Goal: Task Accomplishment & Management: Manage account settings

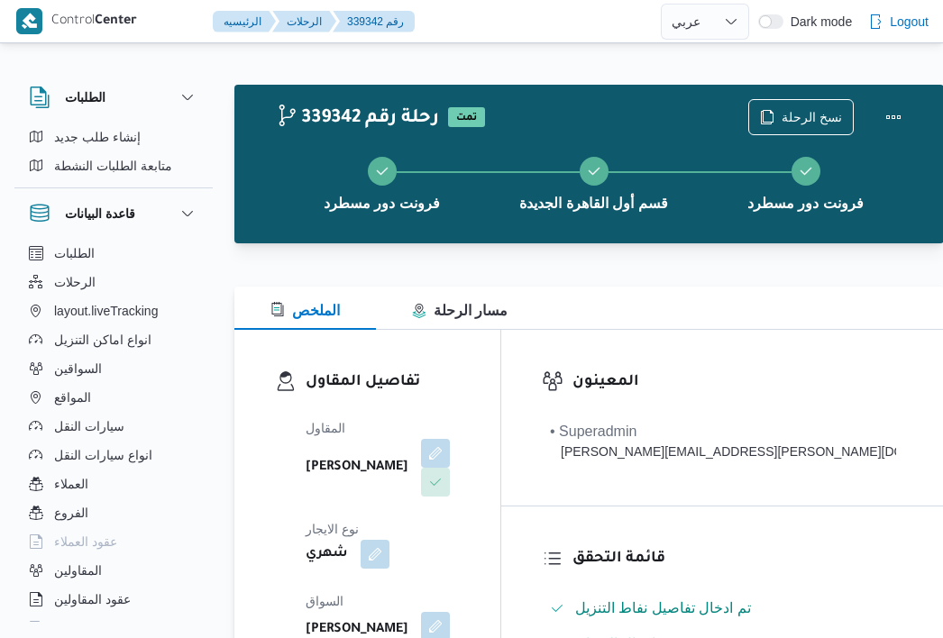
select select "ar"
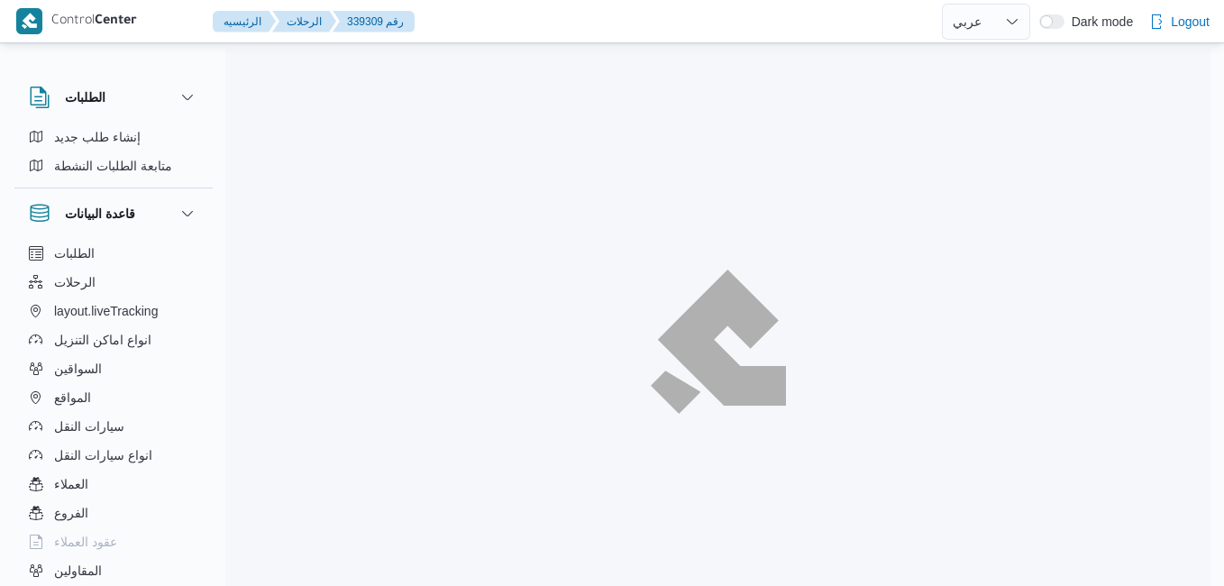
select select "ar"
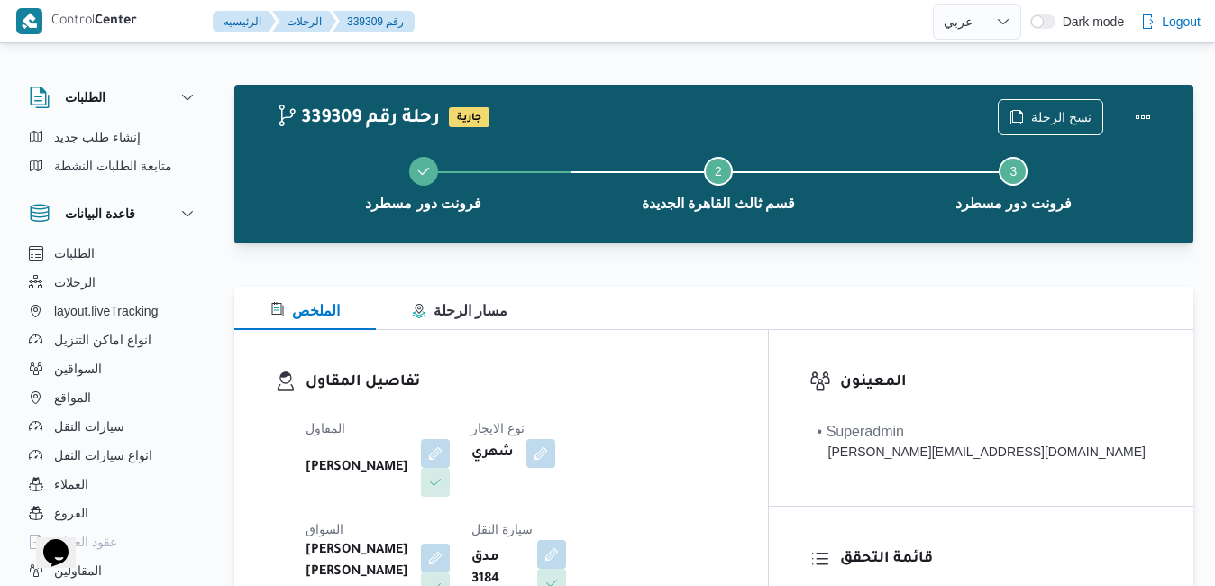
click at [865, 326] on div "الملخص مسار الرحلة" at bounding box center [713, 308] width 959 height 43
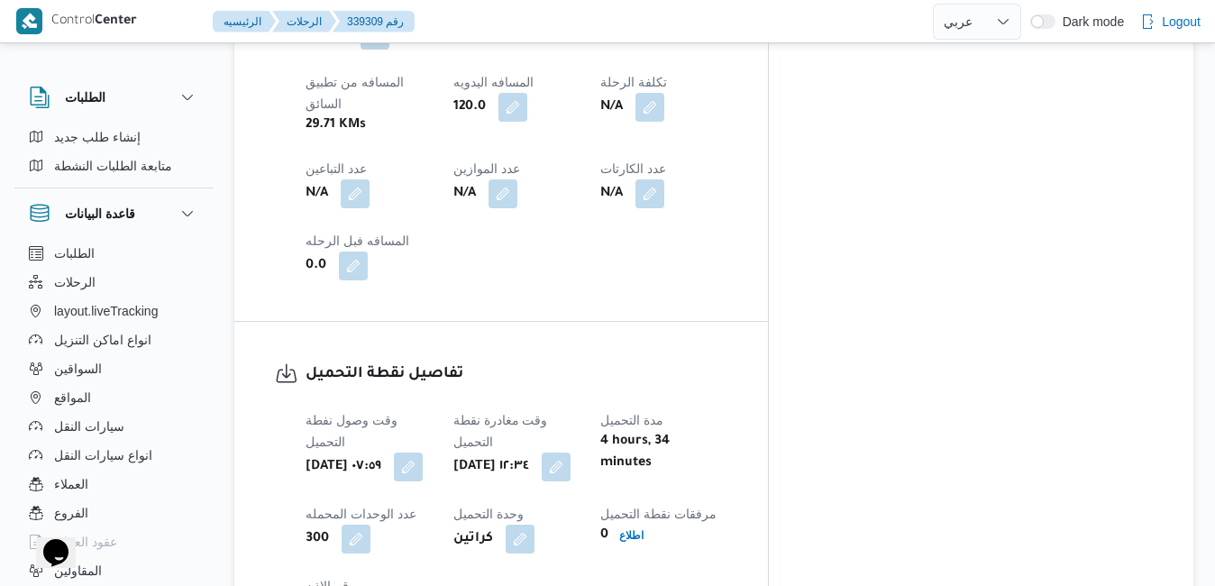
scroll to position [1154, 0]
click at [571, 451] on button "button" at bounding box center [556, 465] width 29 height 29
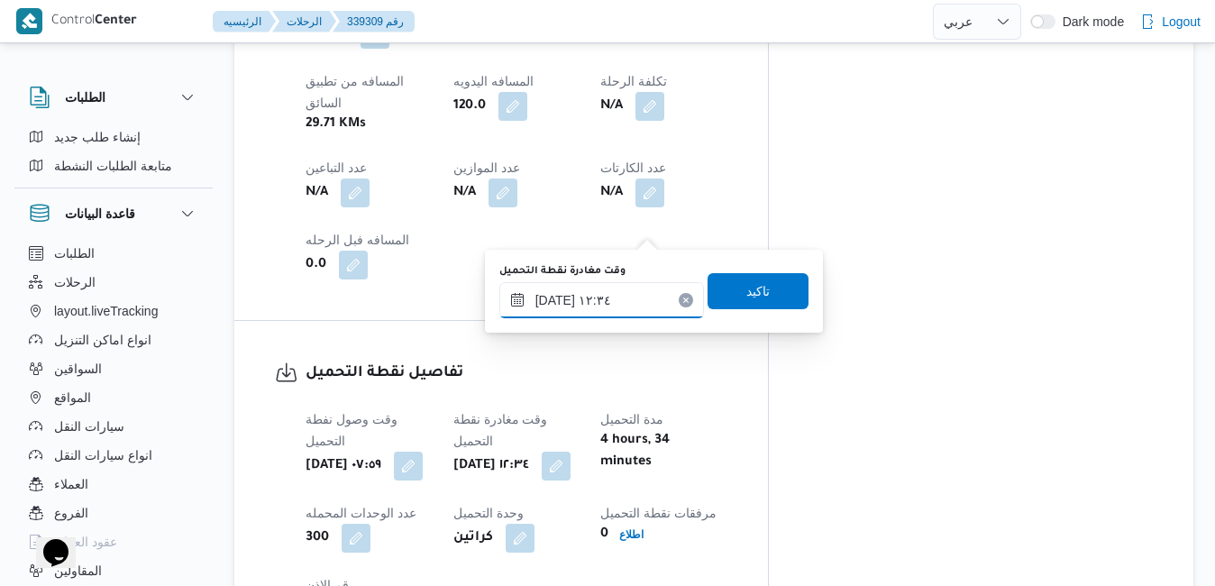
click at [606, 300] on input "٢٨/٠٩/٢٠٢٥ ١٢:٣٤" at bounding box center [601, 300] width 205 height 36
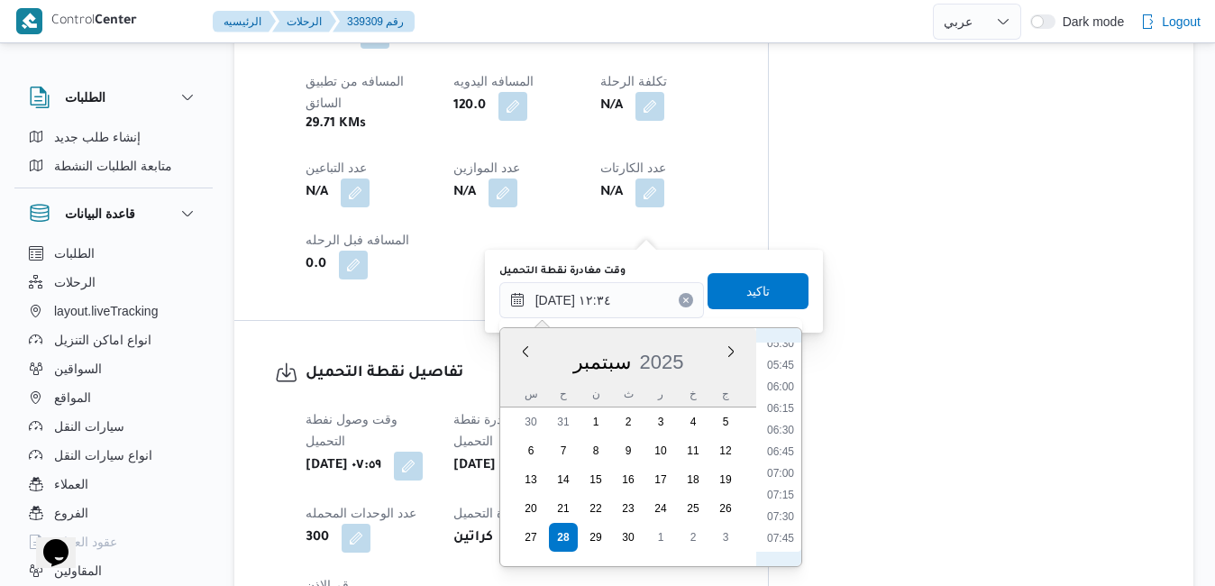
scroll to position [667, 0]
click at [779, 465] on li "09:00" at bounding box center [780, 463] width 41 height 18
type input "٢٨/٠٩/٢٠٢٥ ٠٩:٠٠"
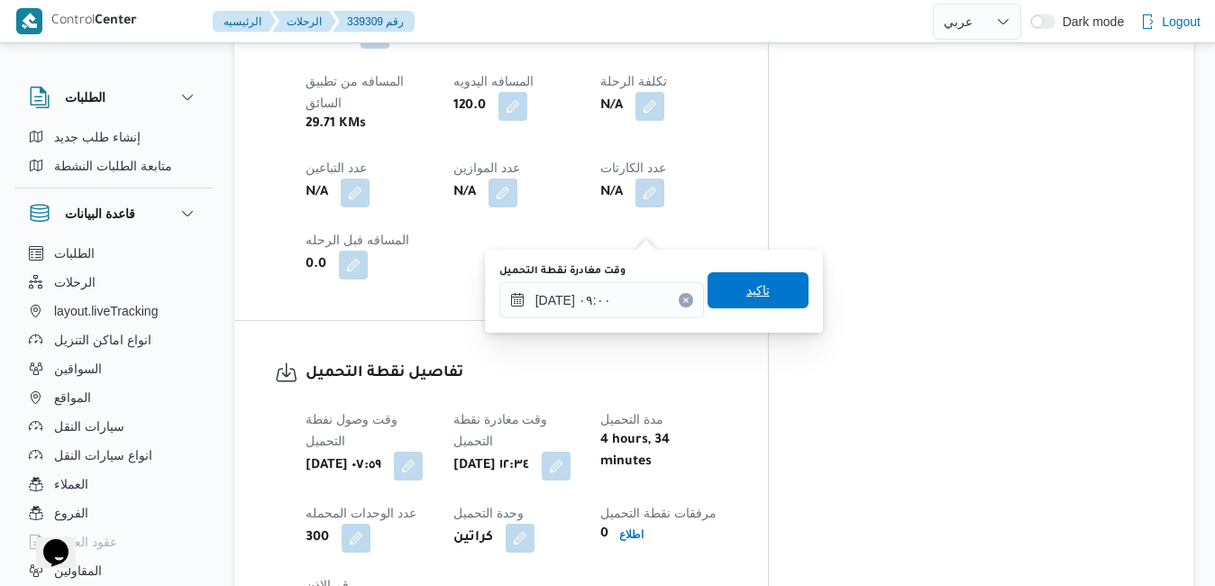
click at [747, 297] on span "تاكيد" at bounding box center [758, 290] width 23 height 22
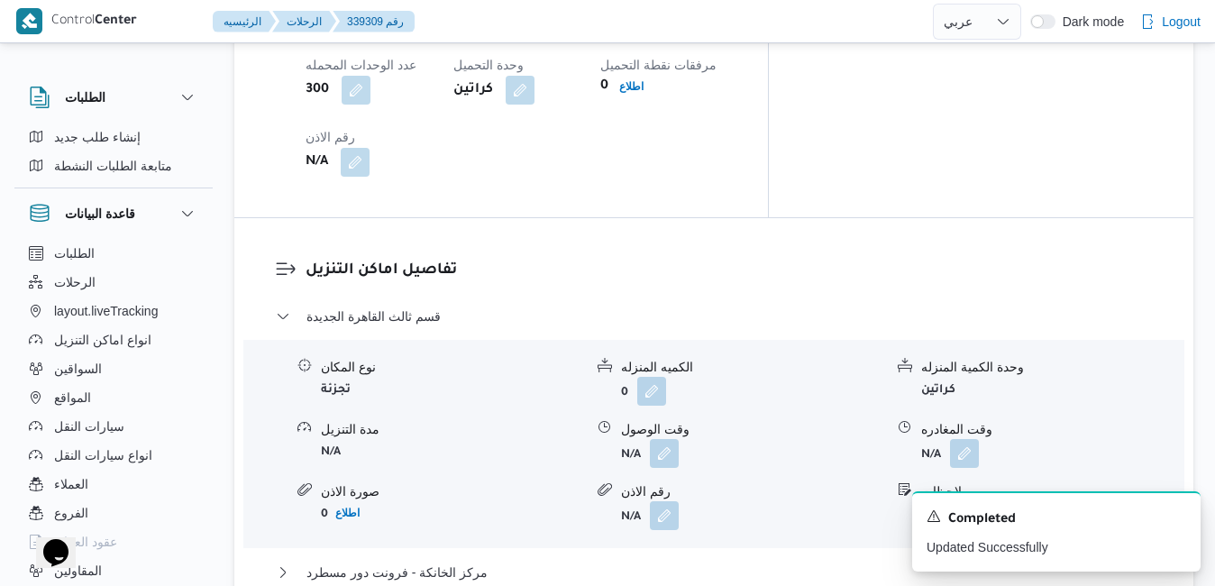
scroll to position [1659, 0]
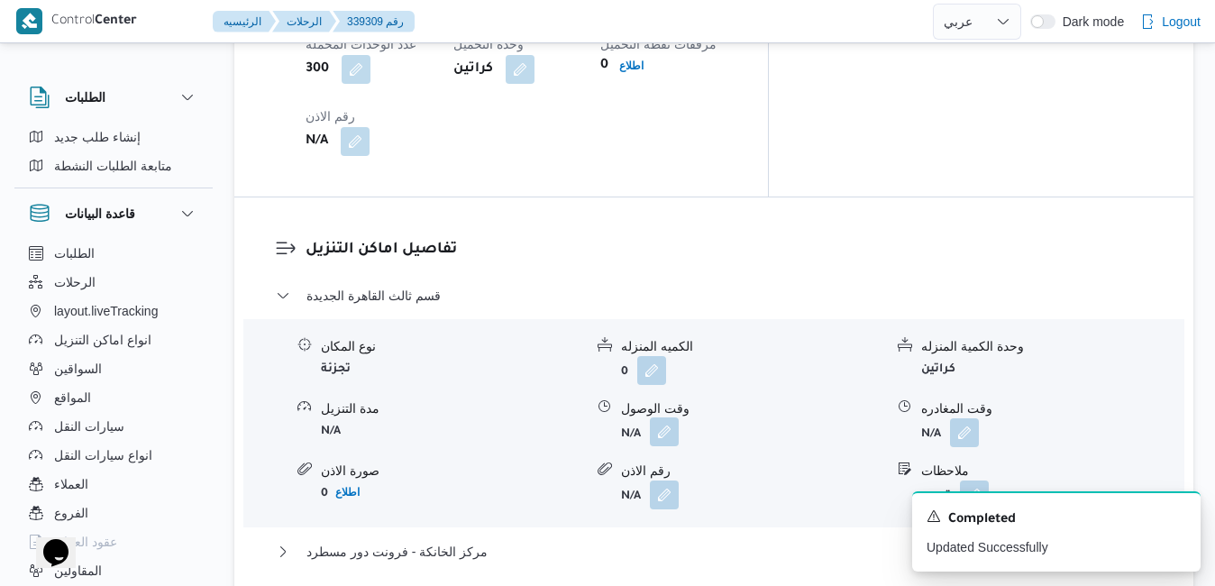
click at [668, 417] on button "button" at bounding box center [664, 431] width 29 height 29
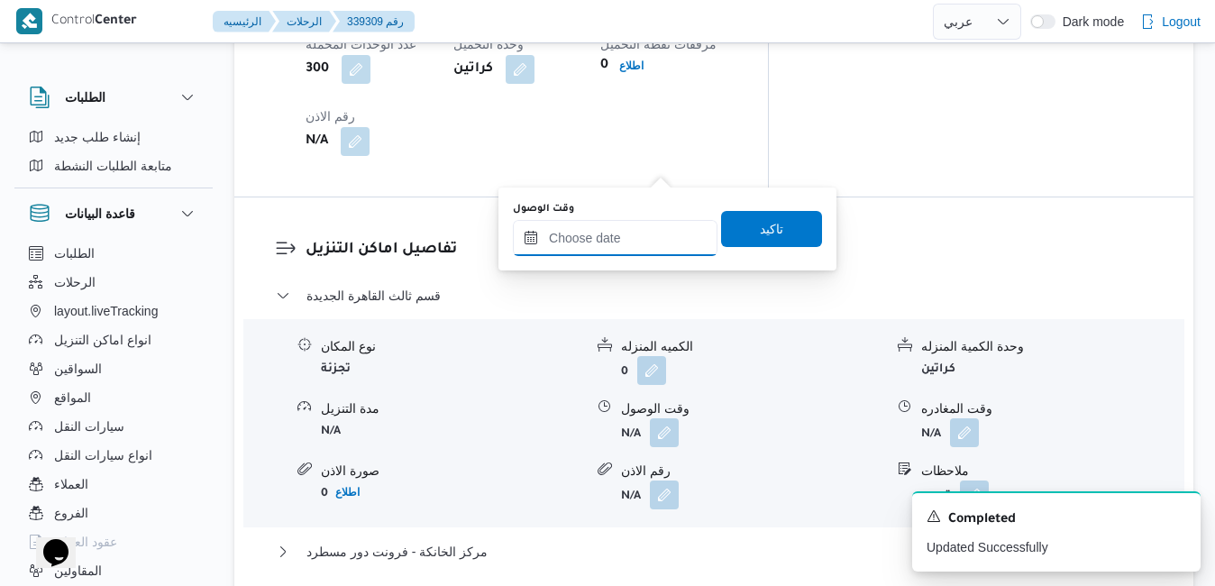
click at [628, 234] on input "وقت الوصول" at bounding box center [615, 238] width 205 height 36
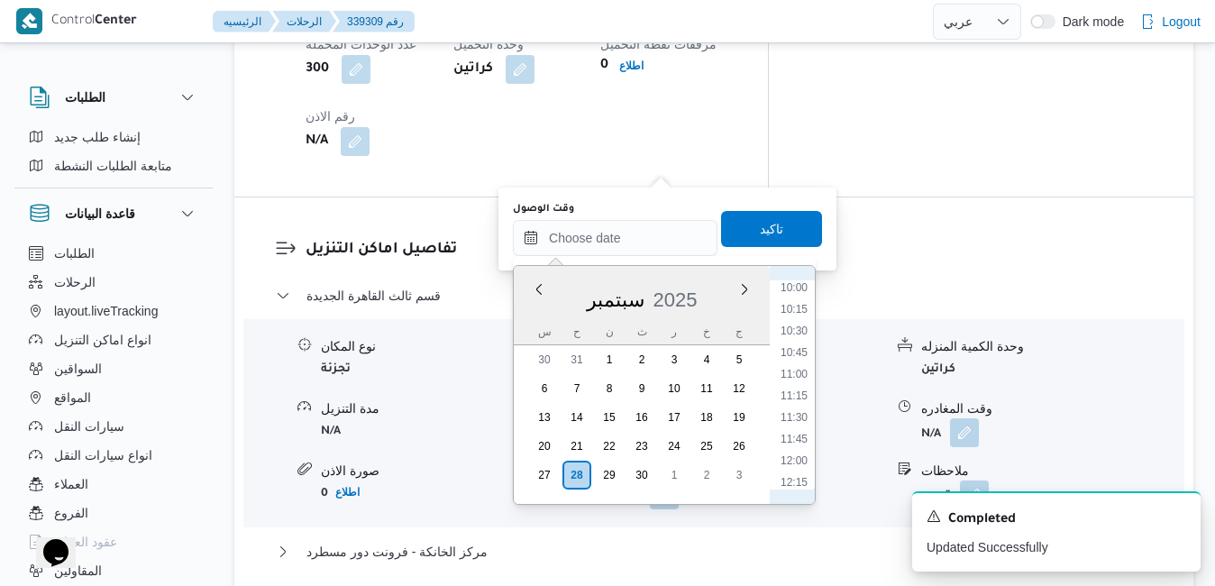
scroll to position [684, 0]
click at [793, 450] on li "09:45" at bounding box center [794, 449] width 41 height 18
type input "٢٨/٠٩/٢٠٢٥ ٠٩:٤٥"
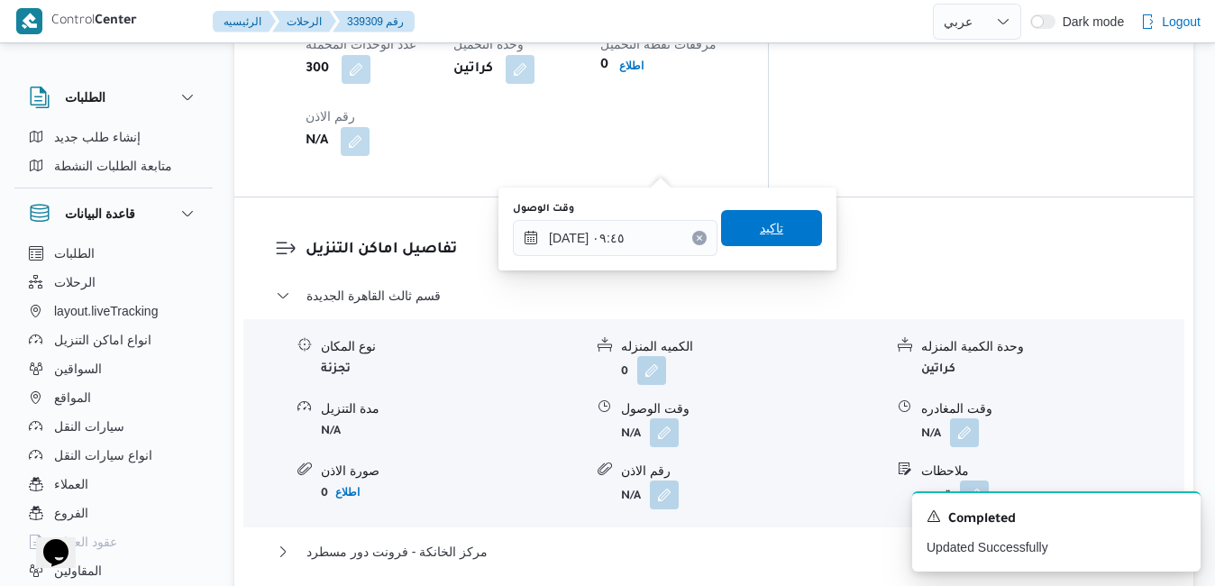
click at [771, 241] on span "تاكيد" at bounding box center [771, 228] width 101 height 36
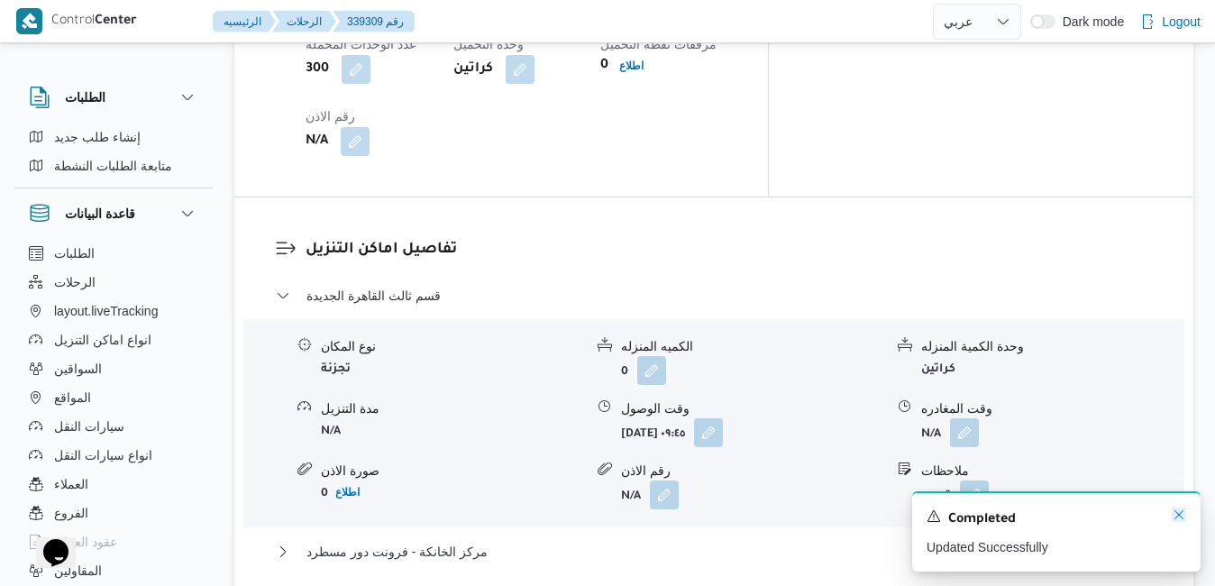
click at [1182, 516] on icon "Dismiss toast" at bounding box center [1179, 515] width 14 height 14
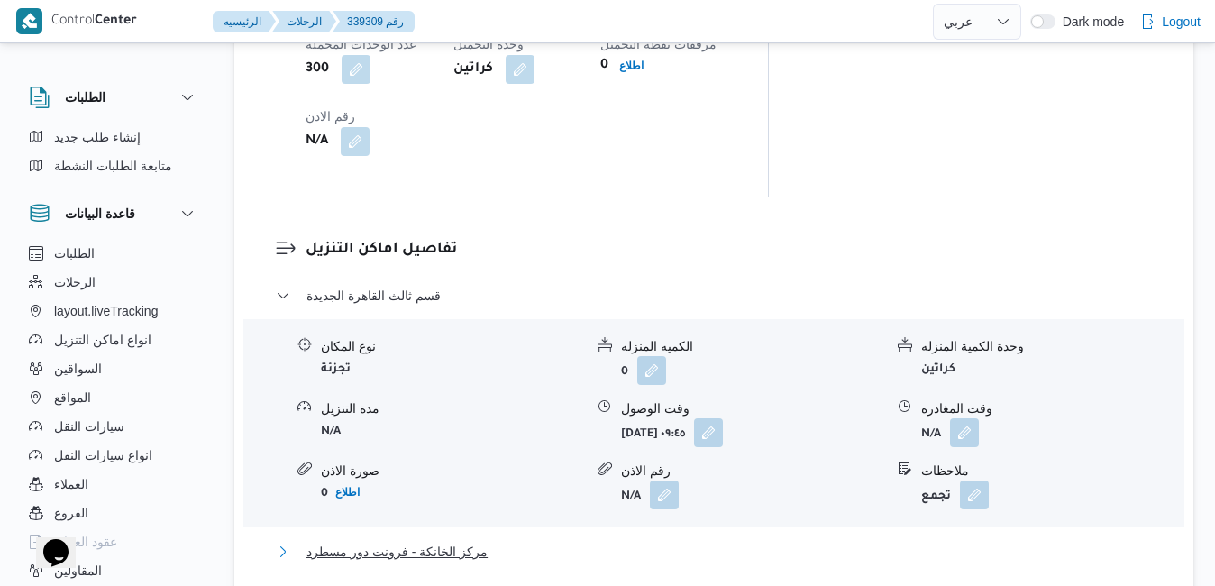
click at [854, 541] on button "مركز الخانكة - فرونت دور مسطرد" at bounding box center [714, 552] width 877 height 22
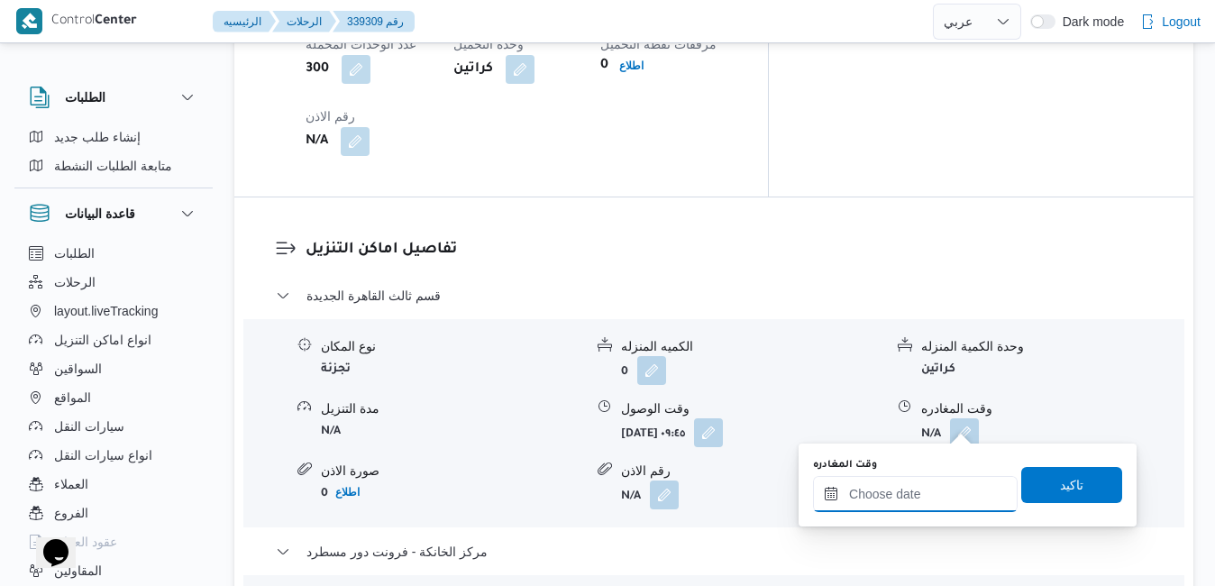
click at [883, 490] on input "وقت المغادره" at bounding box center [915, 494] width 205 height 36
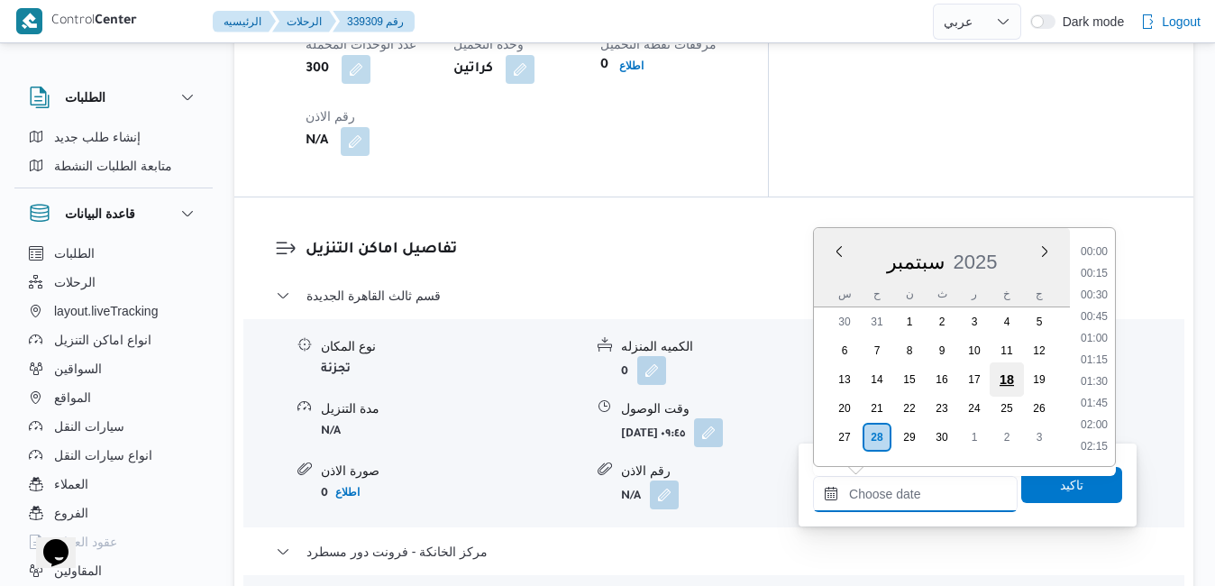
scroll to position [1599, 0]
click at [1100, 257] on li "18:30" at bounding box center [1094, 253] width 41 height 18
type input "٢٨/٠٩/٢٠٢٥ ١٨:٣٠"
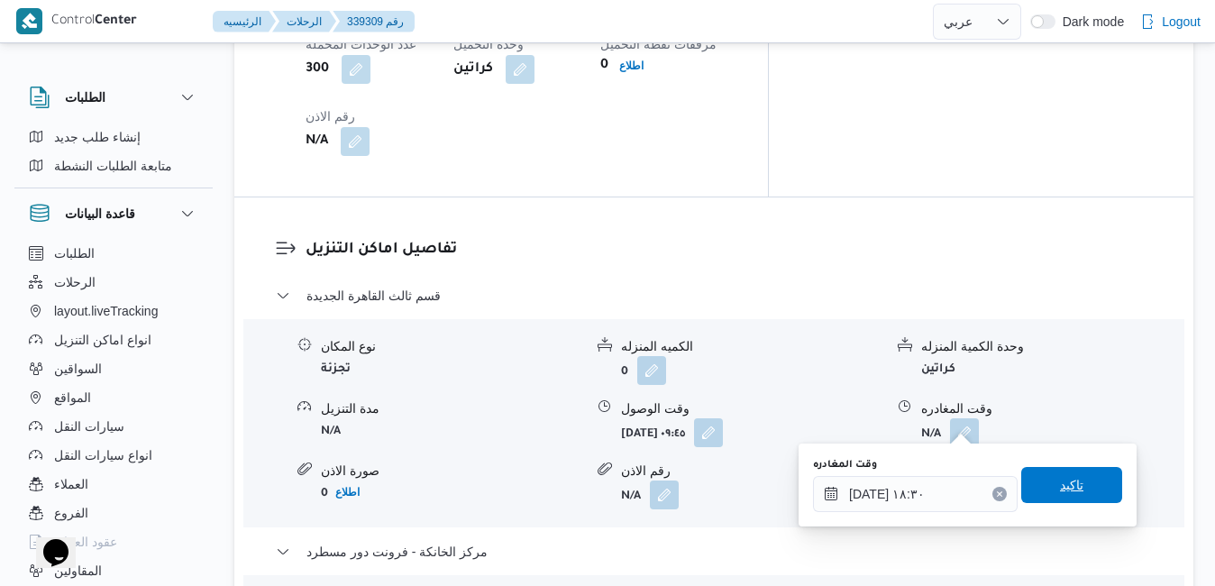
click at [1067, 475] on span "تاكيد" at bounding box center [1071, 485] width 23 height 22
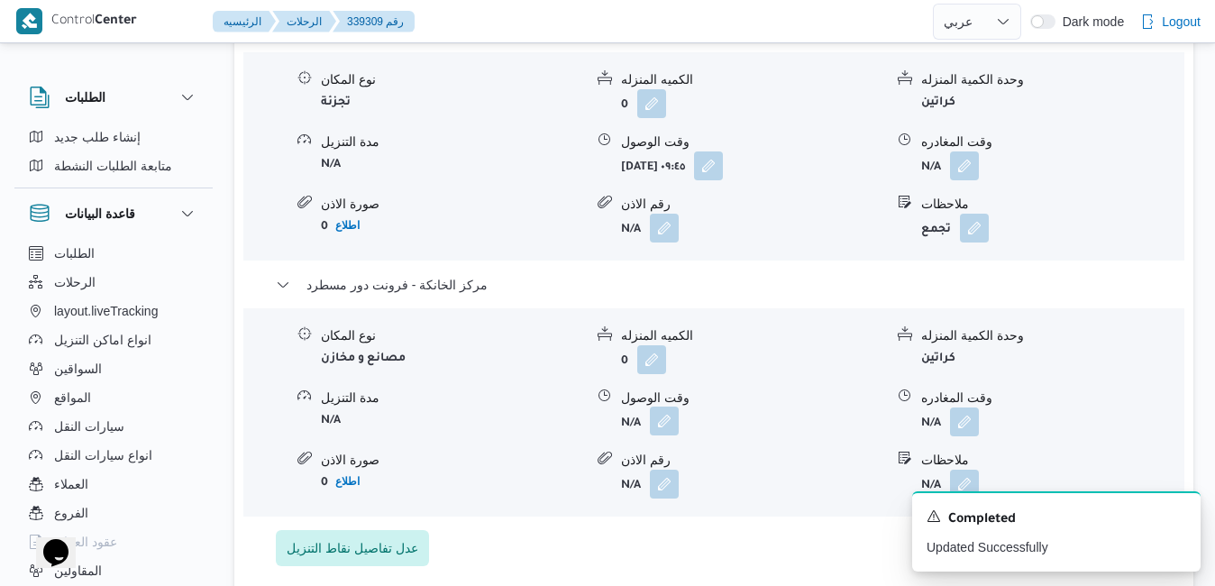
click at [662, 424] on button "button" at bounding box center [664, 421] width 29 height 29
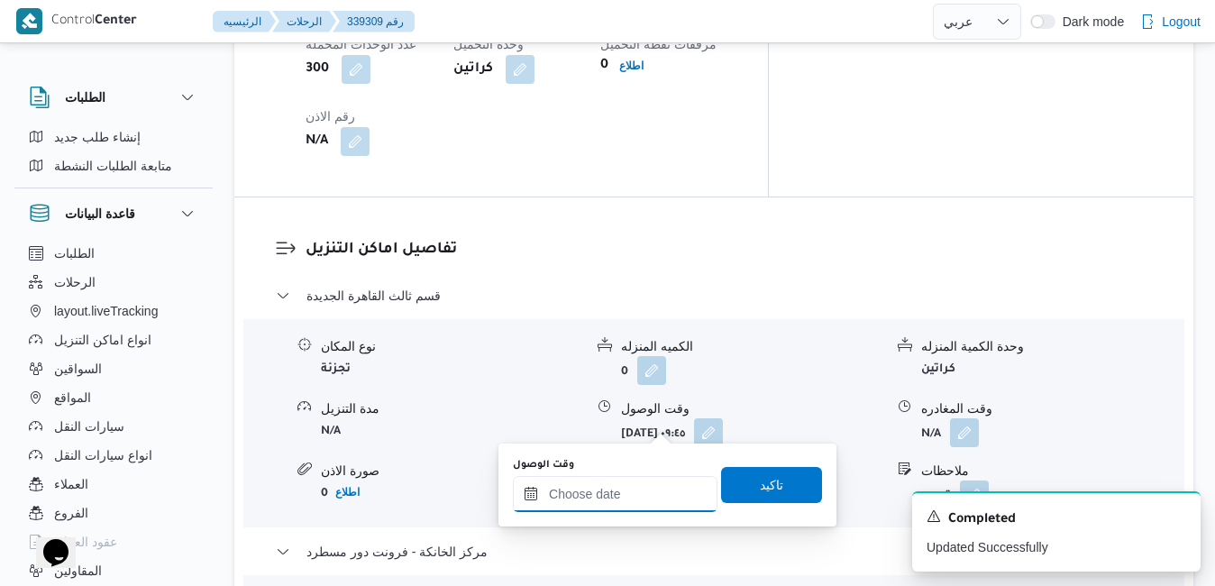
click at [634, 497] on input "وقت الوصول" at bounding box center [615, 494] width 205 height 36
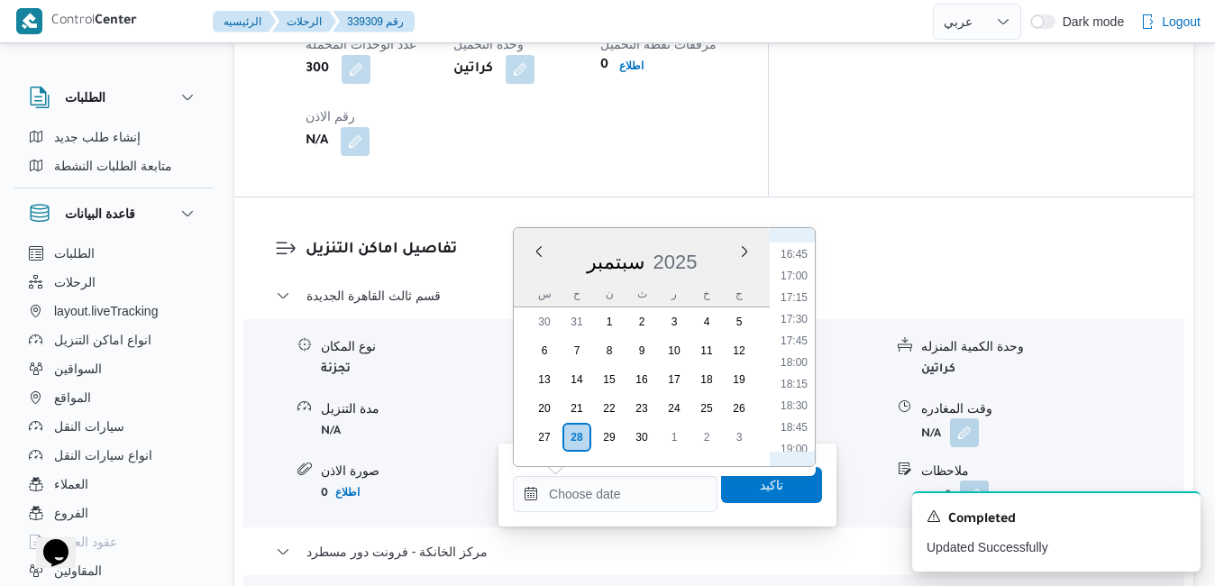
scroll to position [1416, 0]
click at [798, 415] on li "18:15" at bounding box center [794, 415] width 41 height 18
type input "[DATE] ١٨:١٥"
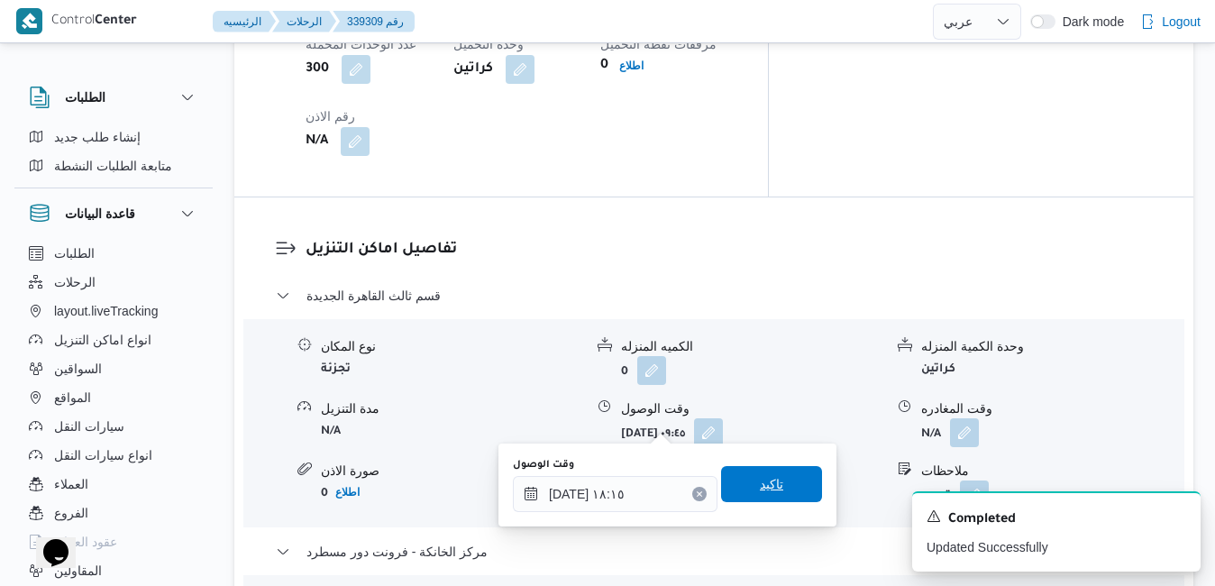
click at [771, 491] on span "تاكيد" at bounding box center [771, 484] width 101 height 36
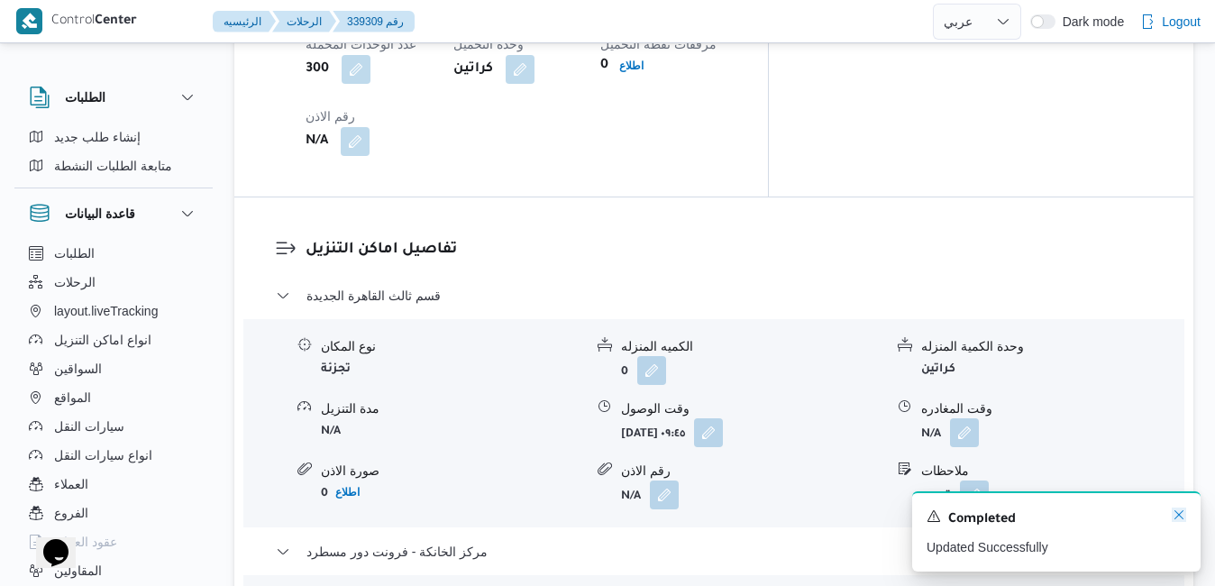
click at [1185, 514] on icon "Dismiss toast" at bounding box center [1179, 515] width 14 height 14
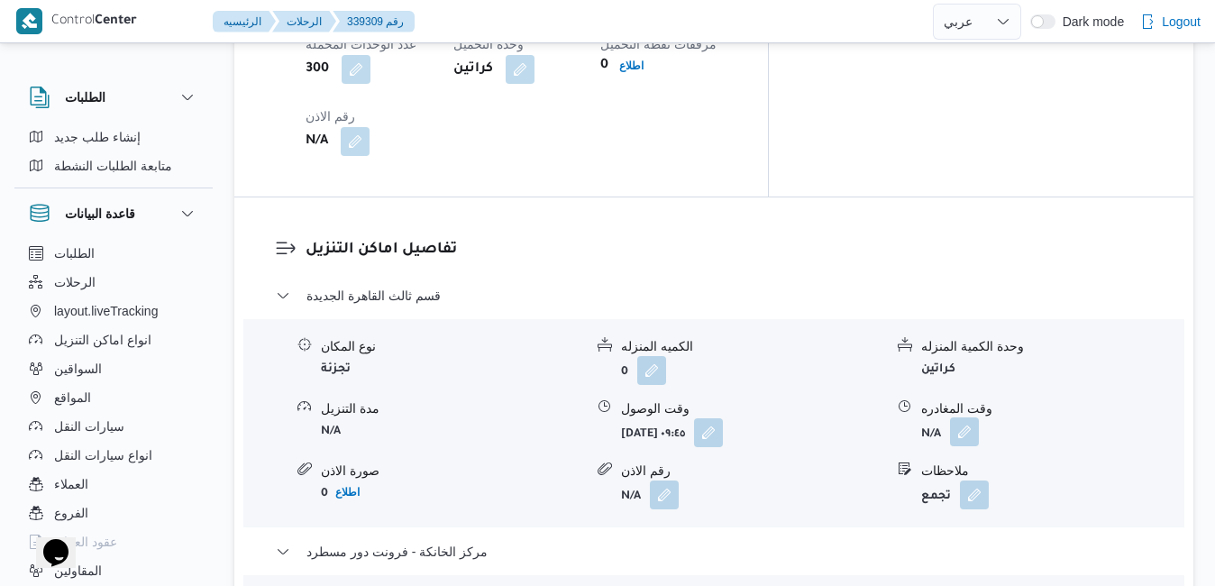
click at [969, 417] on button "button" at bounding box center [964, 431] width 29 height 29
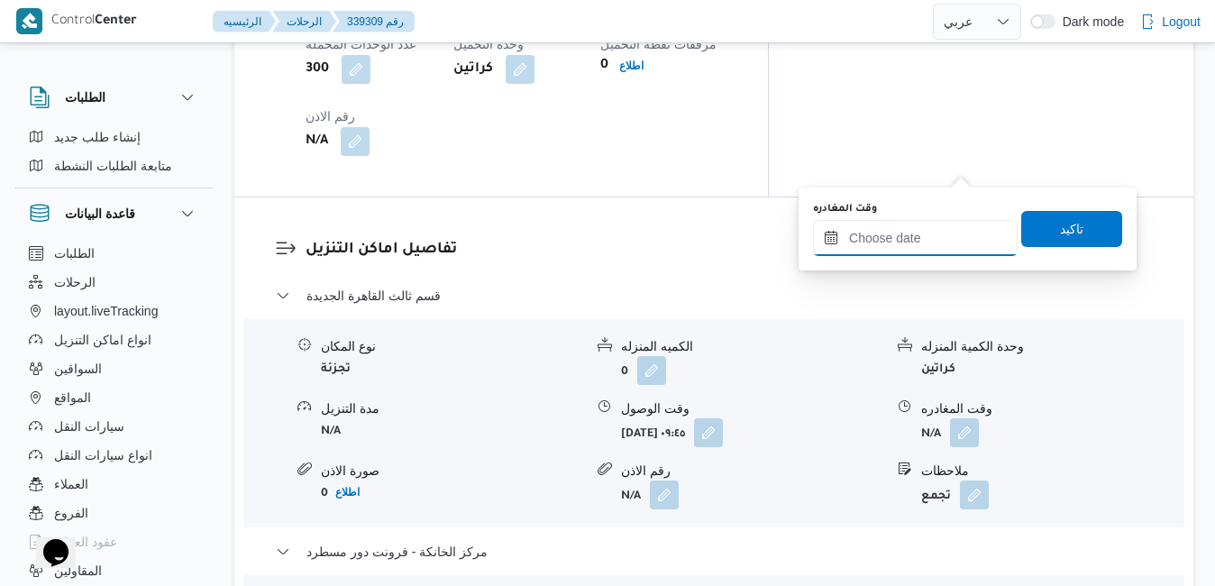
click at [933, 242] on input "وقت المغادره" at bounding box center [915, 238] width 205 height 36
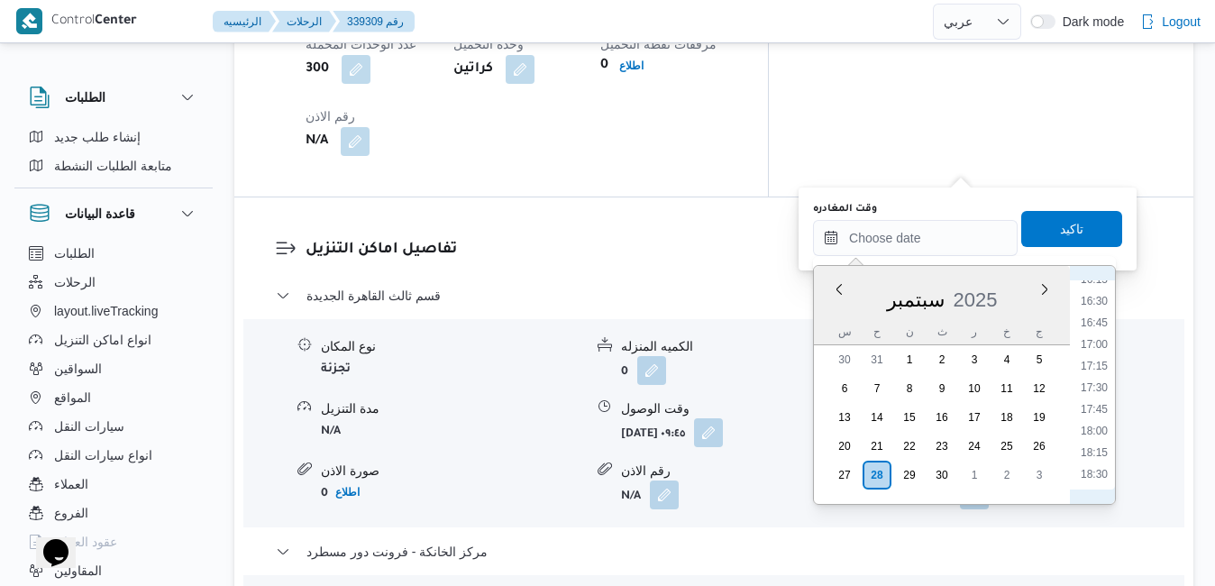
click at [1095, 397] on ul "00:00 00:15 00:30 00:45 01:00 01:15 01:30 01:45 02:00 02:15 02:30 02:45 03:00 0…" at bounding box center [1094, 384] width 41 height 209
click at [1095, 393] on li "17:30" at bounding box center [1094, 388] width 41 height 18
type input "٢٨/٠٩/٢٠٢٥ ١٧:٣٠"
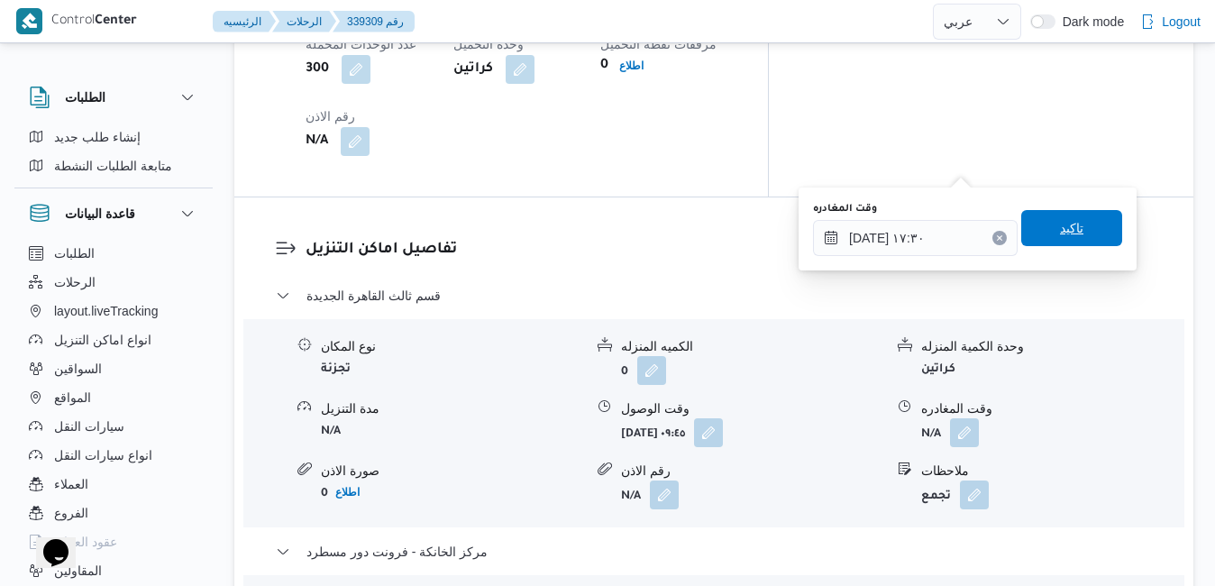
click at [1060, 224] on span "تاكيد" at bounding box center [1071, 228] width 23 height 22
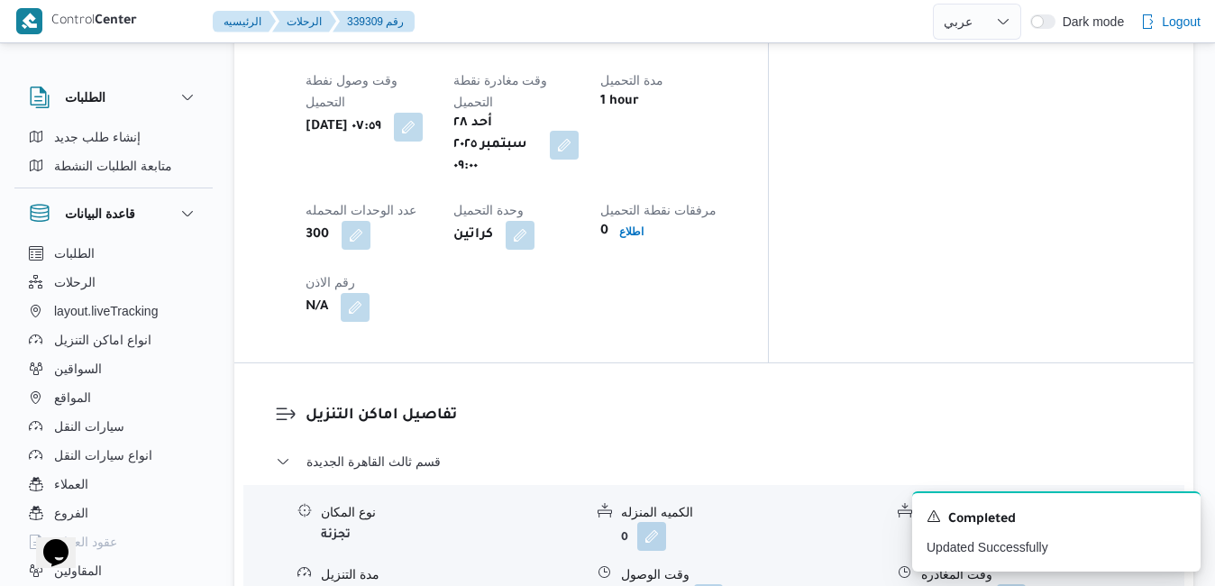
scroll to position [0, 0]
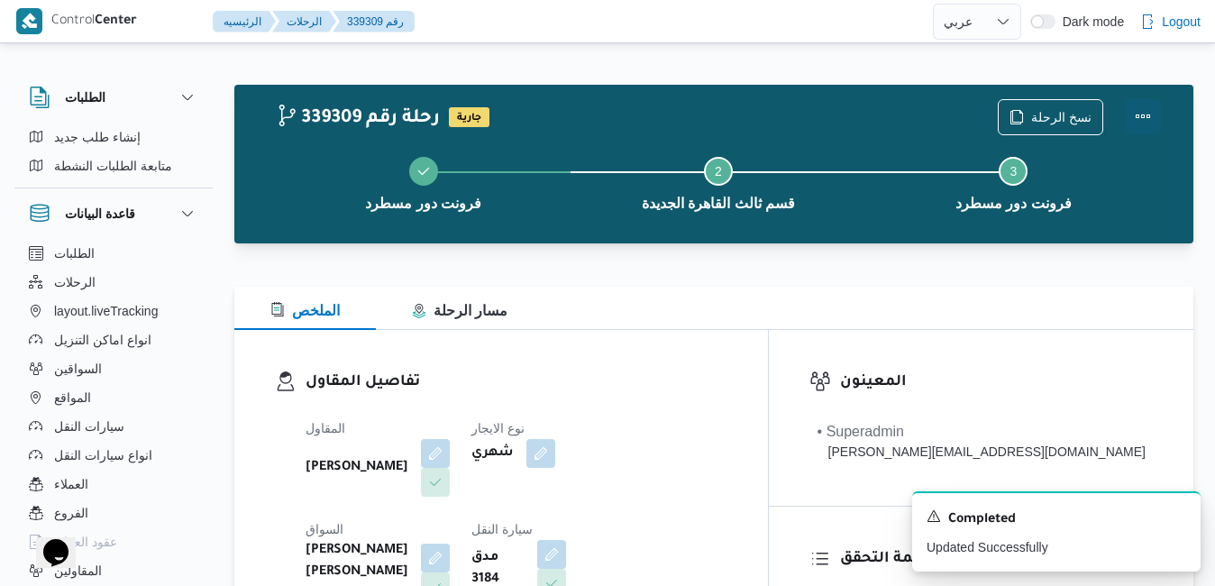
click at [1141, 127] on button "Actions" at bounding box center [1143, 116] width 36 height 36
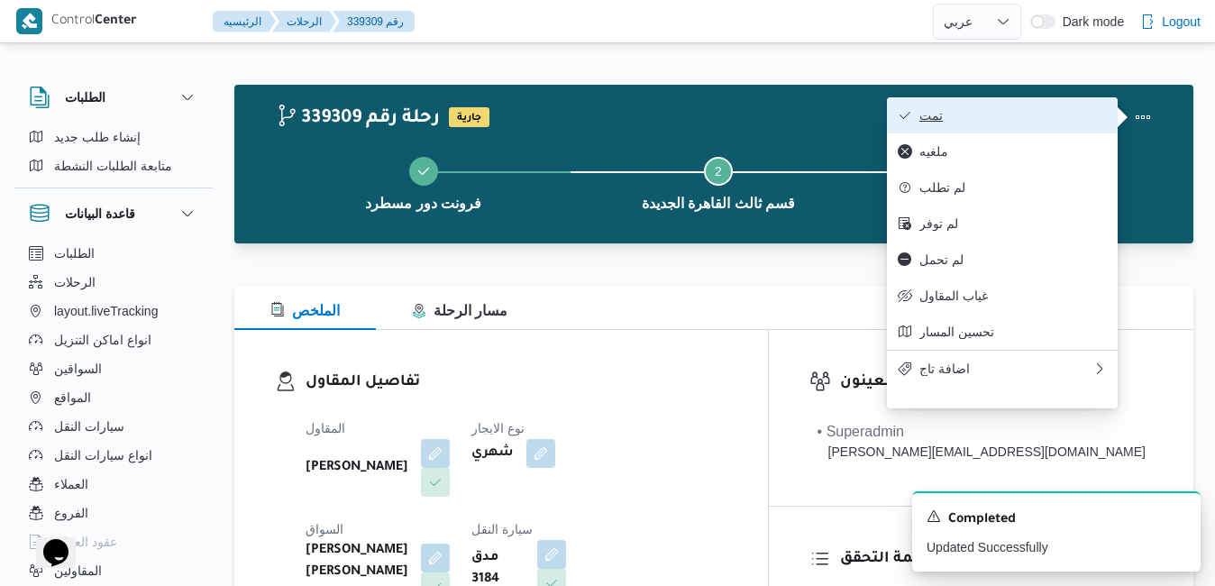
click at [1005, 128] on button "تمت" at bounding box center [1002, 115] width 231 height 36
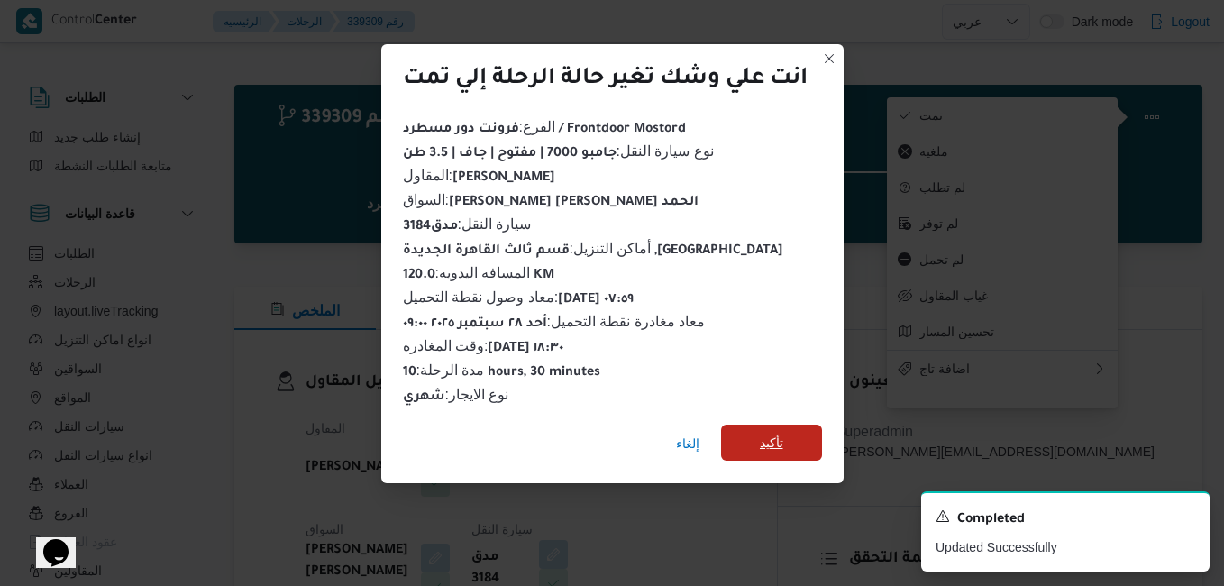
click at [765, 435] on span "تأكيد" at bounding box center [771, 443] width 23 height 22
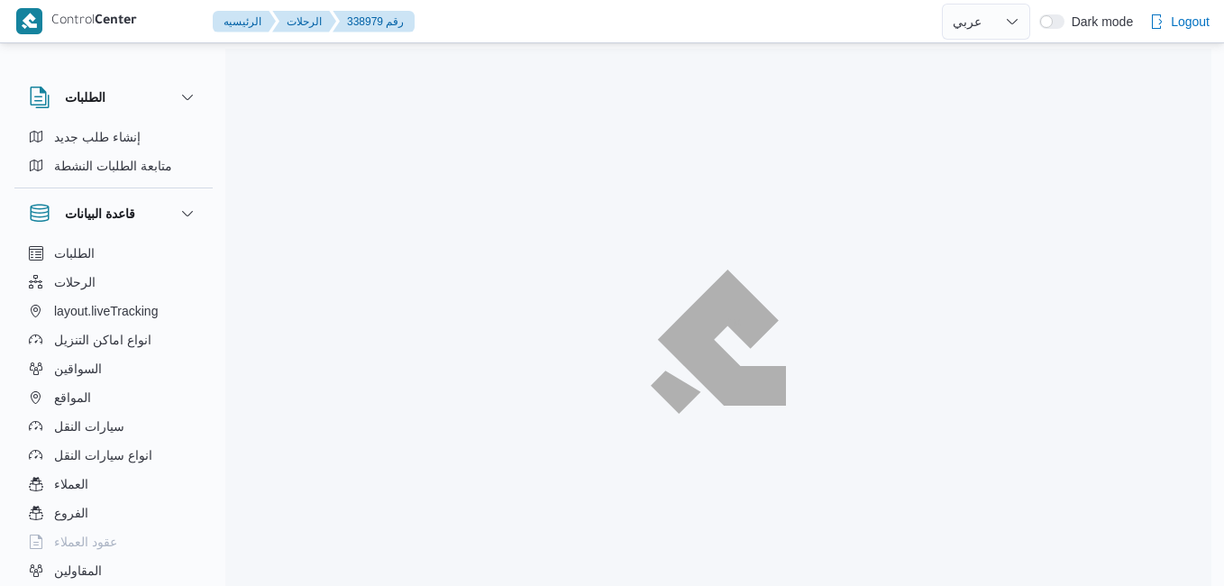
select select "ar"
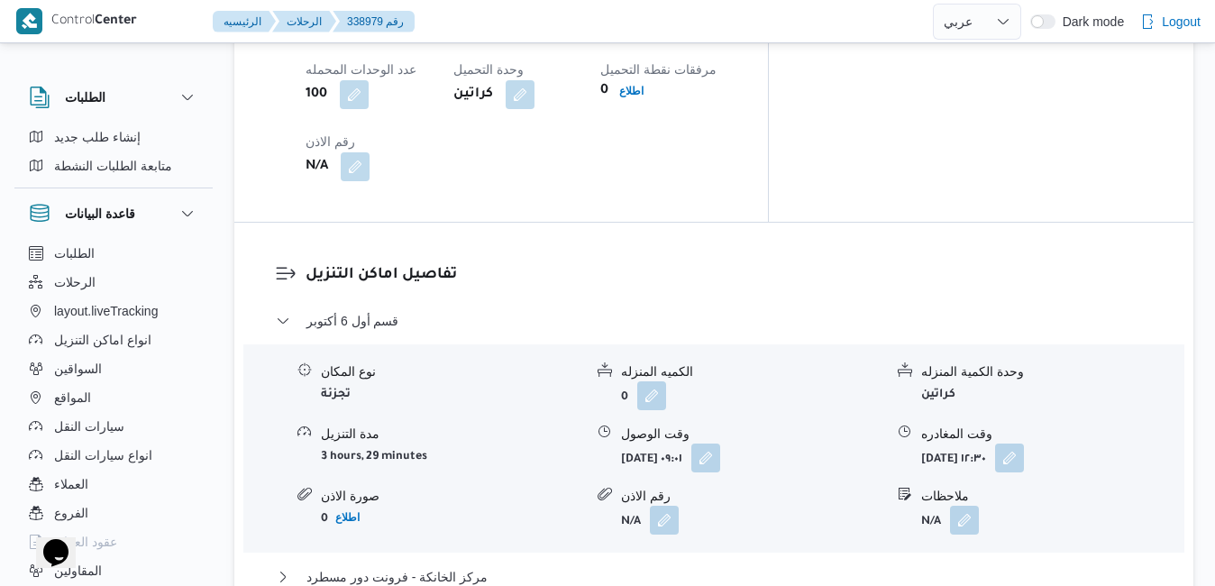
scroll to position [1623, 0]
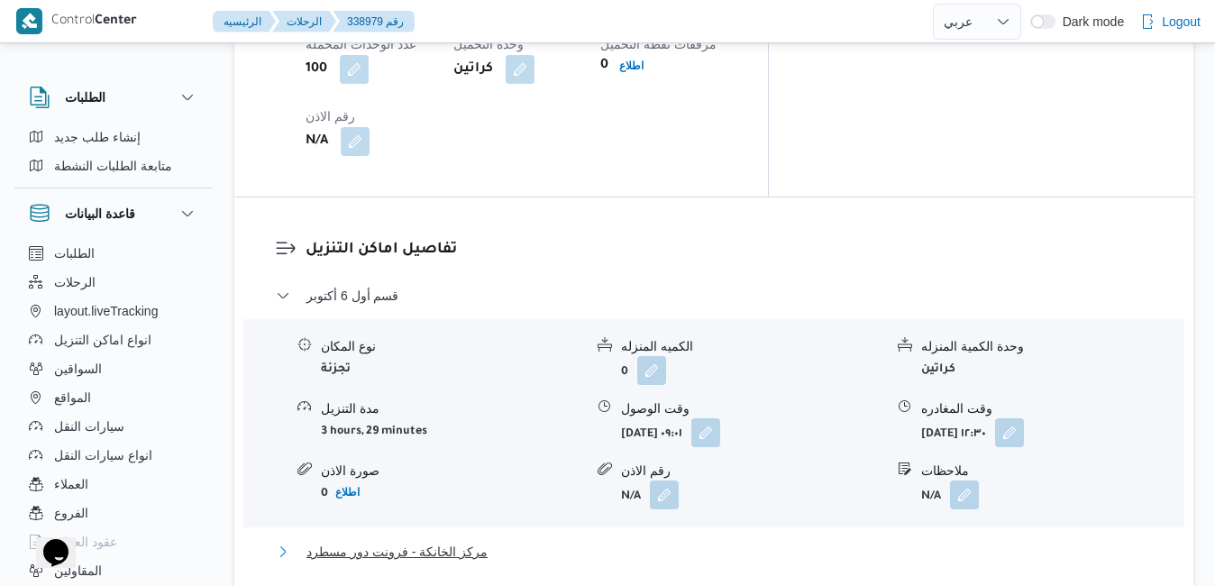
click at [658, 541] on button "مركز الخانكة - فرونت دور مسطرد" at bounding box center [714, 552] width 877 height 22
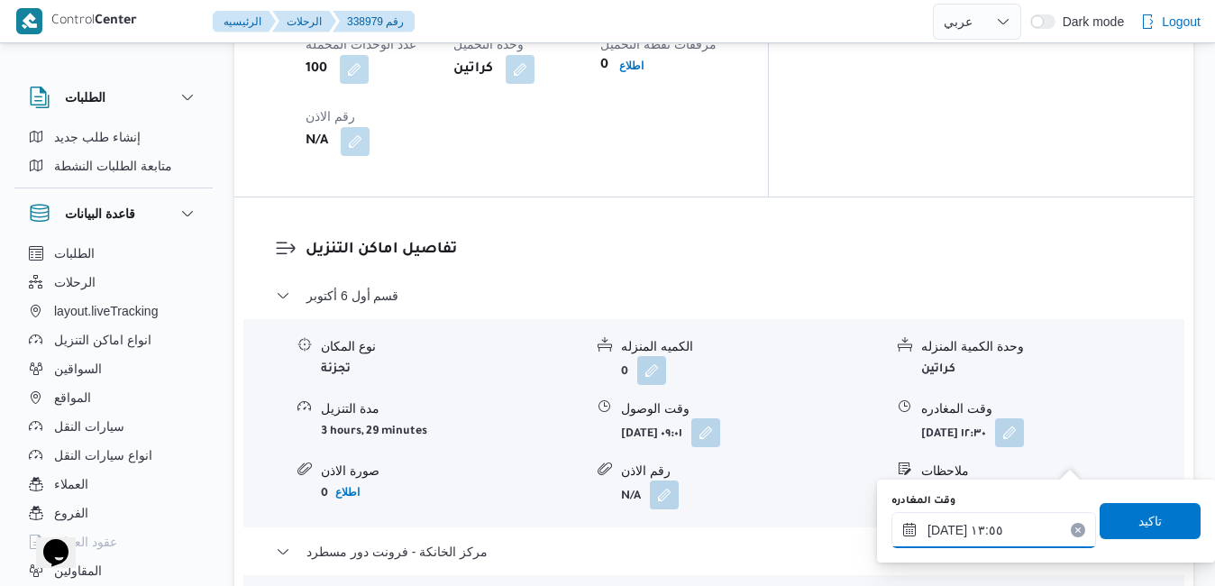
click at [970, 532] on input "٢٨/٠٩/٢٠٢٥ ١٣:٥٥" at bounding box center [994, 530] width 205 height 36
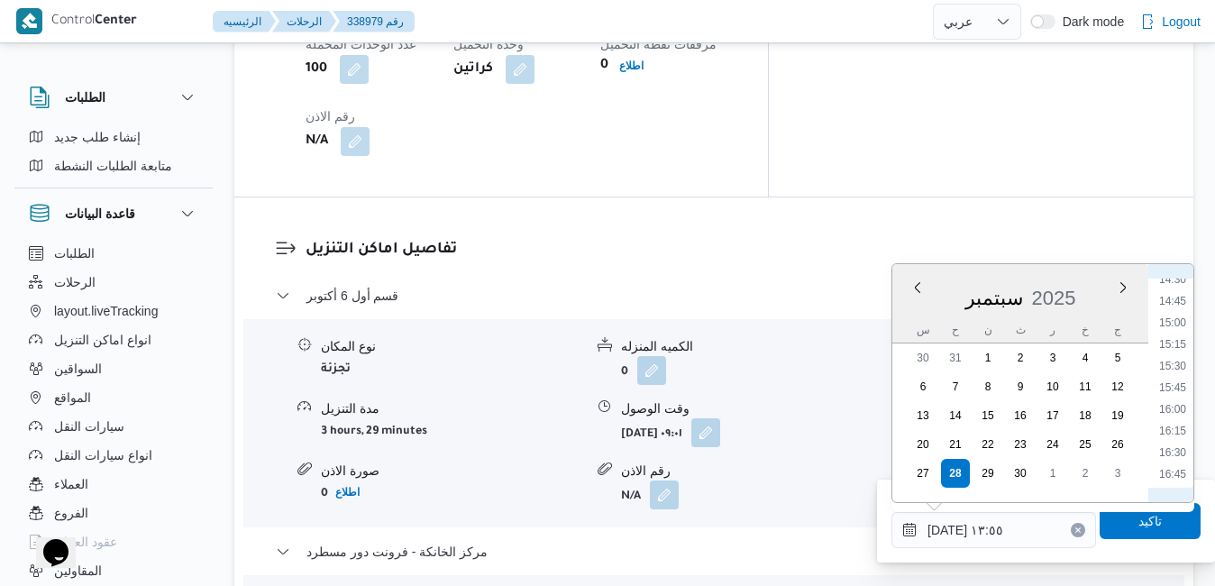
scroll to position [1507, 0]
click at [1177, 339] on li "18:00" at bounding box center [1172, 338] width 41 height 18
type input "٢٨/٠٩/٢٠٢٥ ١٨:٠٠"
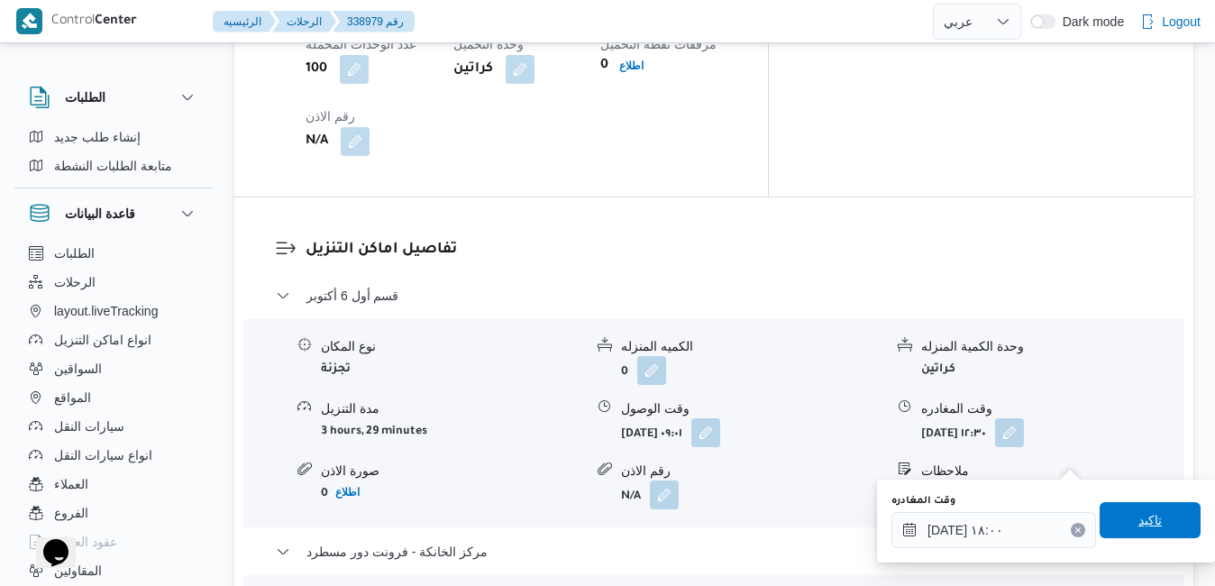
click at [1109, 517] on span "تاكيد" at bounding box center [1150, 520] width 101 height 36
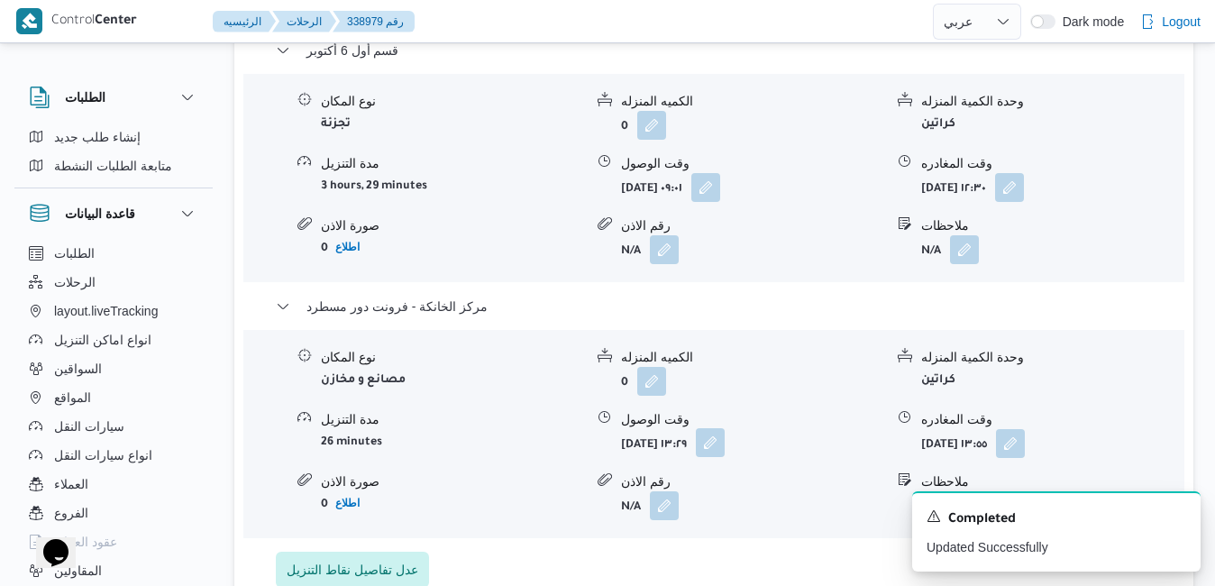
click at [725, 457] on button "button" at bounding box center [710, 442] width 29 height 29
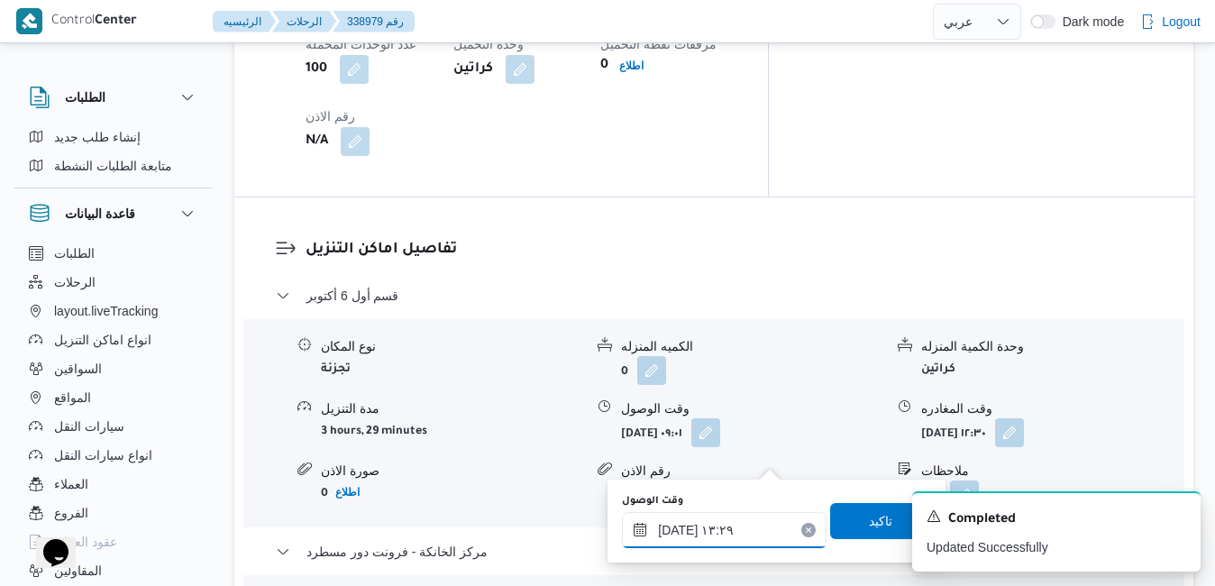
click at [720, 514] on input "٢٨/٠٩/٢٠٢٥ ١٣:٢٩" at bounding box center [724, 530] width 205 height 36
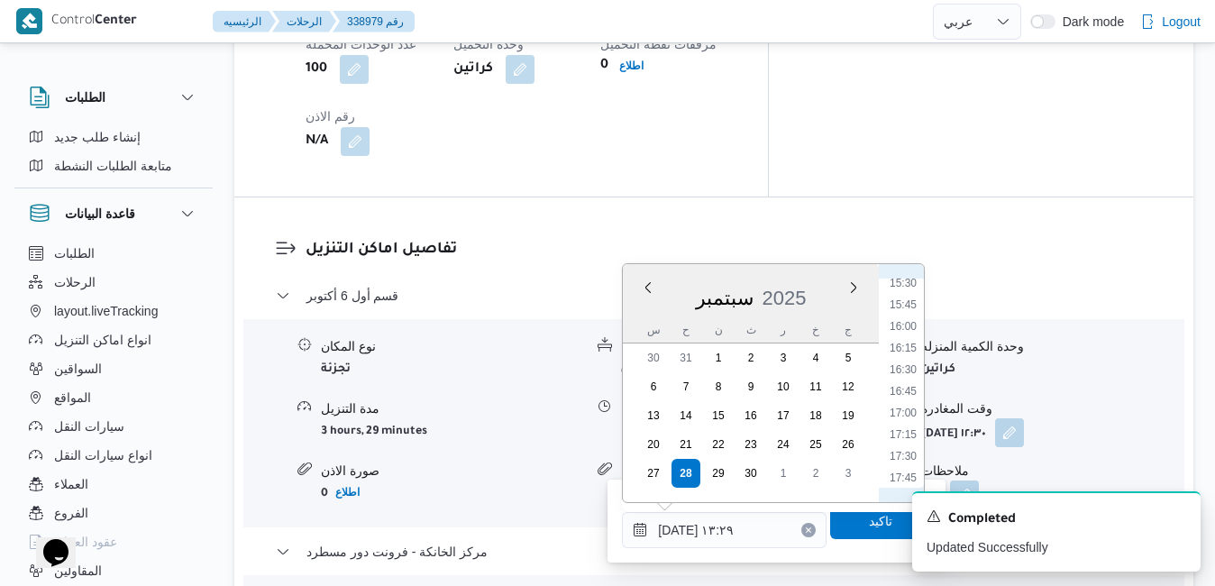
scroll to position [1403, 0]
click at [912, 420] on li "17:45" at bounding box center [903, 421] width 41 height 18
type input "[DATE] ١٧:٤٥"
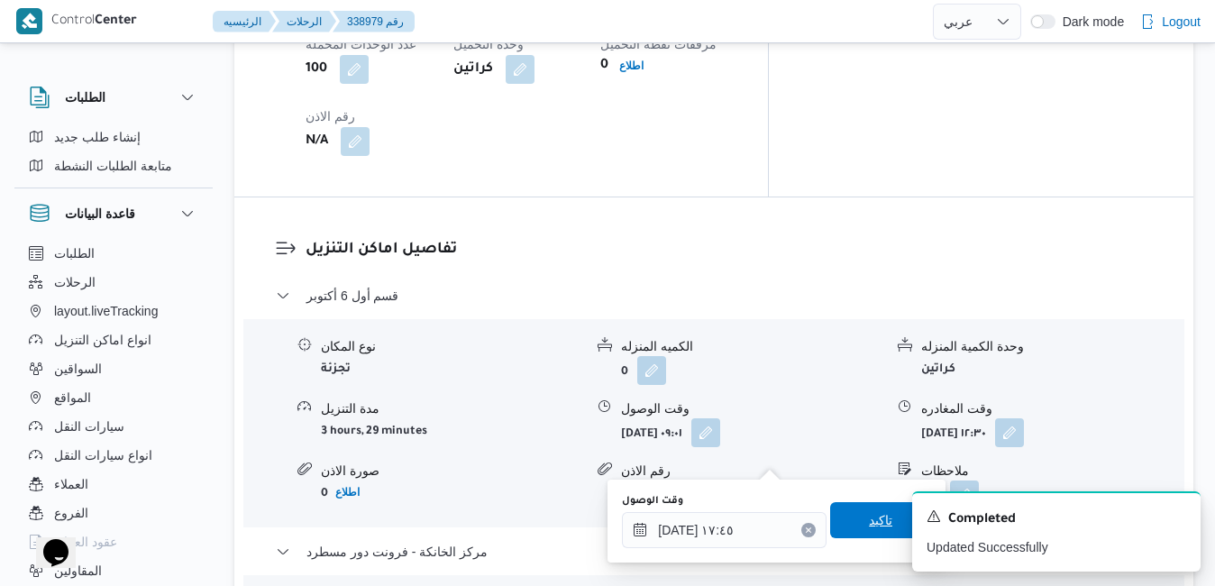
click at [843, 521] on span "تاكيد" at bounding box center [880, 520] width 101 height 36
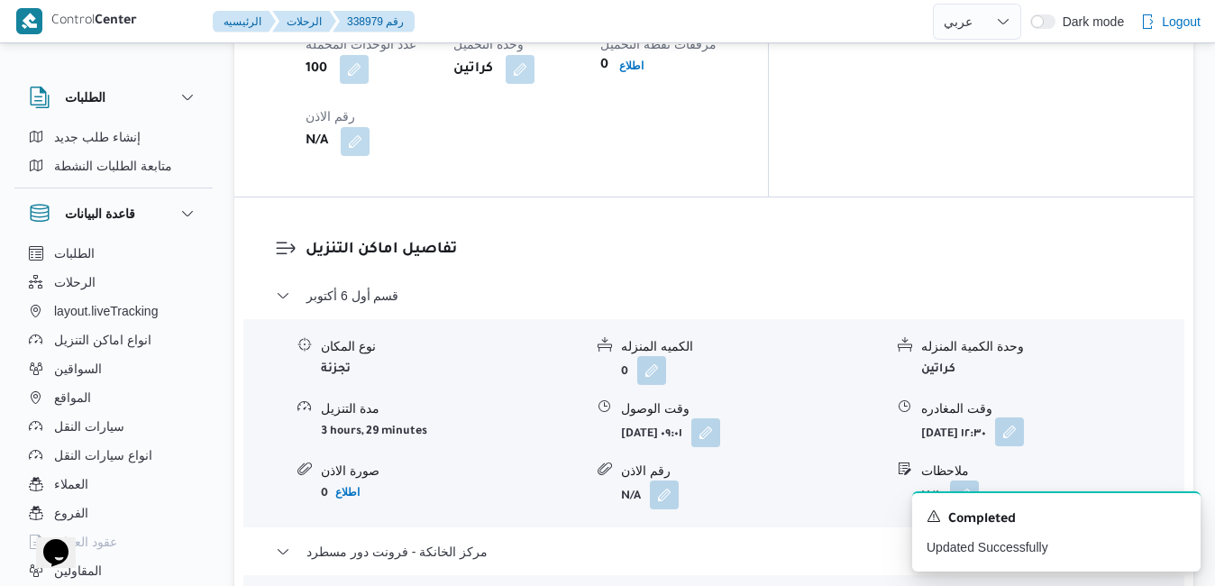
click at [1024, 417] on button "button" at bounding box center [1009, 431] width 29 height 29
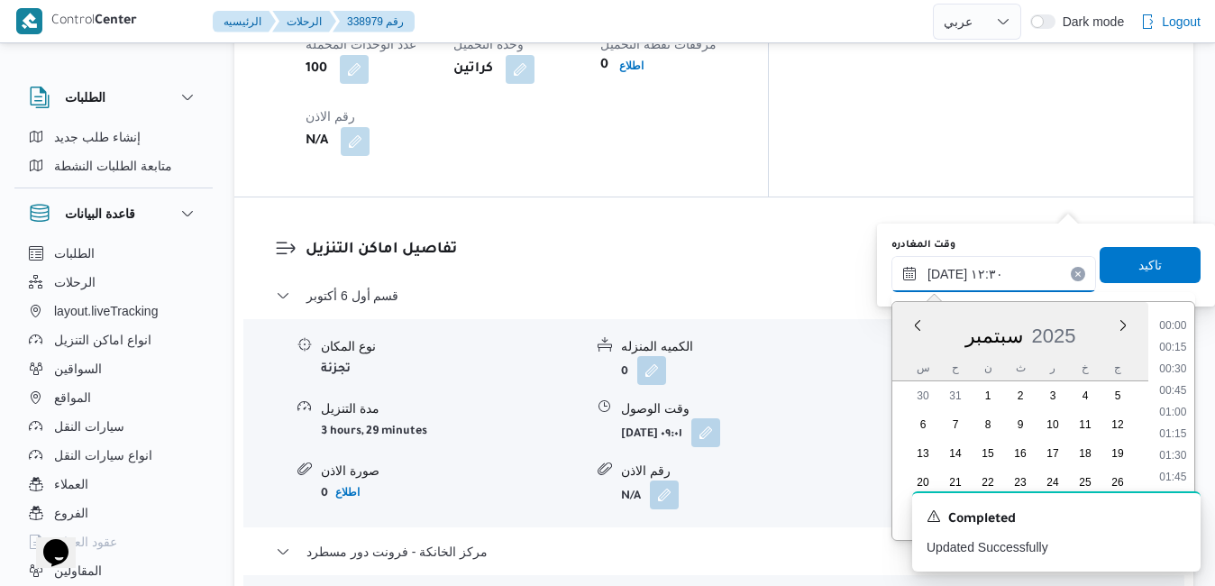
click at [1004, 261] on input "٢٨/٠٩/٢٠٢٥ ١٢:٣٠" at bounding box center [994, 274] width 205 height 36
click at [1184, 439] on li "16:45" at bounding box center [1172, 437] width 41 height 18
type input "٢٨/٠٩/٢٠٢٥ ١٦:٤٥"
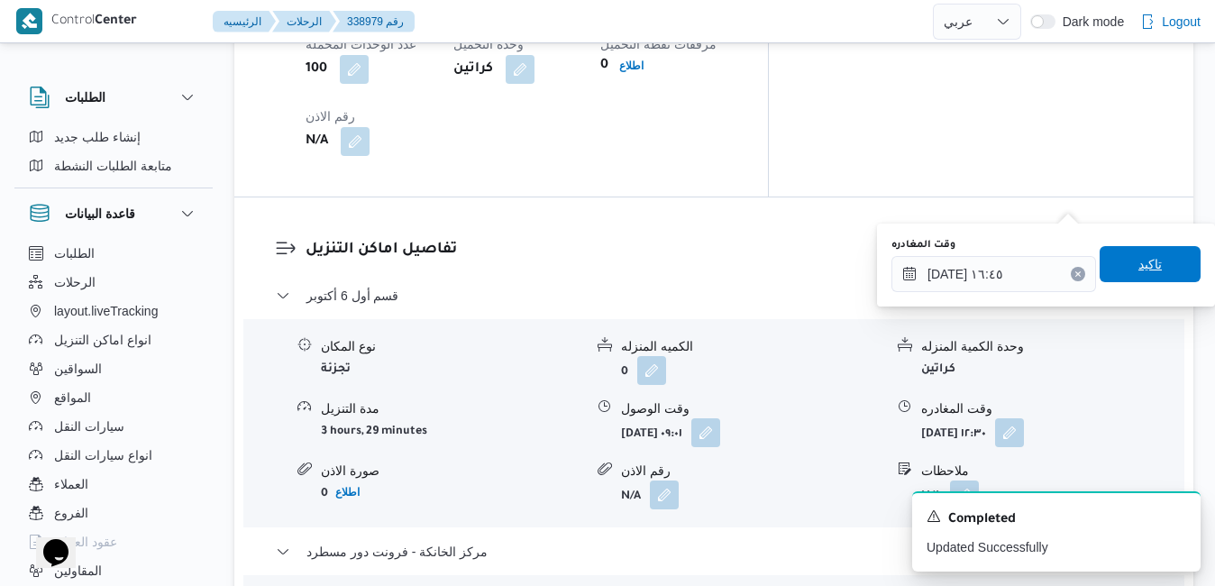
click at [1119, 274] on span "تاكيد" at bounding box center [1150, 264] width 101 height 36
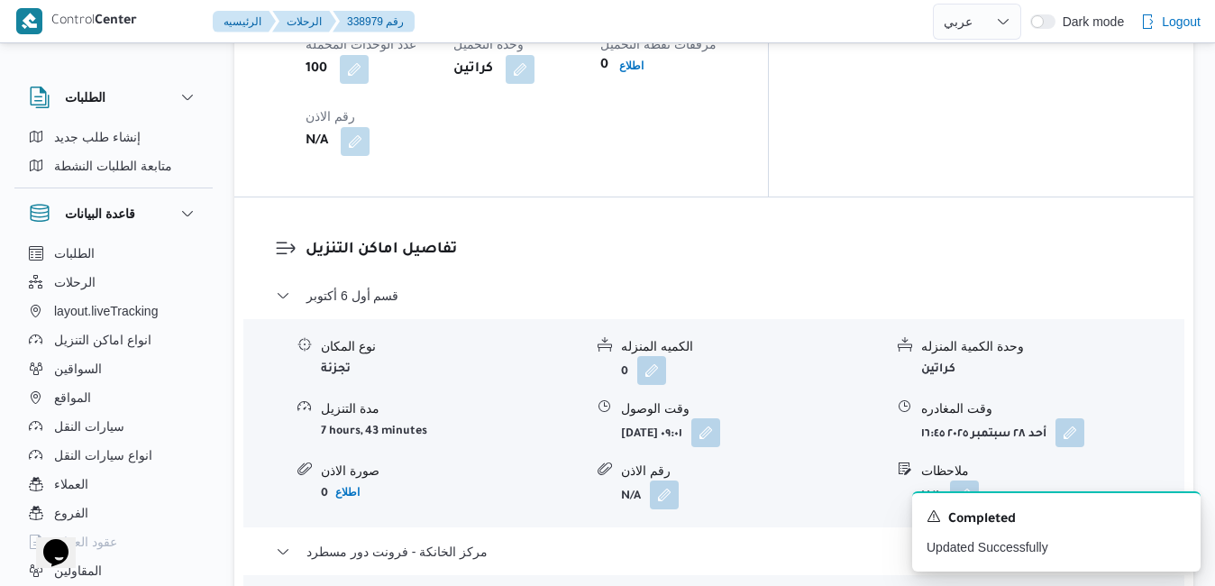
scroll to position [0, 0]
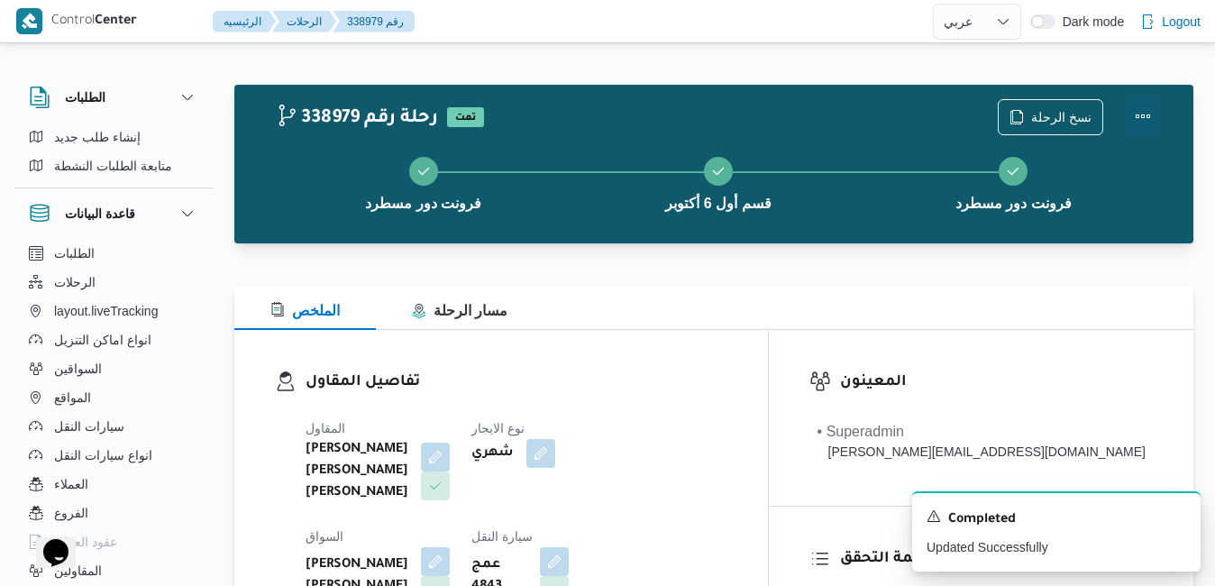
click at [1141, 112] on button "Actions" at bounding box center [1143, 116] width 36 height 36
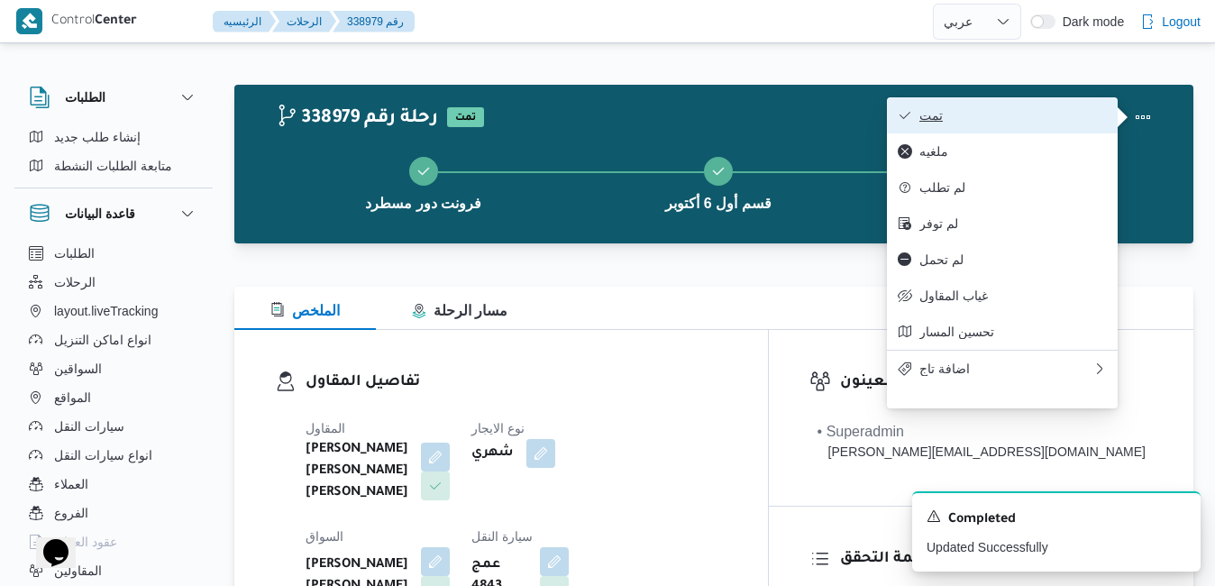
click at [1048, 123] on span "تمت" at bounding box center [1014, 115] width 188 height 14
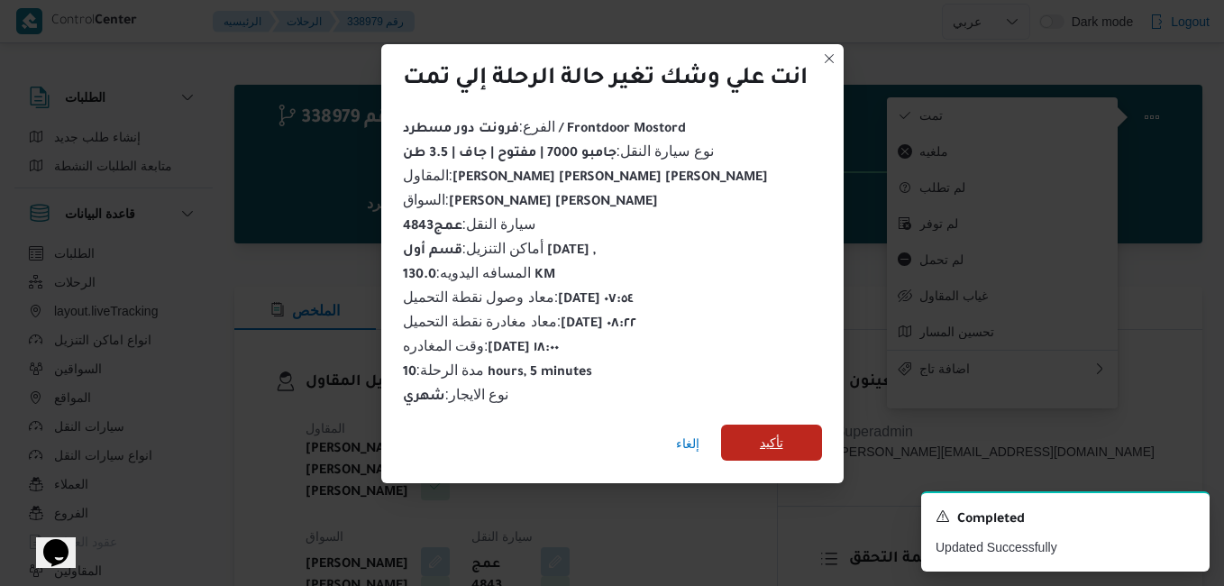
click at [783, 435] on span "تأكيد" at bounding box center [771, 443] width 23 height 22
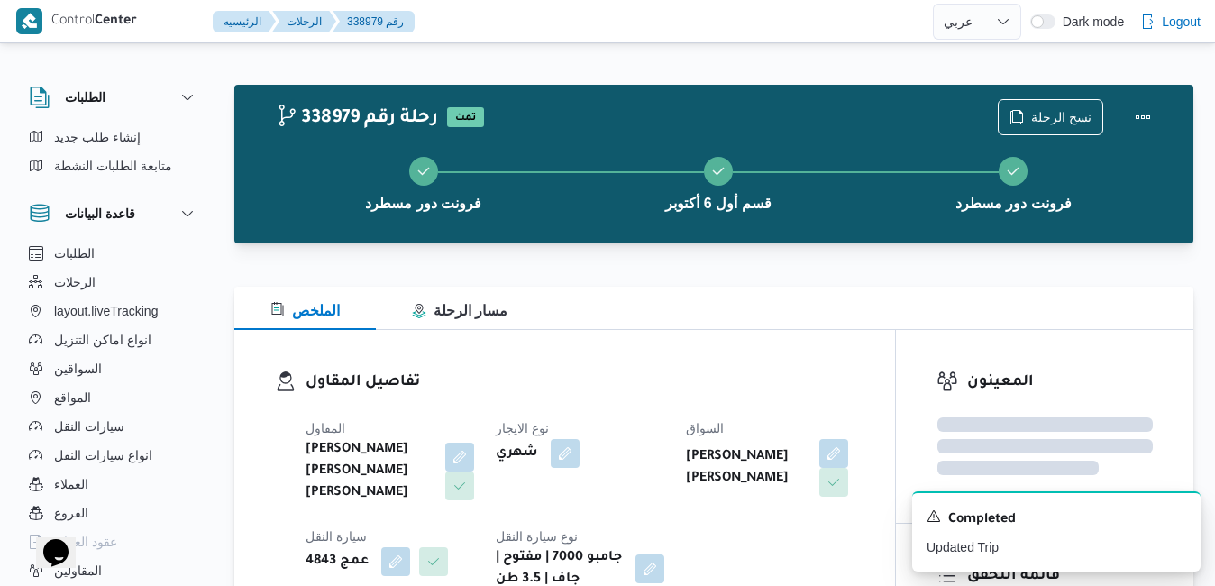
click at [789, 401] on dl "تفاصيل المقاول المقاول شريف بدر عبد الحميد عبد المجيد بدر نوع الايجار شهري السو…" at bounding box center [580, 481] width 549 height 220
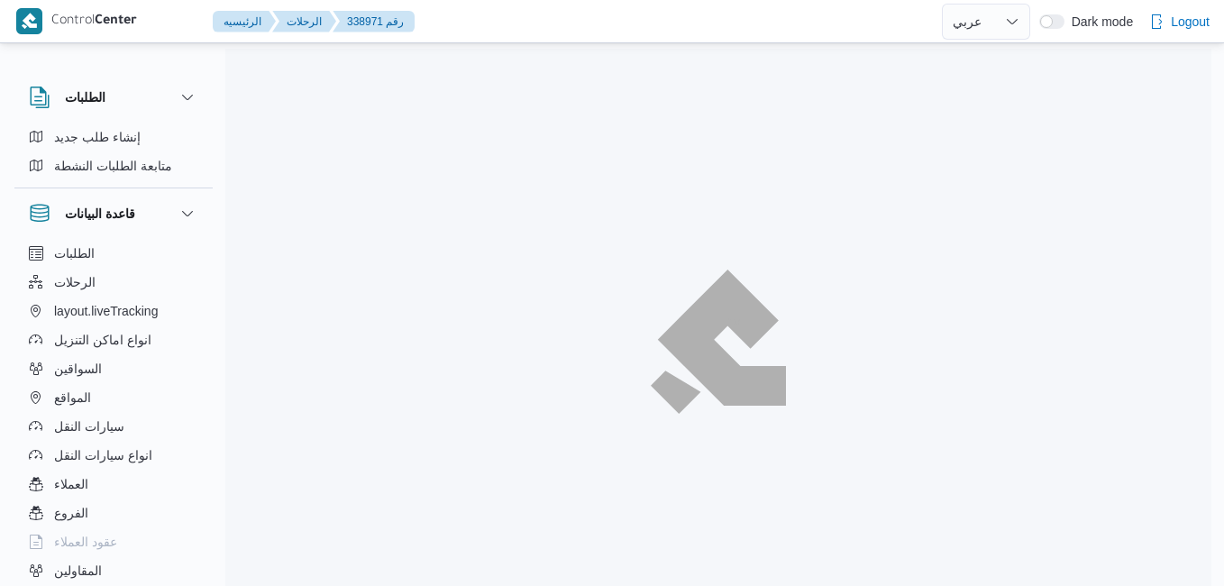
select select "ar"
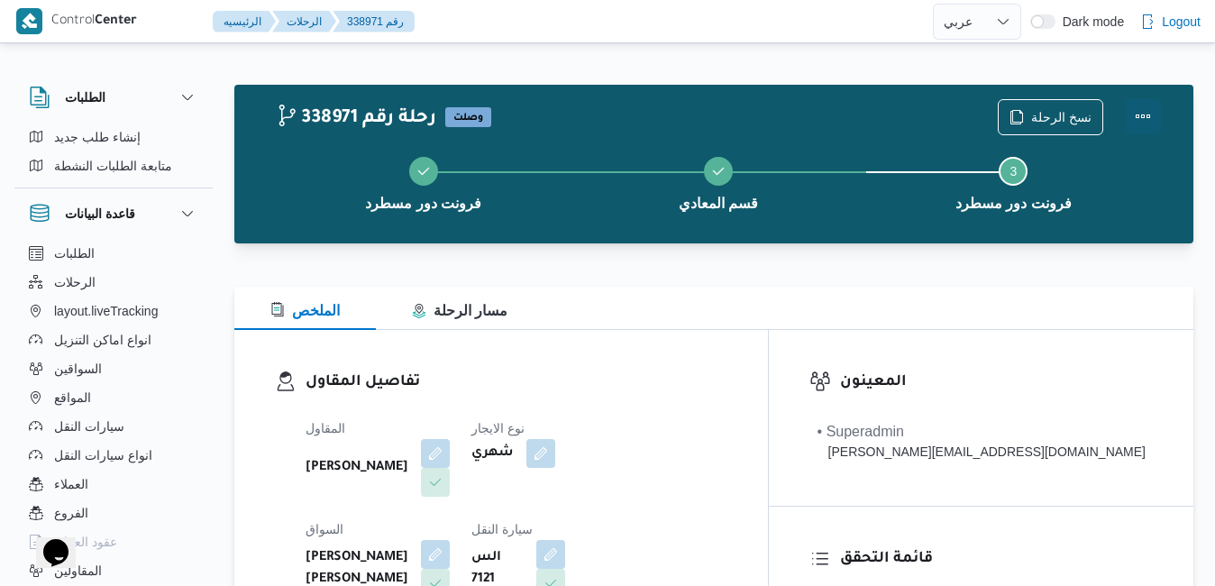
click at [1149, 120] on button "Actions" at bounding box center [1143, 116] width 36 height 36
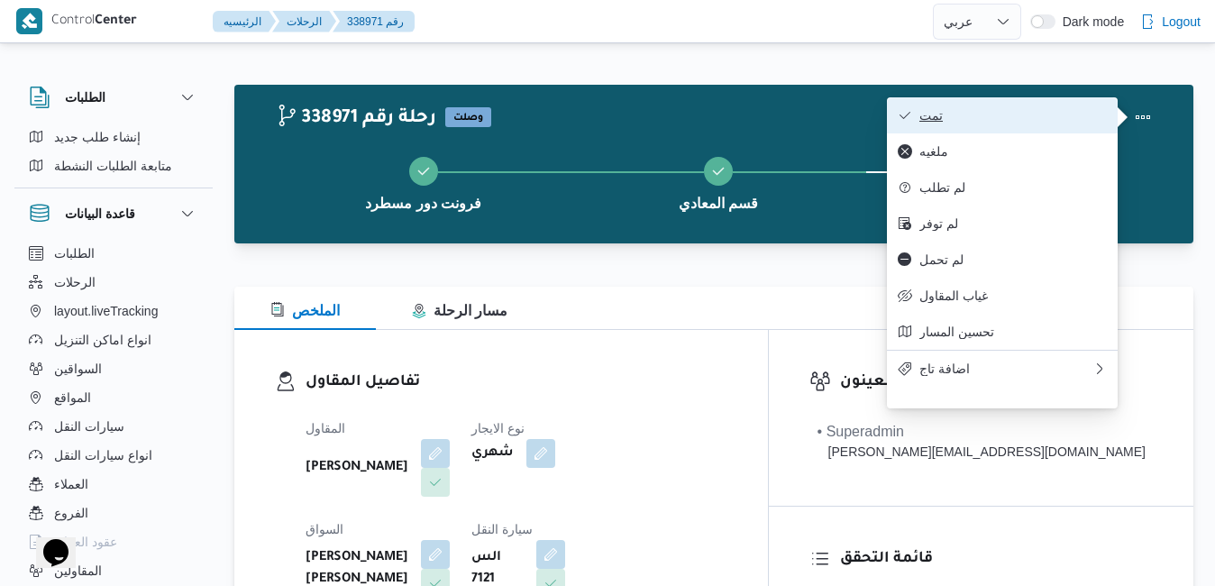
click at [1049, 116] on span "تمت" at bounding box center [1014, 115] width 188 height 14
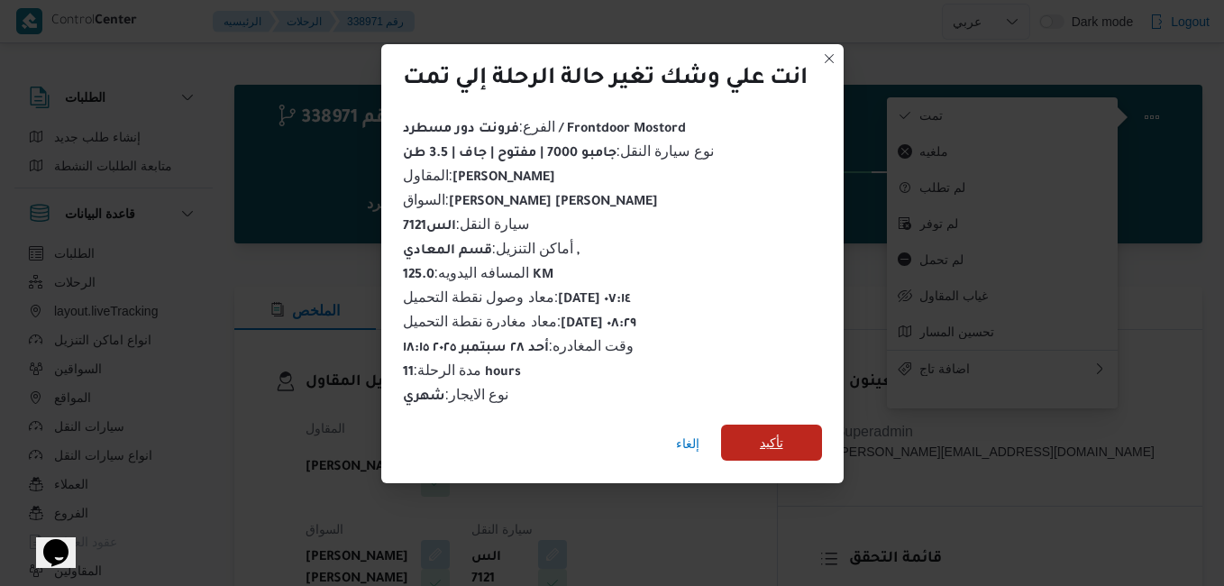
click at [763, 437] on span "تأكيد" at bounding box center [771, 443] width 23 height 22
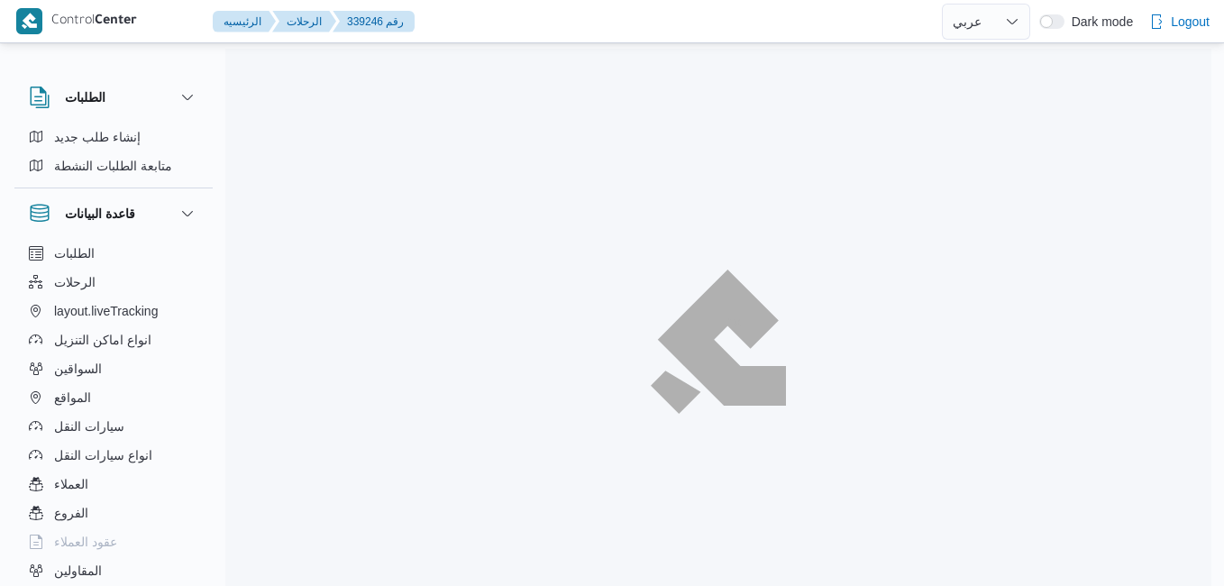
select select "ar"
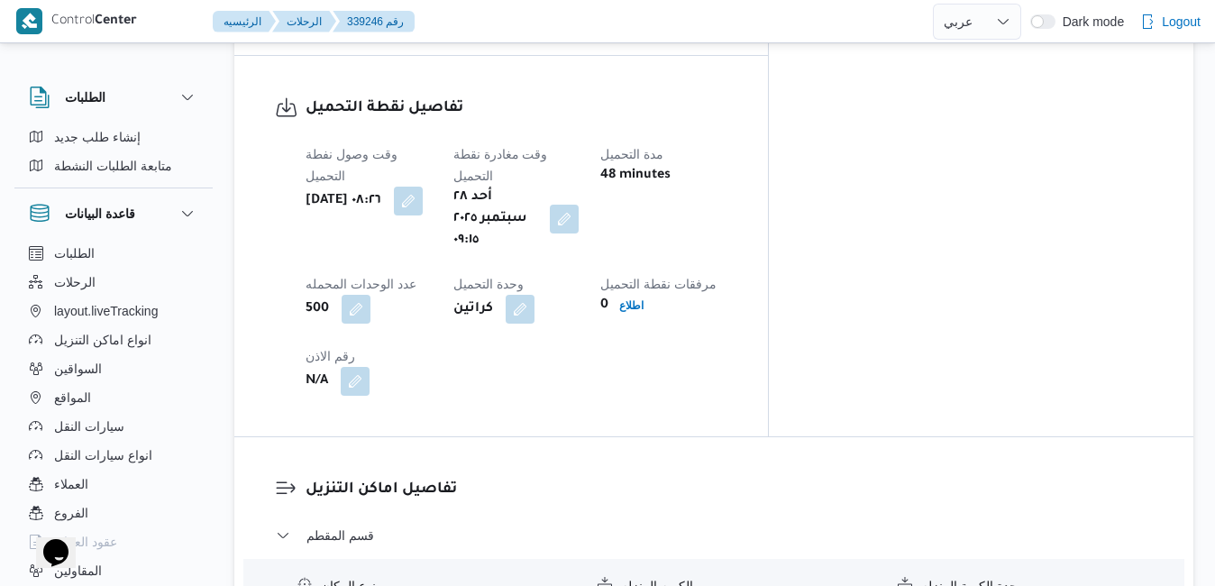
scroll to position [1512, 0]
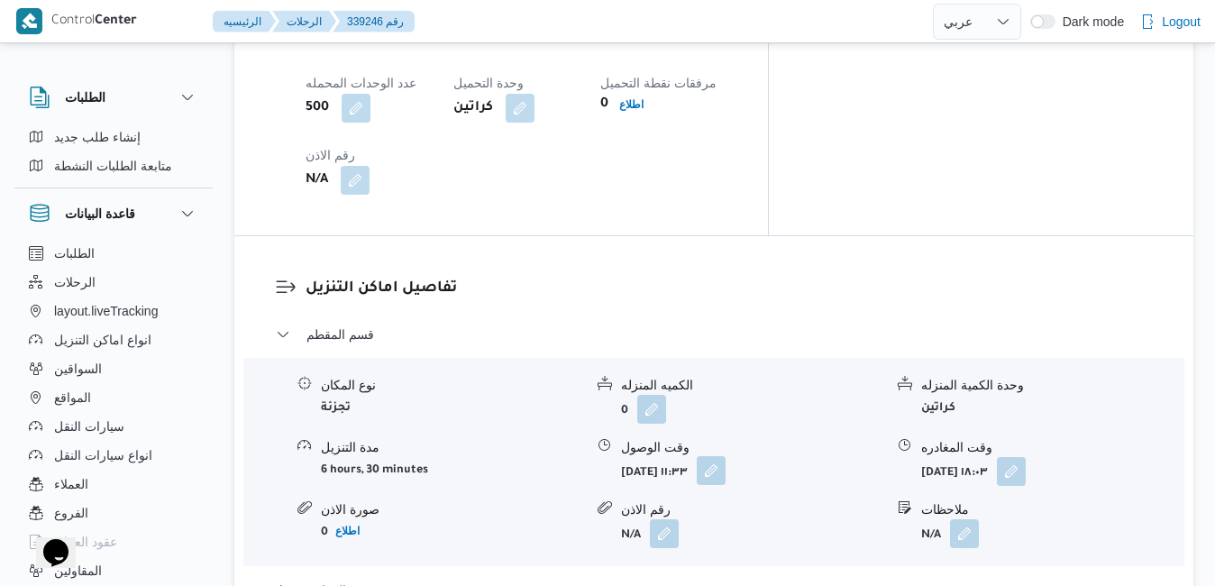
click at [726, 456] on button "button" at bounding box center [711, 470] width 29 height 29
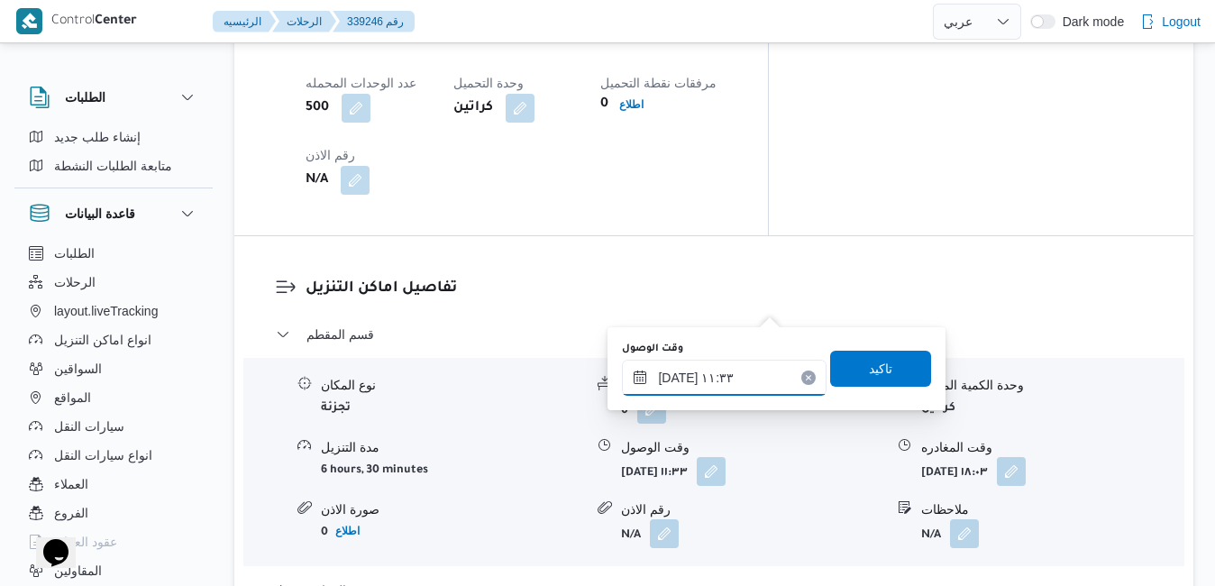
click at [708, 374] on input "[DATE] ١١:٣٣" at bounding box center [724, 378] width 205 height 36
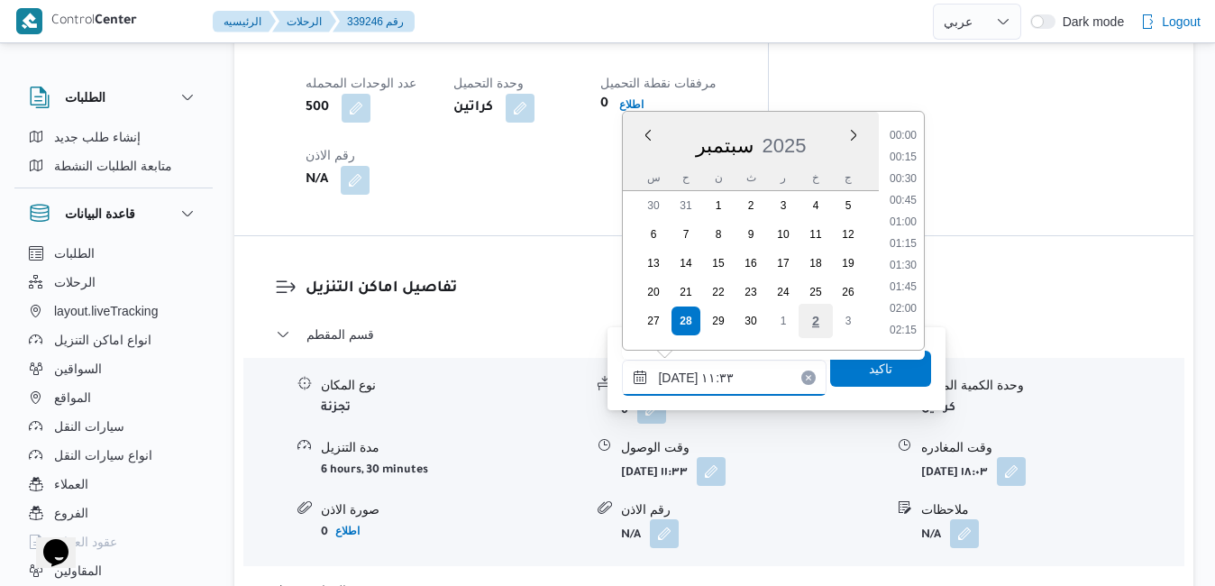
scroll to position [885, 0]
click at [906, 139] on li "10:15" at bounding box center [903, 137] width 41 height 18
type input "[DATE] ١٠:١٥"
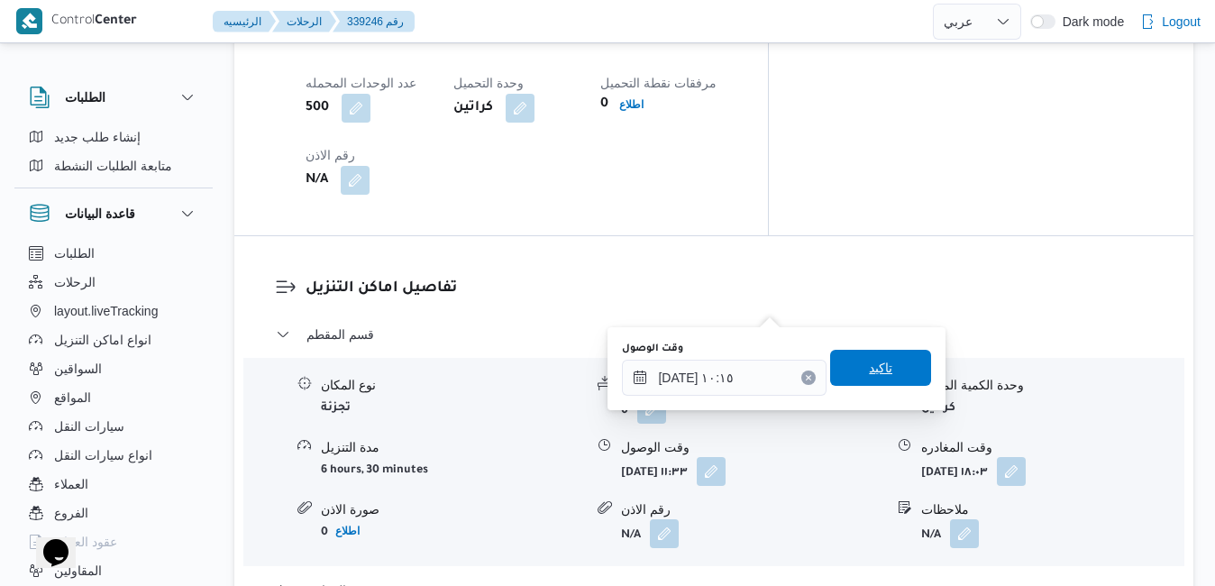
click at [859, 380] on span "تاكيد" at bounding box center [880, 368] width 101 height 36
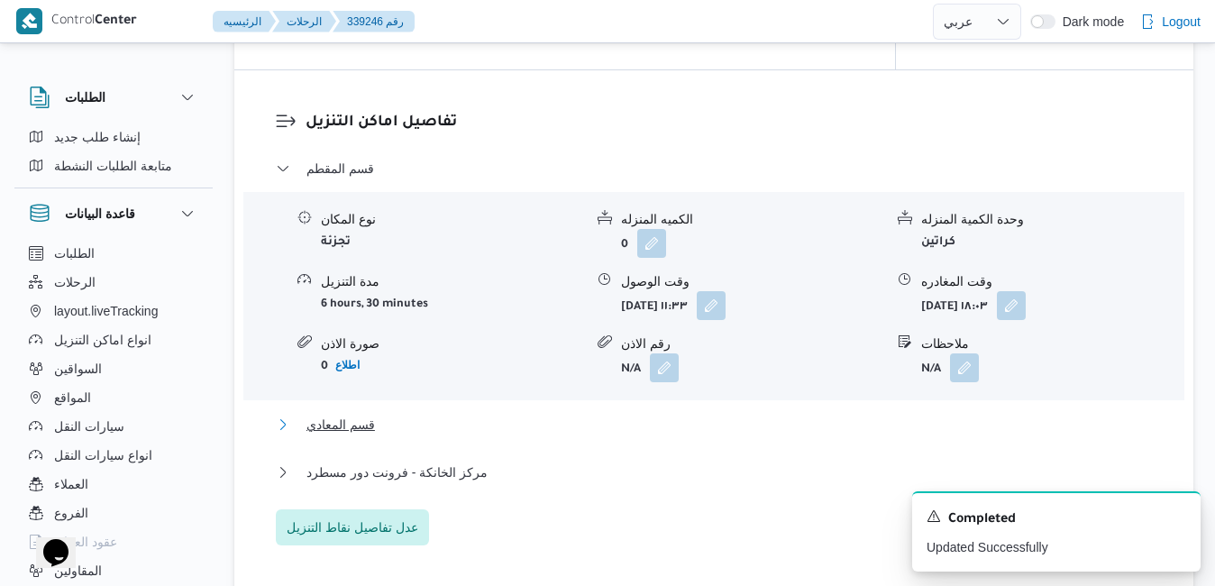
click at [719, 429] on button "قسم المعادي" at bounding box center [714, 425] width 877 height 22
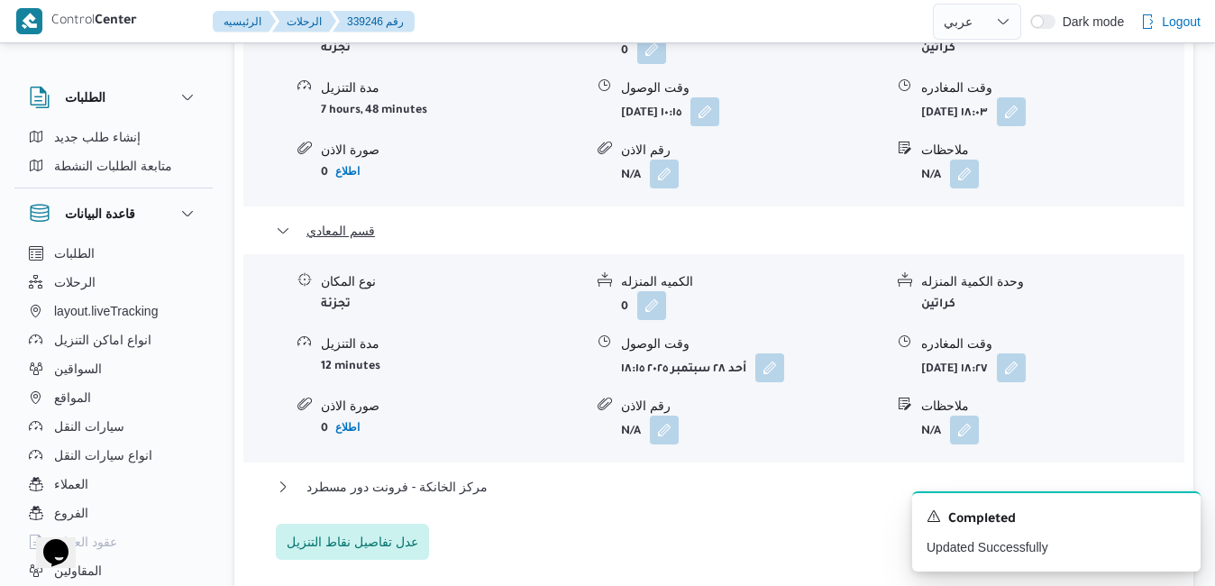
scroll to position [1909, 0]
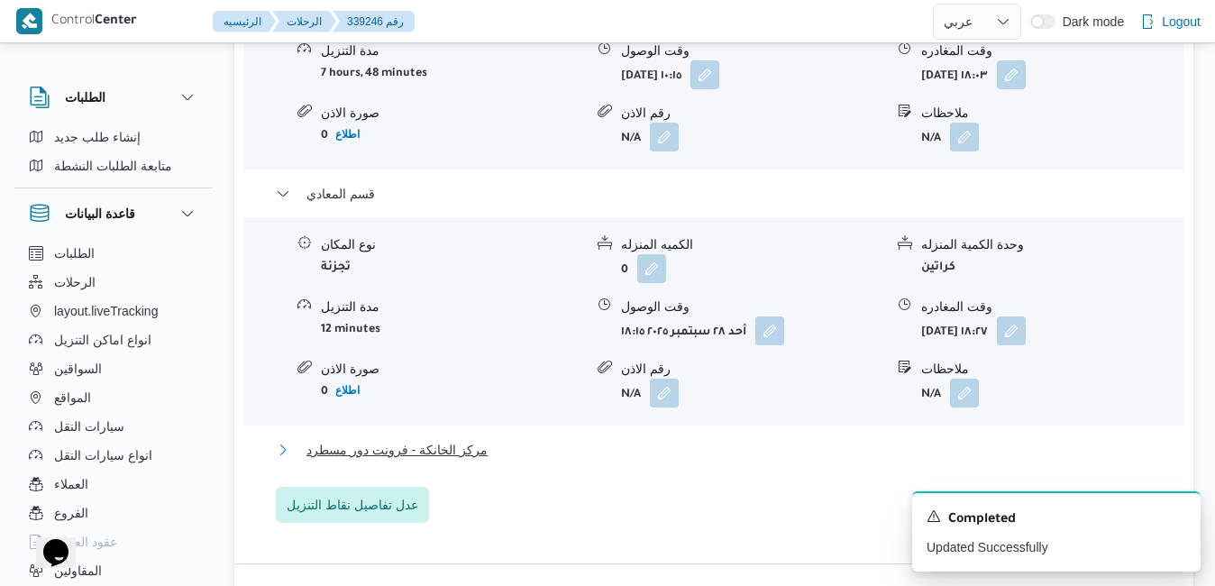
click at [822, 439] on button "مركز الخانكة - فرونت دور مسطرد" at bounding box center [714, 450] width 877 height 22
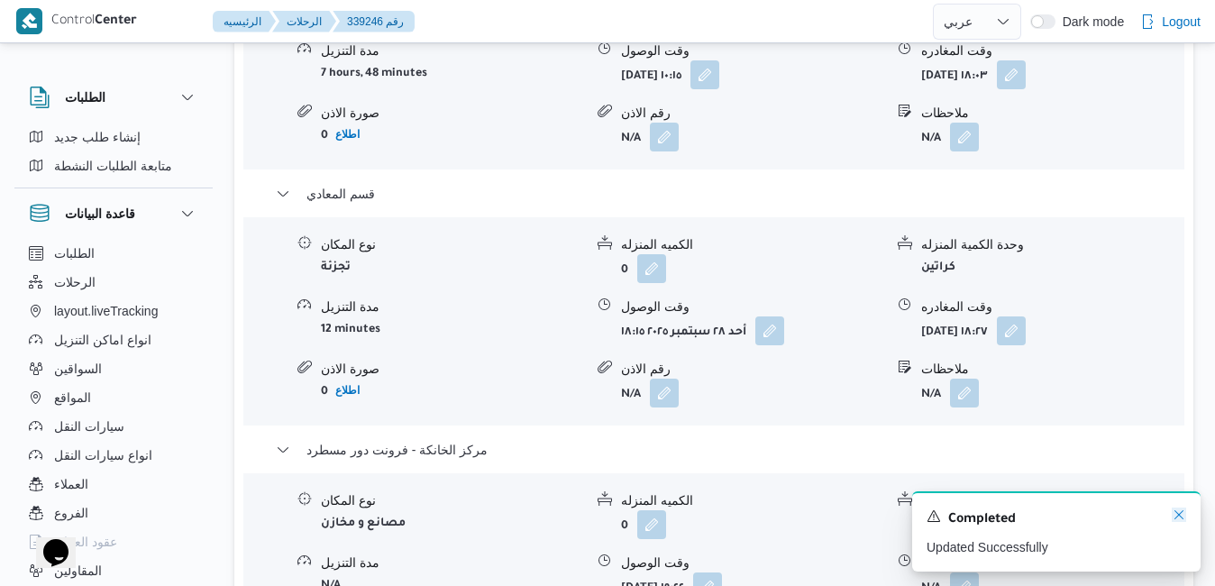
click at [1177, 512] on icon "Dismiss toast" at bounding box center [1179, 515] width 14 height 14
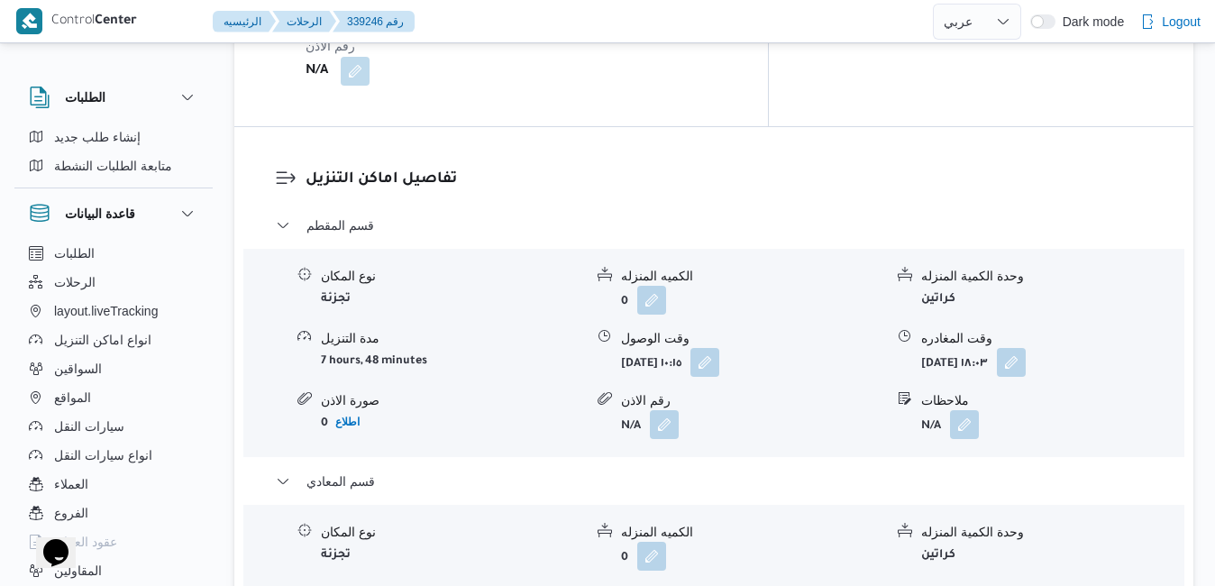
scroll to position [1620, 0]
click at [1026, 348] on button "button" at bounding box center [1011, 362] width 29 height 29
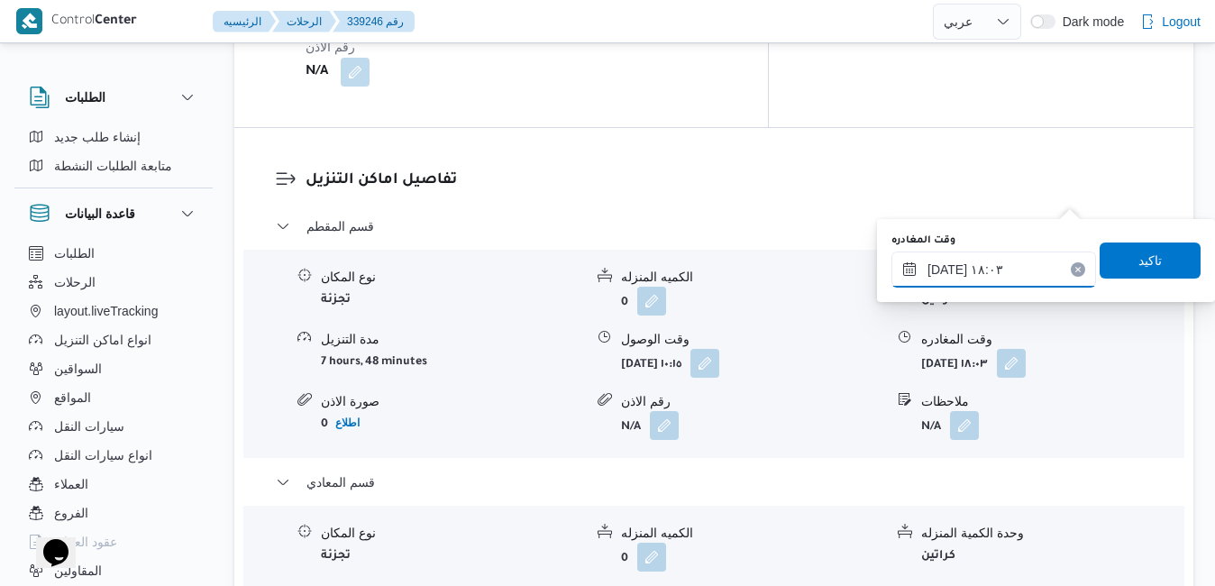
click at [970, 270] on input "[DATE] ١٨:٠٣" at bounding box center [994, 270] width 205 height 36
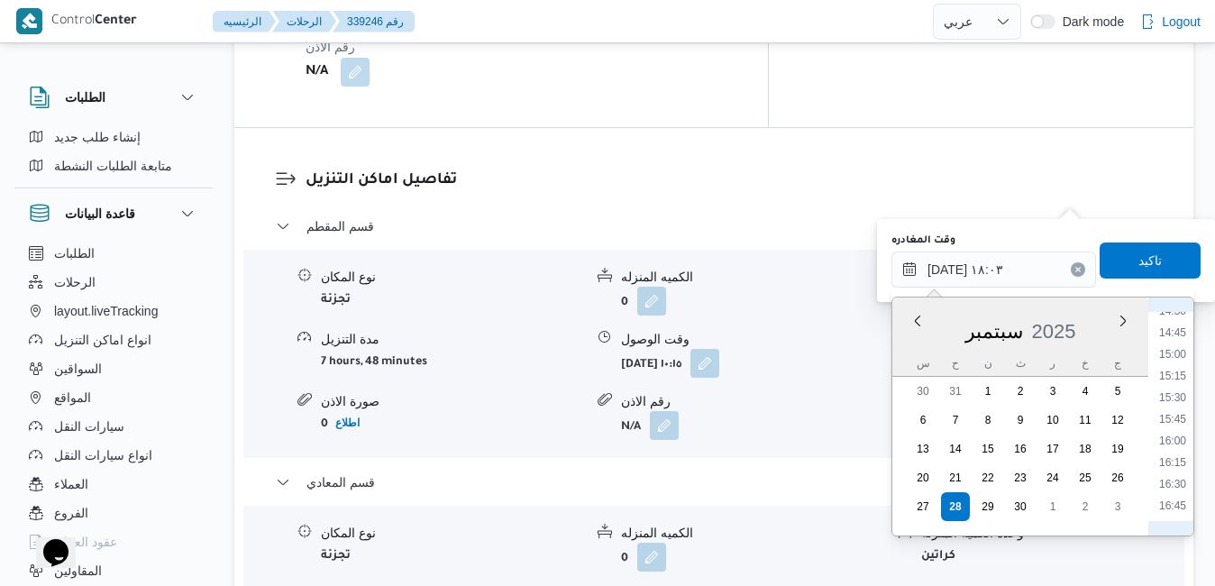
scroll to position [1082, 0]
click at [1177, 385] on li "13:15" at bounding box center [1172, 386] width 41 height 18
type input "[DATE] ١٣:١٥"
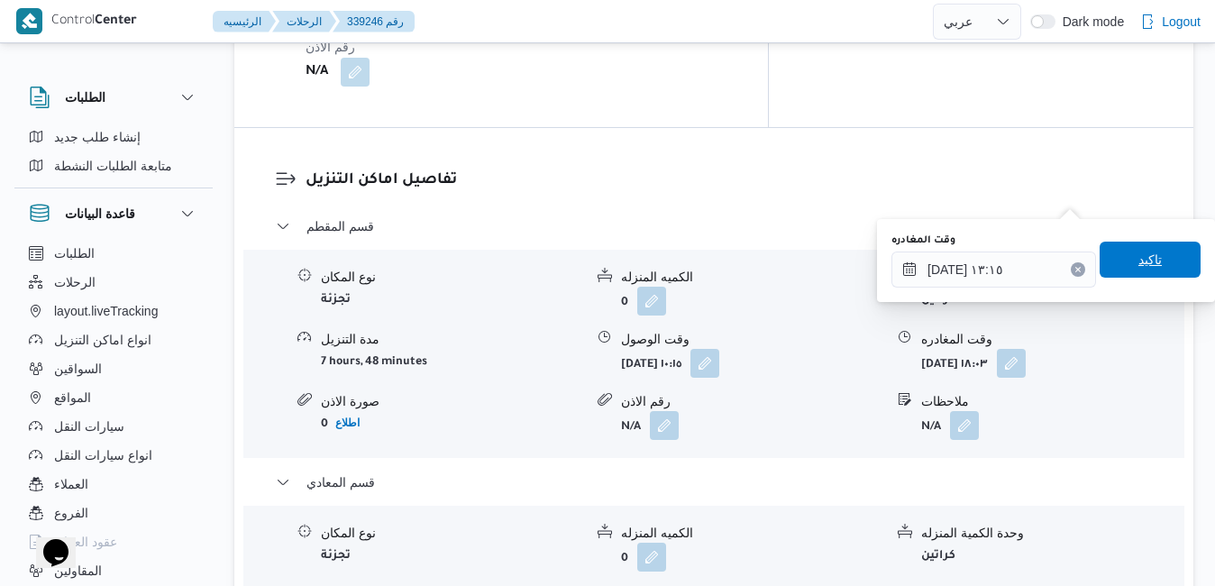
click at [1150, 269] on span "تاكيد" at bounding box center [1150, 260] width 101 height 36
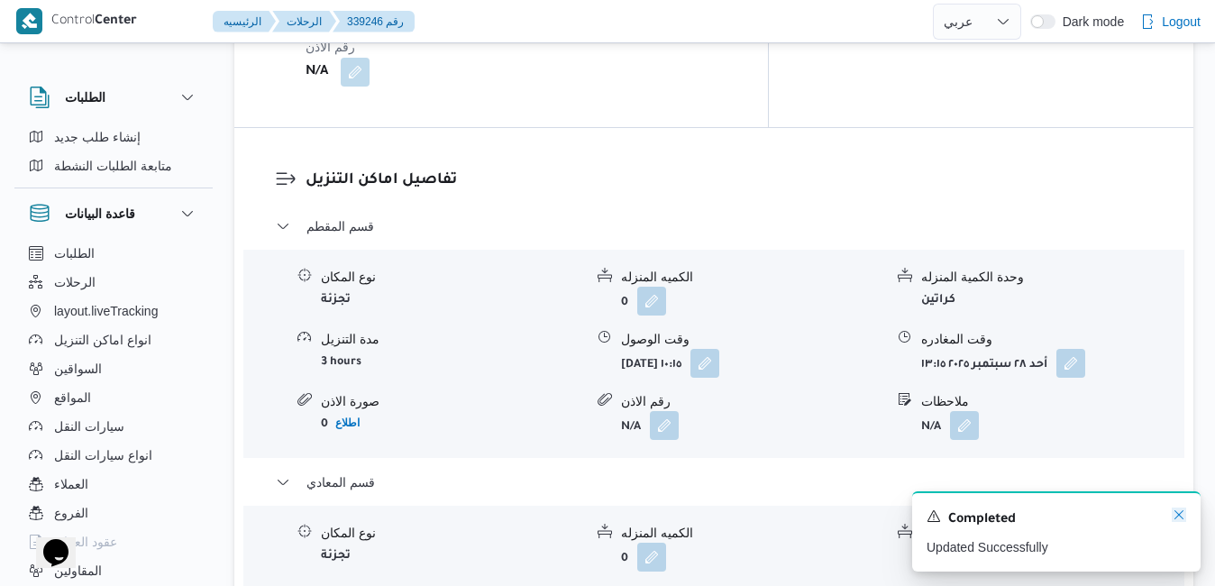
click at [1187, 519] on div "A new notification appears Completed Updated Successfully" at bounding box center [1056, 531] width 289 height 80
click at [1181, 518] on icon "Dismiss toast" at bounding box center [1179, 515] width 14 height 14
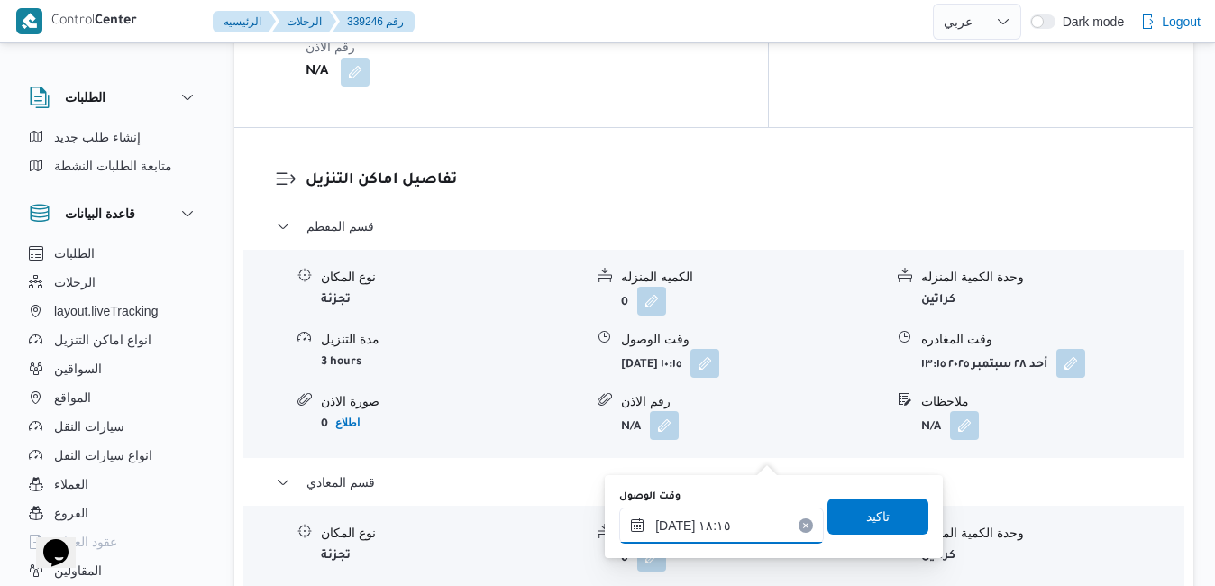
click at [718, 527] on input "[DATE] ١٨:١٥" at bounding box center [721, 526] width 205 height 36
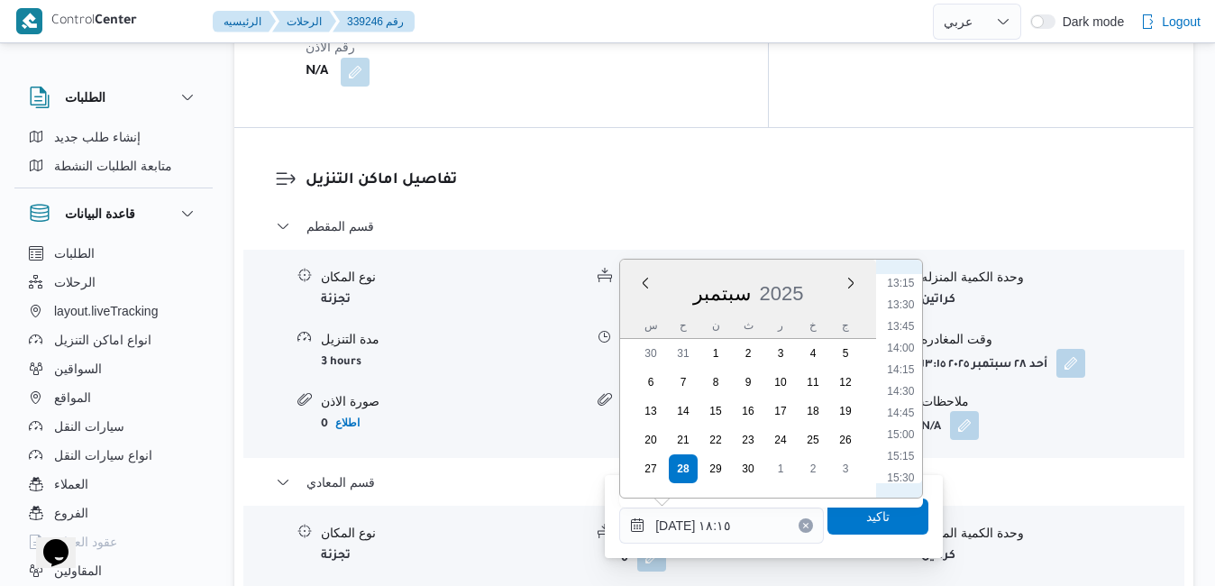
scroll to position [1104, 0]
click at [907, 368] on li "13:45" at bounding box center [901, 370] width 41 height 18
type input "[DATE] ١٣:٤٥"
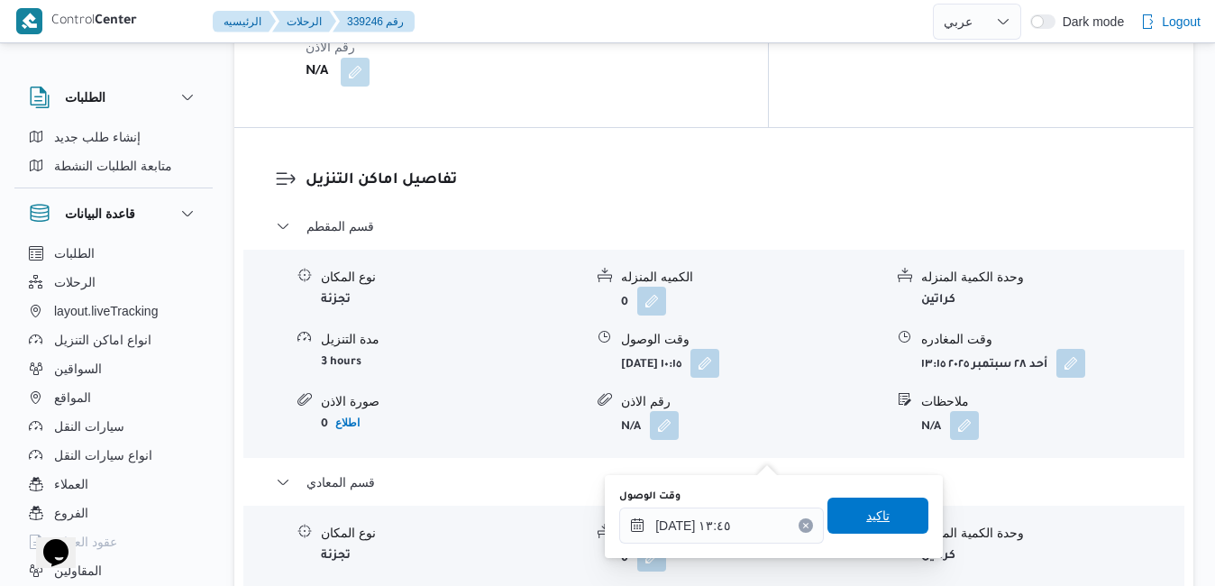
click at [866, 518] on span "تاكيد" at bounding box center [877, 516] width 23 height 22
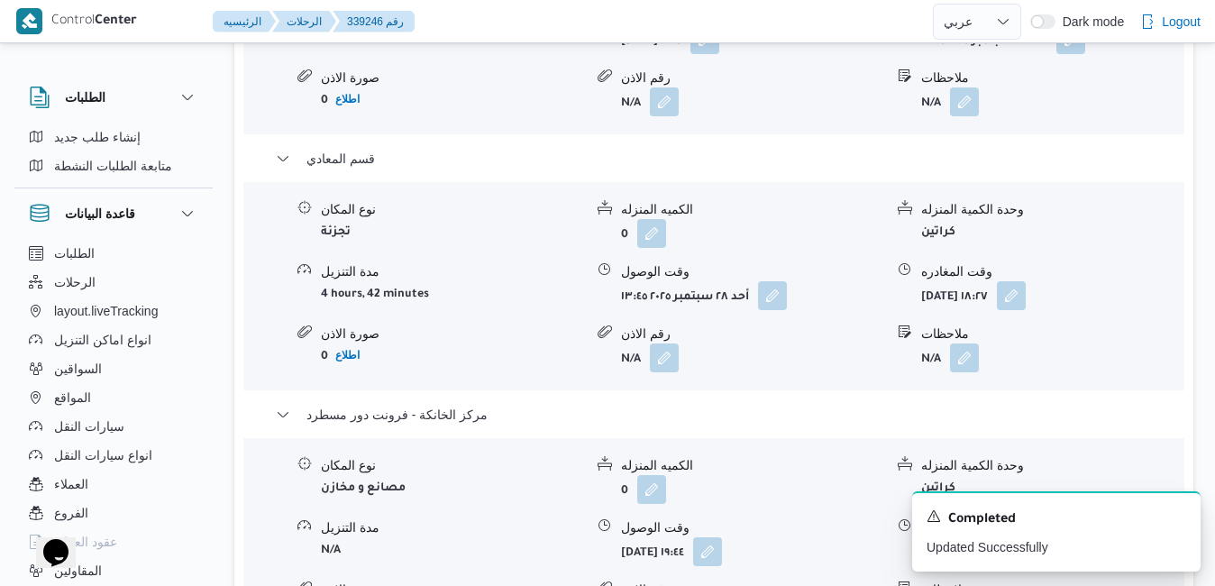
scroll to position [1945, 0]
click at [1026, 279] on button "button" at bounding box center [1011, 293] width 29 height 29
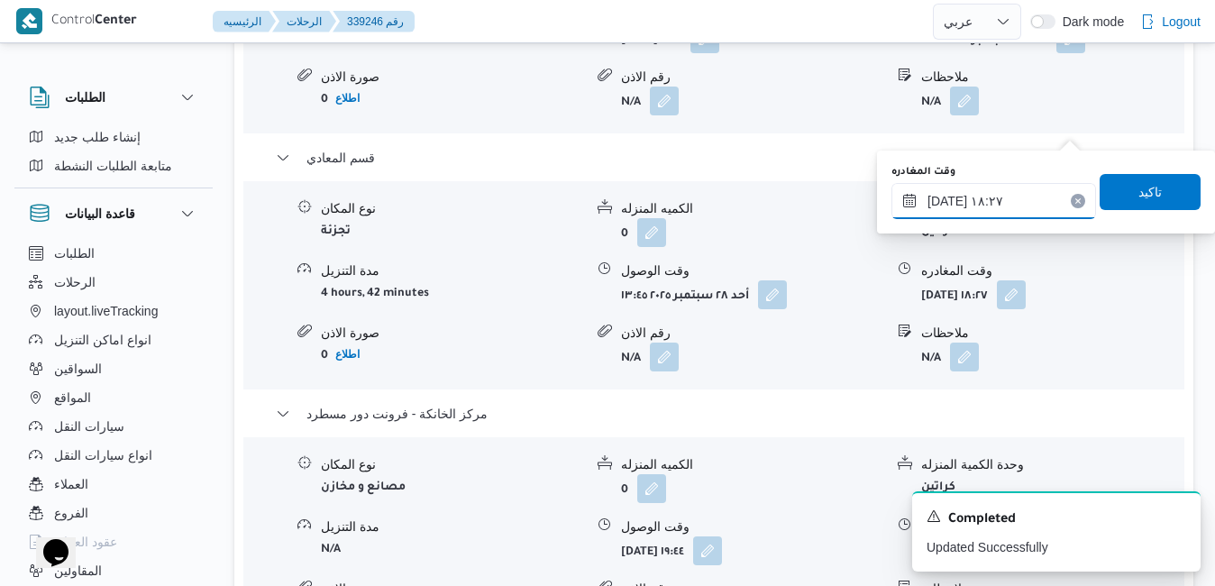
click at [982, 196] on input "[DATE] ١٨:٢٧" at bounding box center [994, 201] width 205 height 36
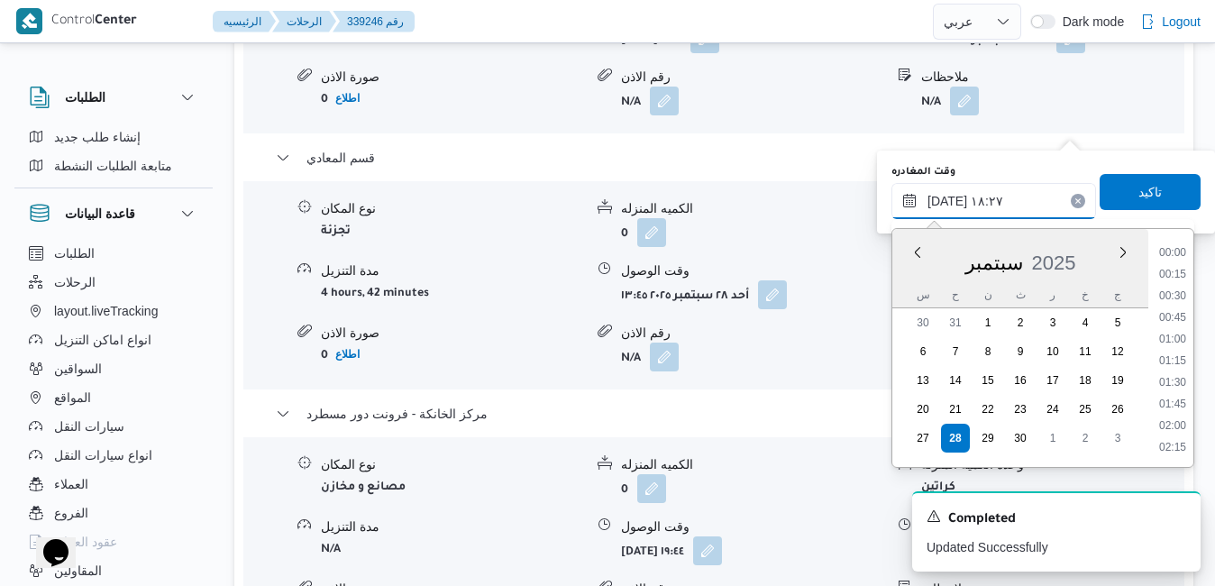
scroll to position [1470, 0]
click at [1179, 254] on li "17:00" at bounding box center [1172, 254] width 41 height 18
type input "[DATE] ١٧:٠٠"
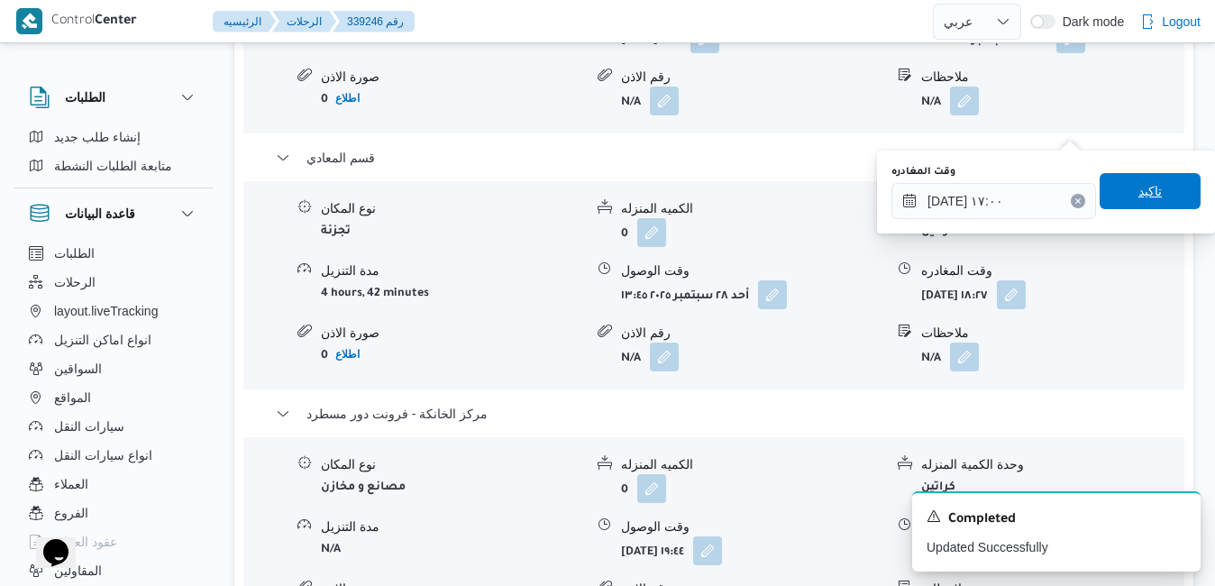
click at [1148, 185] on span "تاكيد" at bounding box center [1150, 191] width 23 height 22
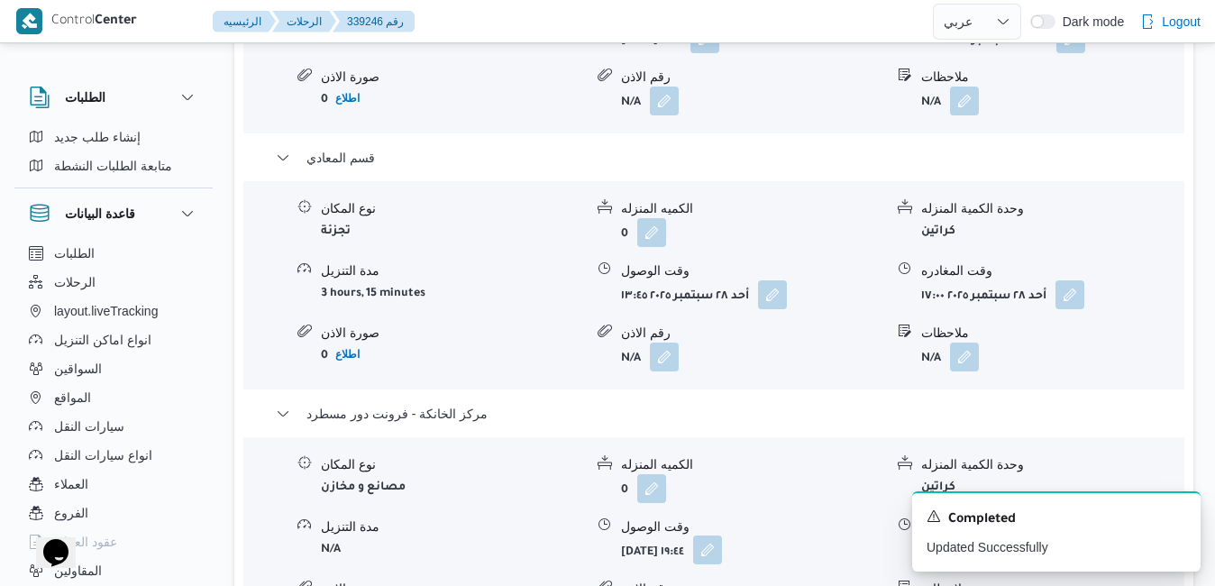
click at [722, 536] on button "button" at bounding box center [707, 550] width 29 height 29
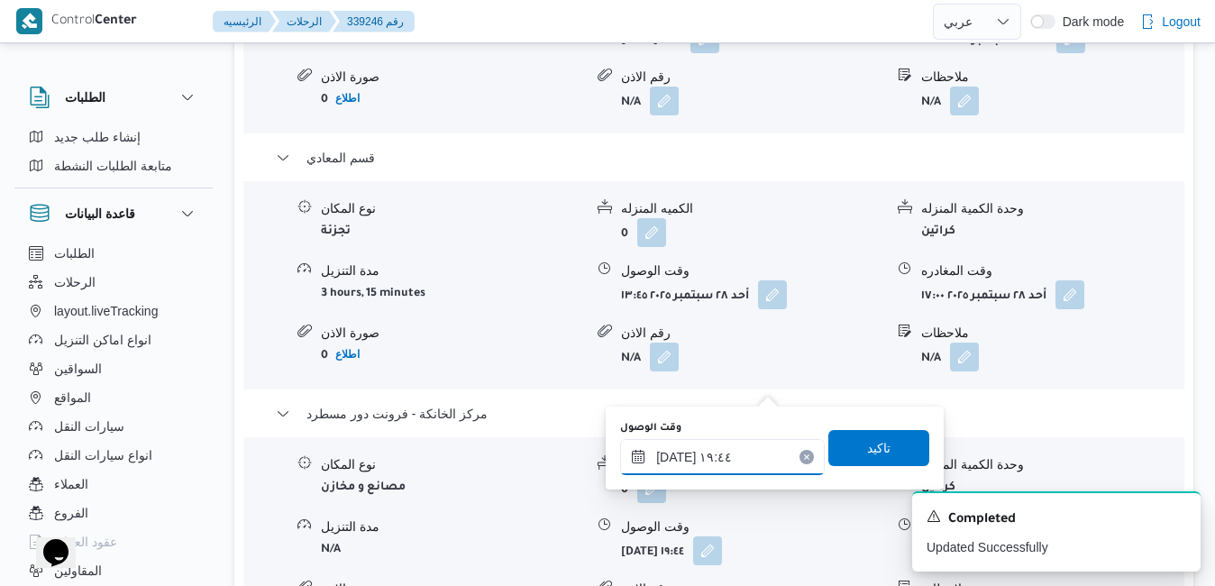
click at [678, 458] on input "٢٨/٠٩/٢٠٢٥ ١٩:٤٤" at bounding box center [722, 457] width 205 height 36
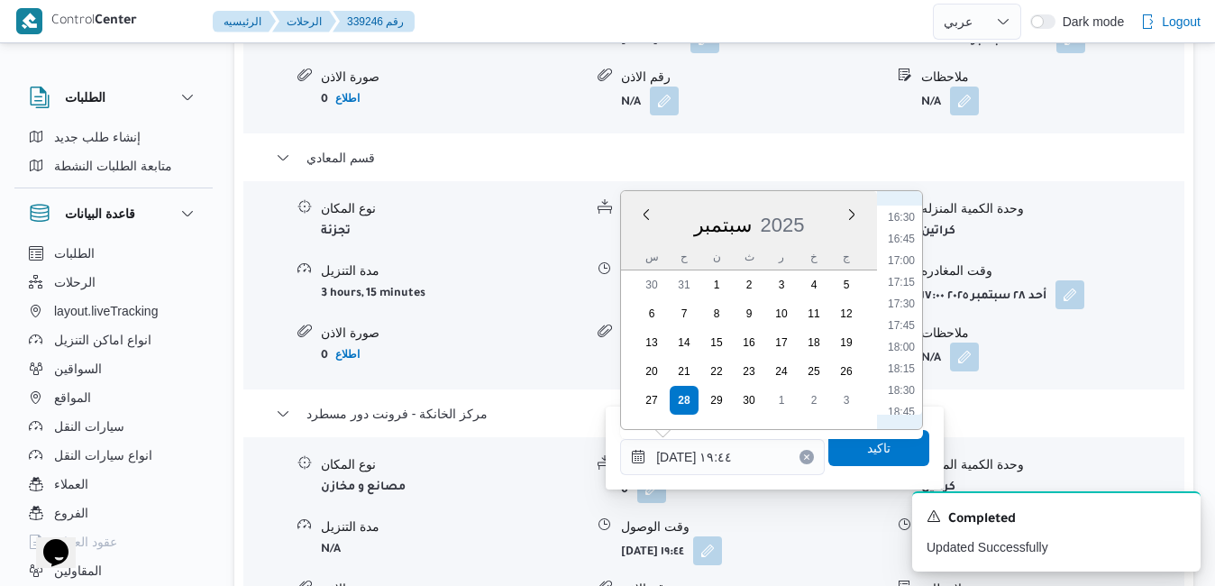
scroll to position [1395, 0]
click at [902, 381] on li "18:00" at bounding box center [901, 378] width 41 height 18
type input "٢٨/٠٩/٢٠٢٥ ١٨:٠٠"
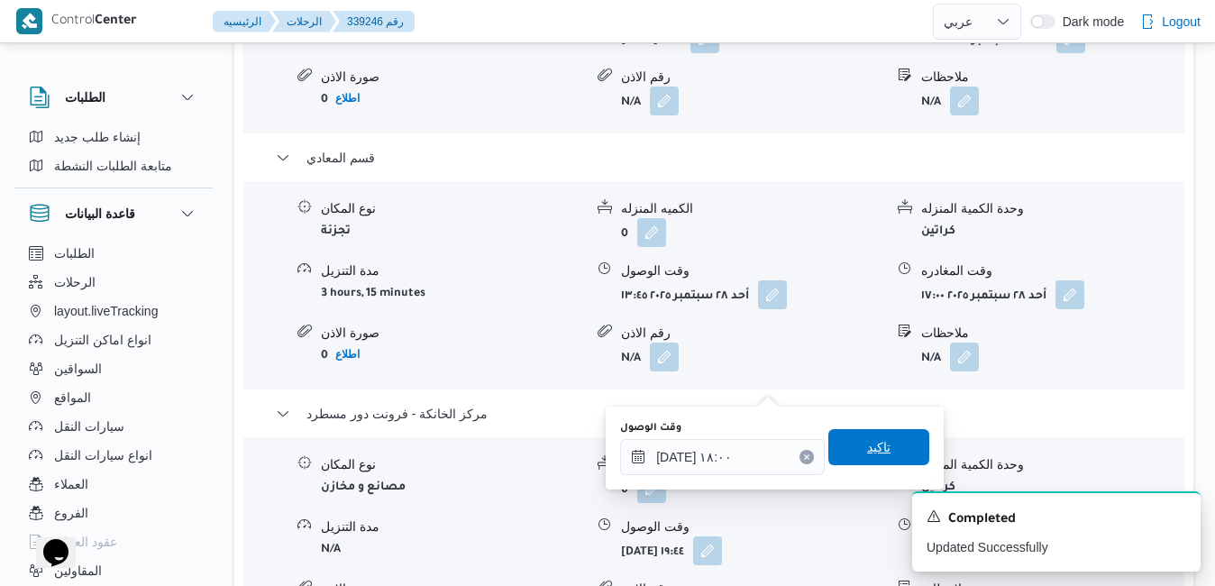
click at [863, 459] on span "تاكيد" at bounding box center [879, 447] width 101 height 36
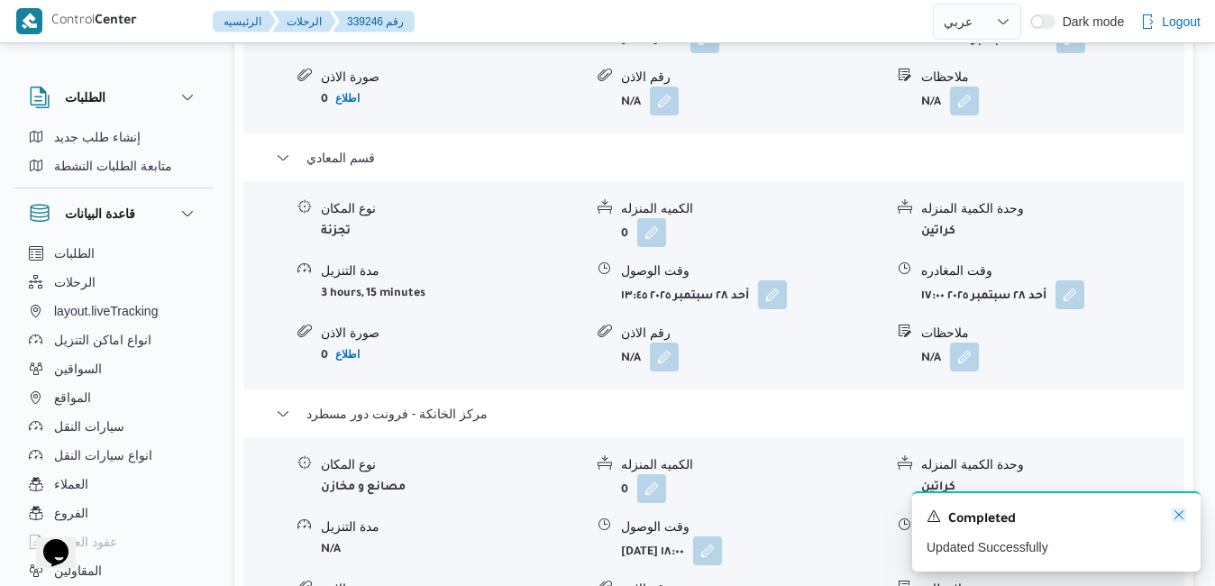
click at [1179, 512] on icon "Dismiss toast" at bounding box center [1179, 515] width 14 height 14
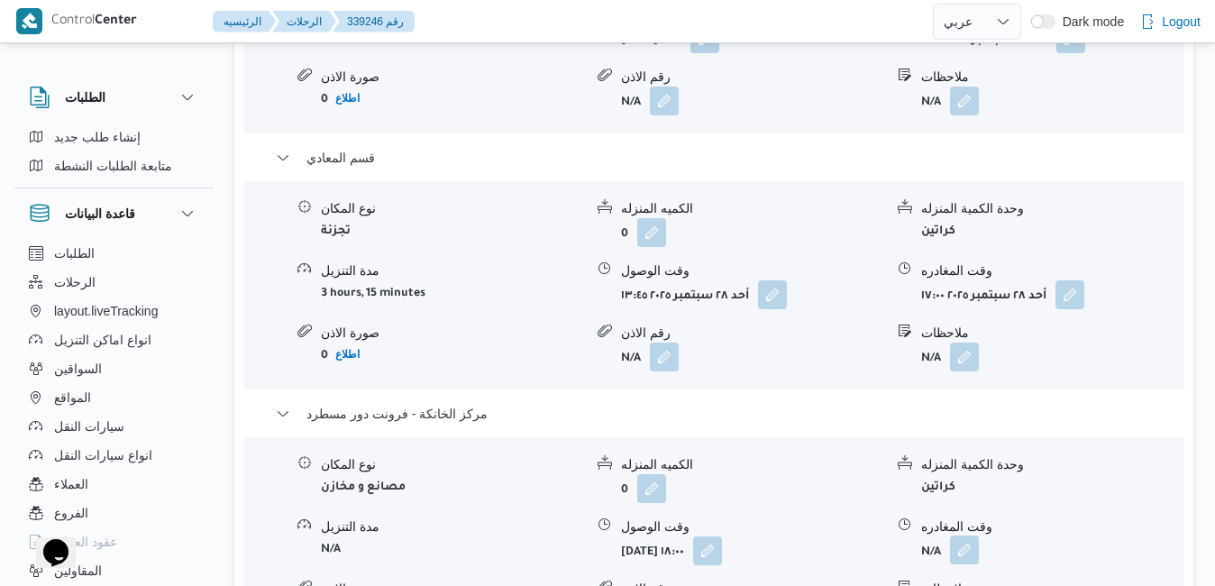
click at [970, 536] on button "button" at bounding box center [964, 550] width 29 height 29
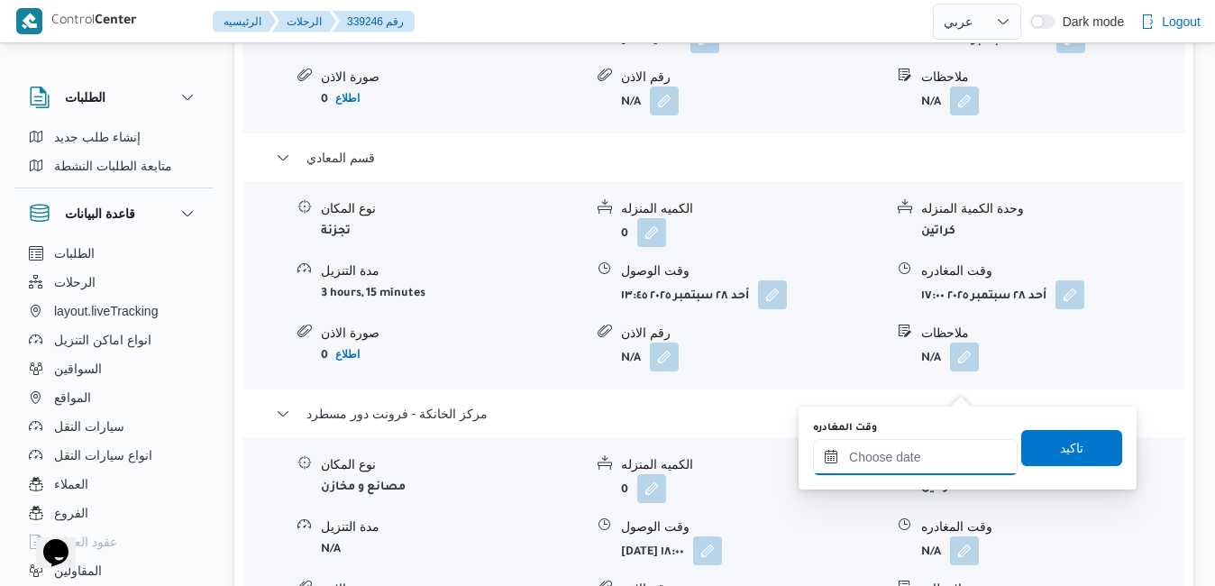
click at [933, 457] on input "وقت المغادره" at bounding box center [915, 457] width 205 height 36
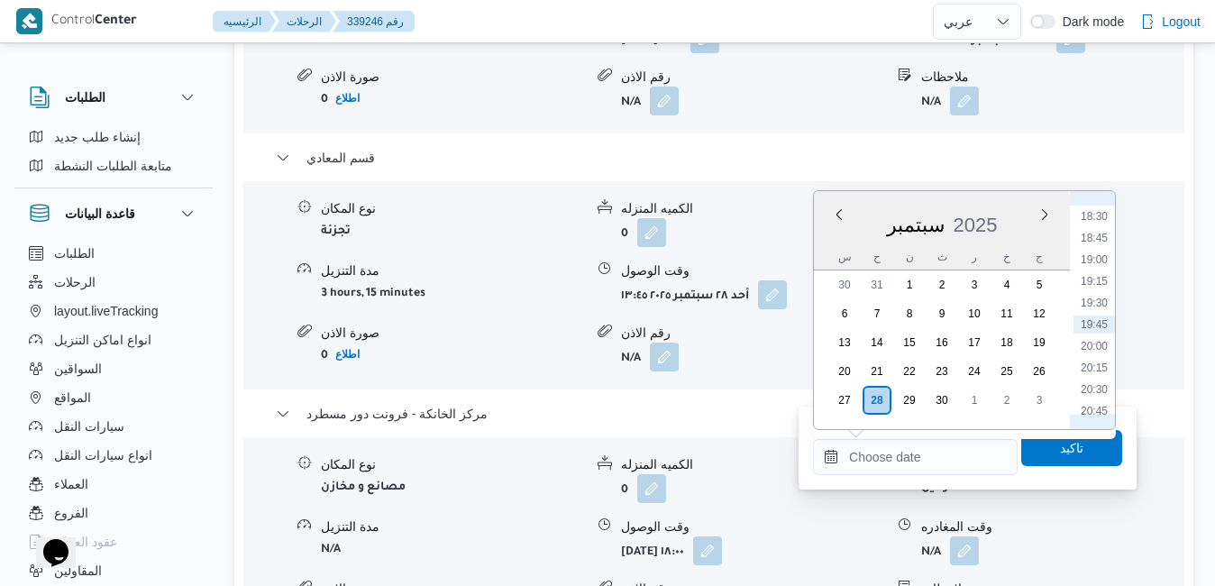
scroll to position [1416, 0]
click at [1092, 369] on li "18:15" at bounding box center [1094, 378] width 41 height 18
type input "٢٨/٠٩/٢٠٢٥ ١٨:١٥"
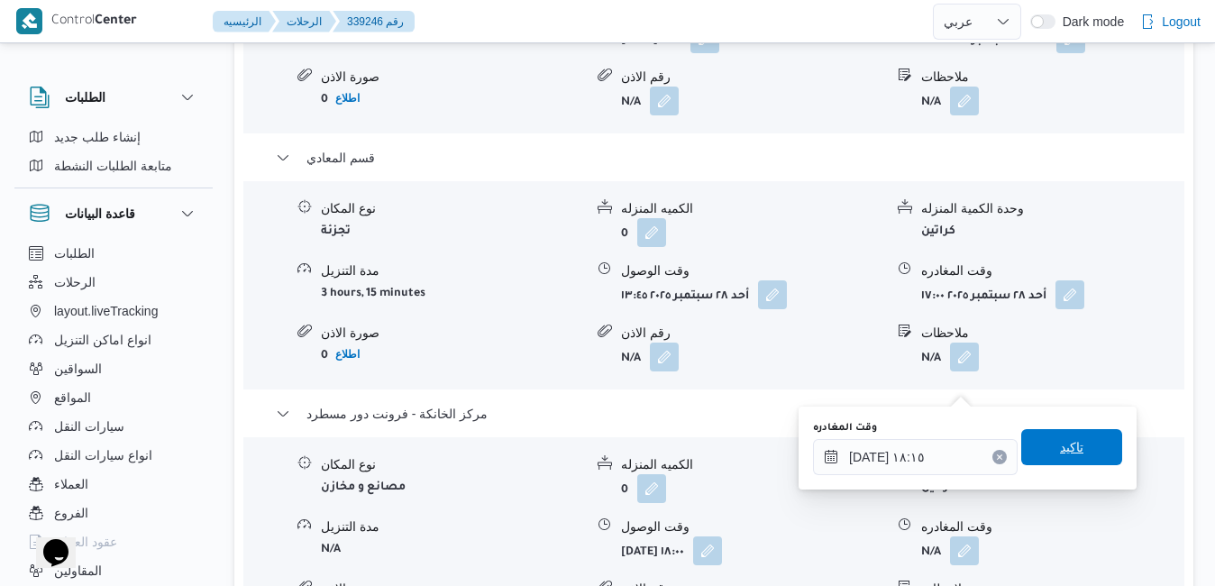
click at [1063, 439] on span "تاكيد" at bounding box center [1071, 447] width 23 height 22
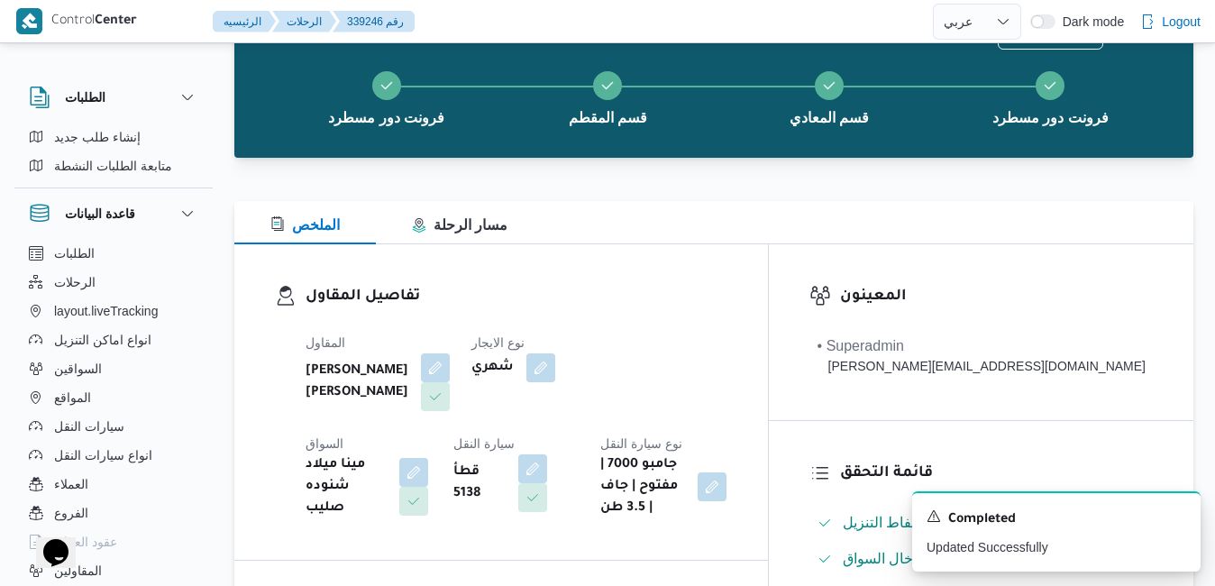
scroll to position [14, 0]
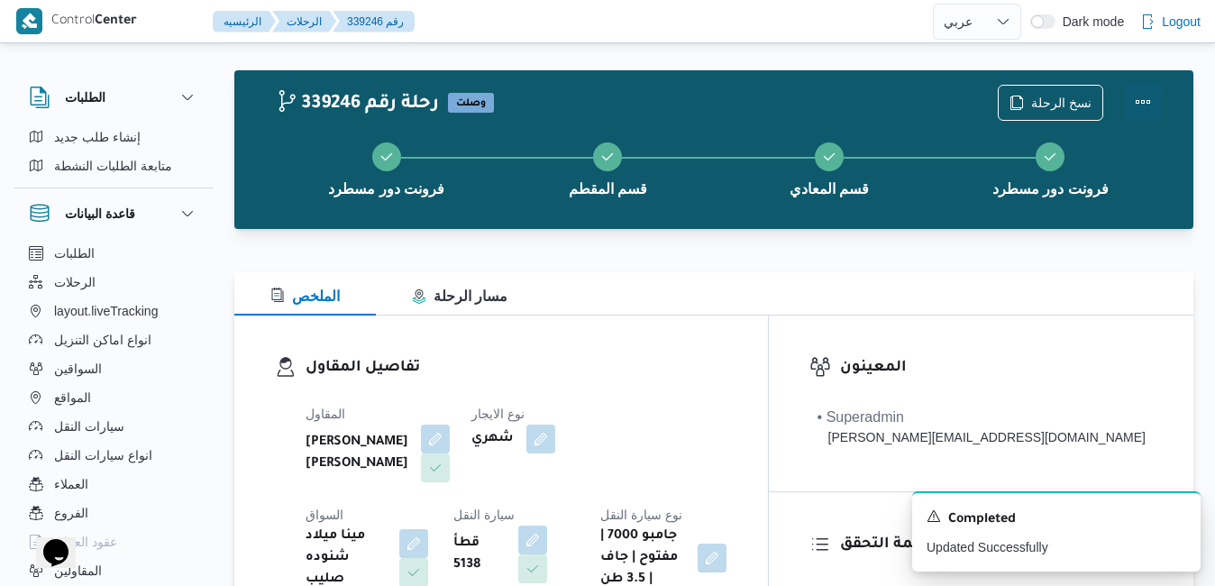
click at [1146, 102] on button "Actions" at bounding box center [1143, 102] width 36 height 36
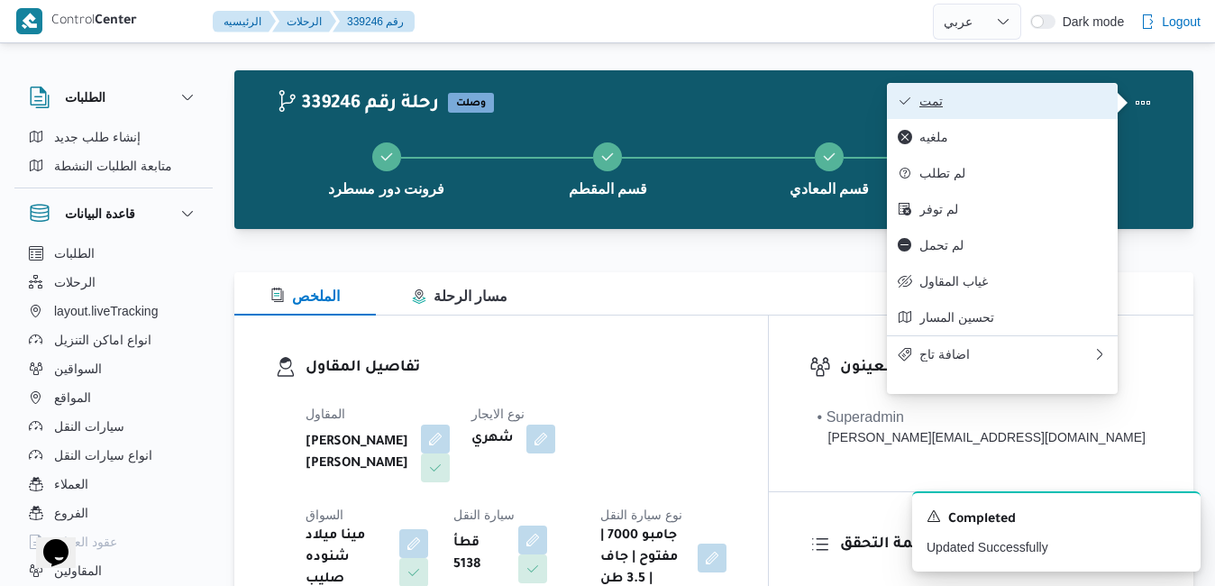
click at [1053, 107] on span "تمت" at bounding box center [1014, 101] width 188 height 14
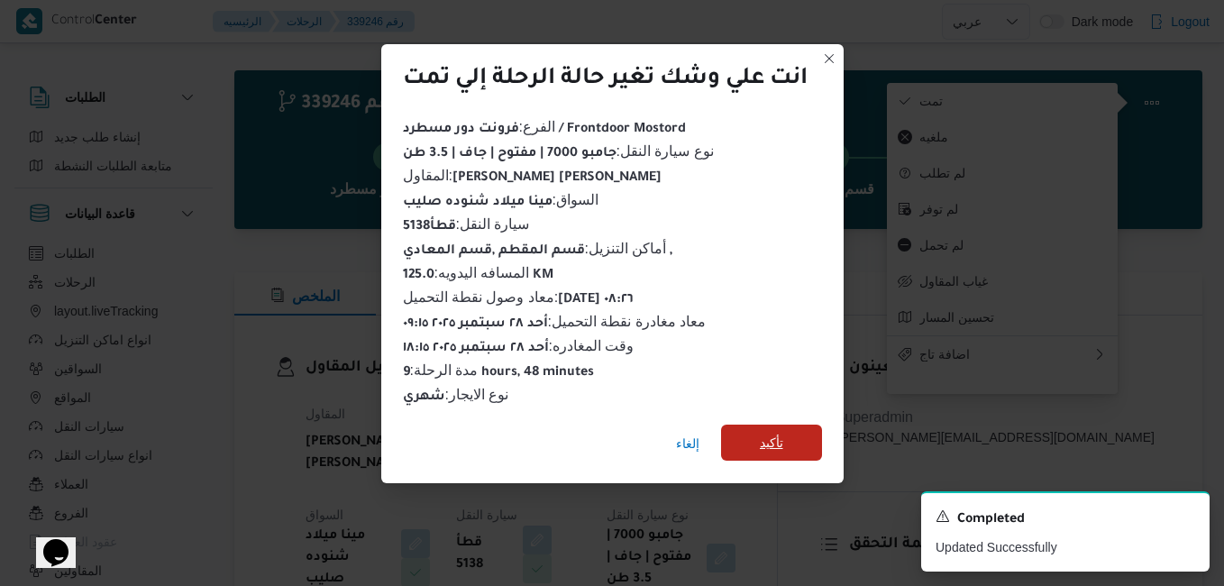
click at [772, 432] on span "تأكيد" at bounding box center [771, 443] width 23 height 22
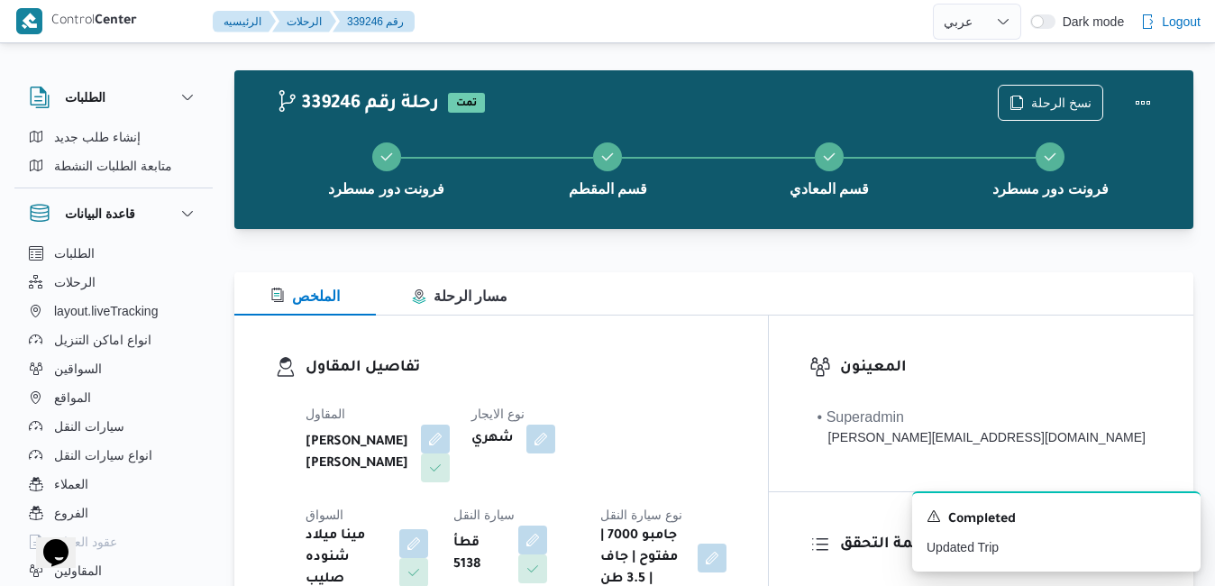
click at [768, 349] on div "تفاصيل المقاول المقاول عبدالمنعم مجدي السيد عواد نوع الايجار شهري السواق مينا م…" at bounding box center [501, 474] width 534 height 316
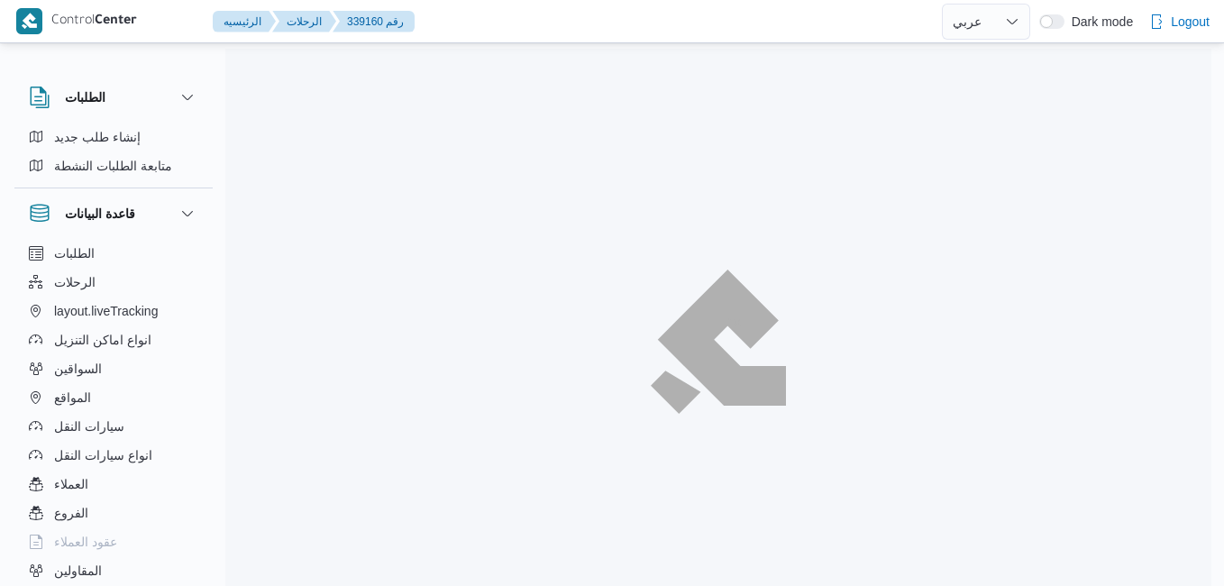
select select "ar"
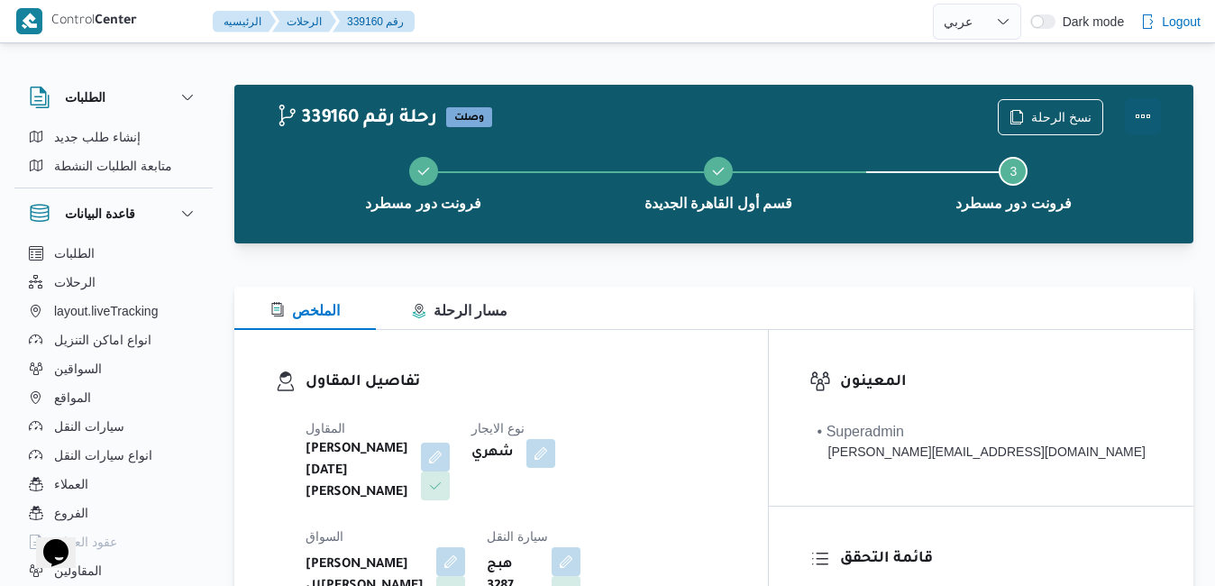
click at [1132, 111] on button "Actions" at bounding box center [1143, 116] width 36 height 36
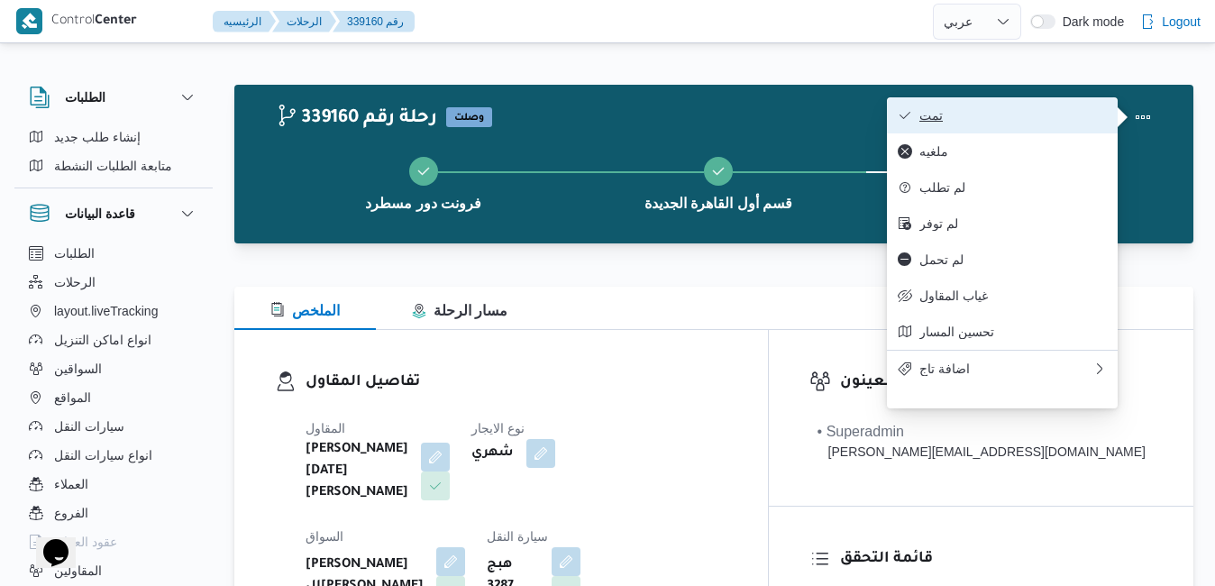
click at [1057, 116] on span "تمت" at bounding box center [1014, 115] width 188 height 14
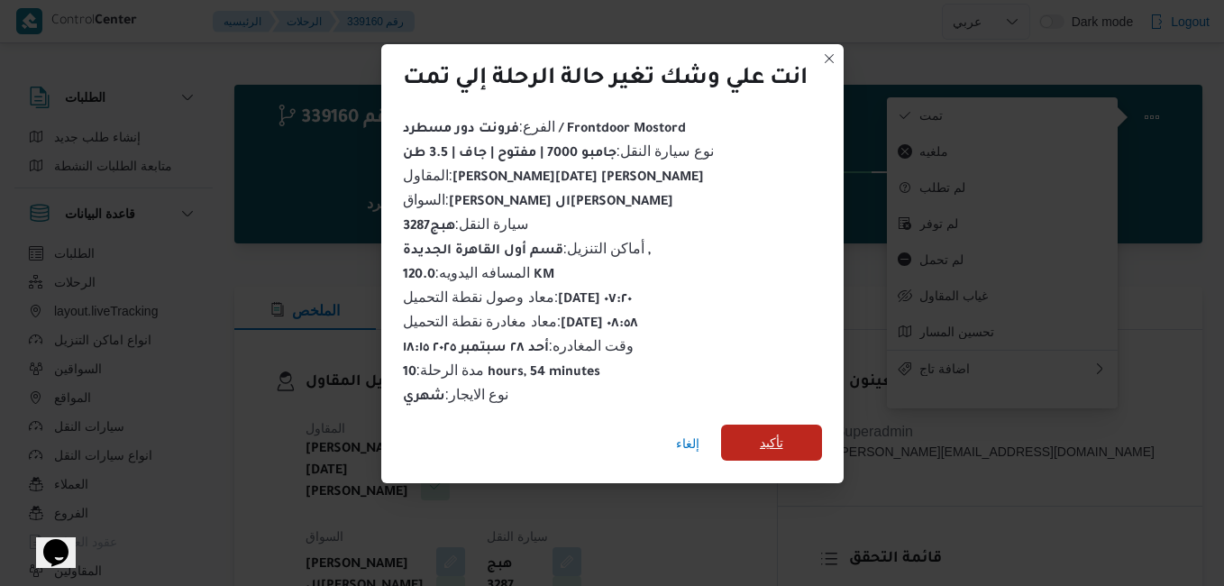
click at [783, 435] on span "تأكيد" at bounding box center [771, 443] width 23 height 22
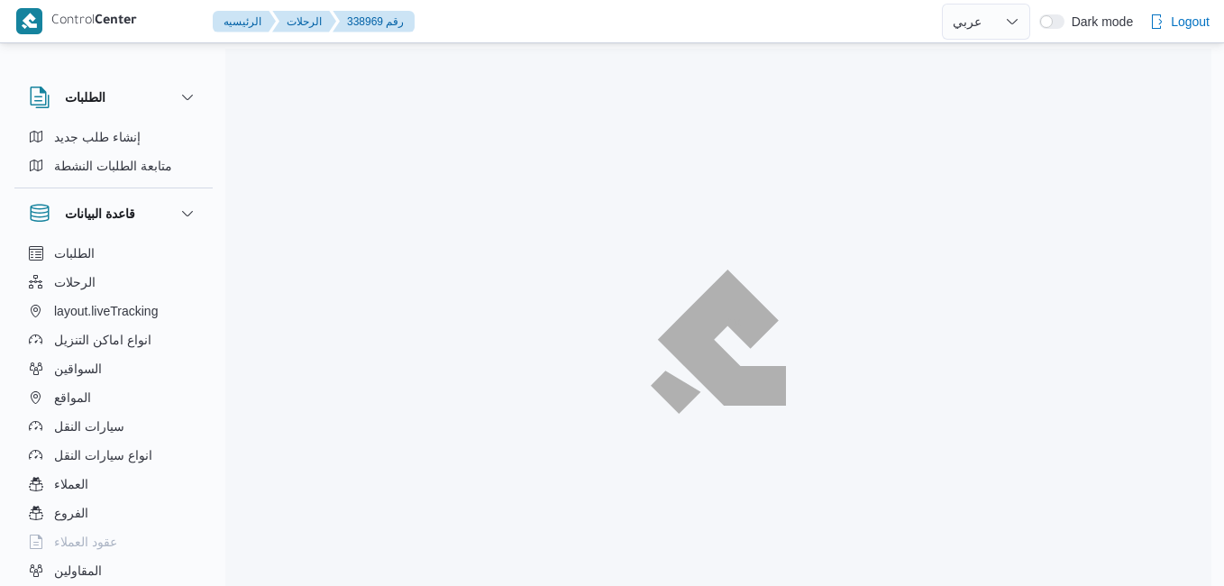
select select "ar"
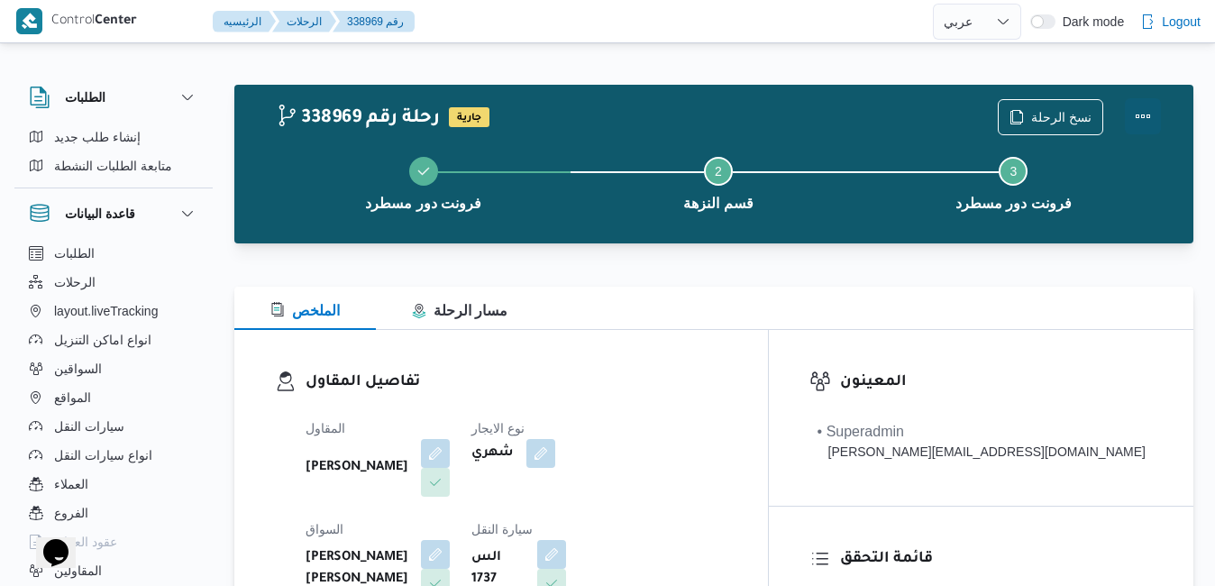
click at [1145, 115] on button "Actions" at bounding box center [1143, 116] width 36 height 36
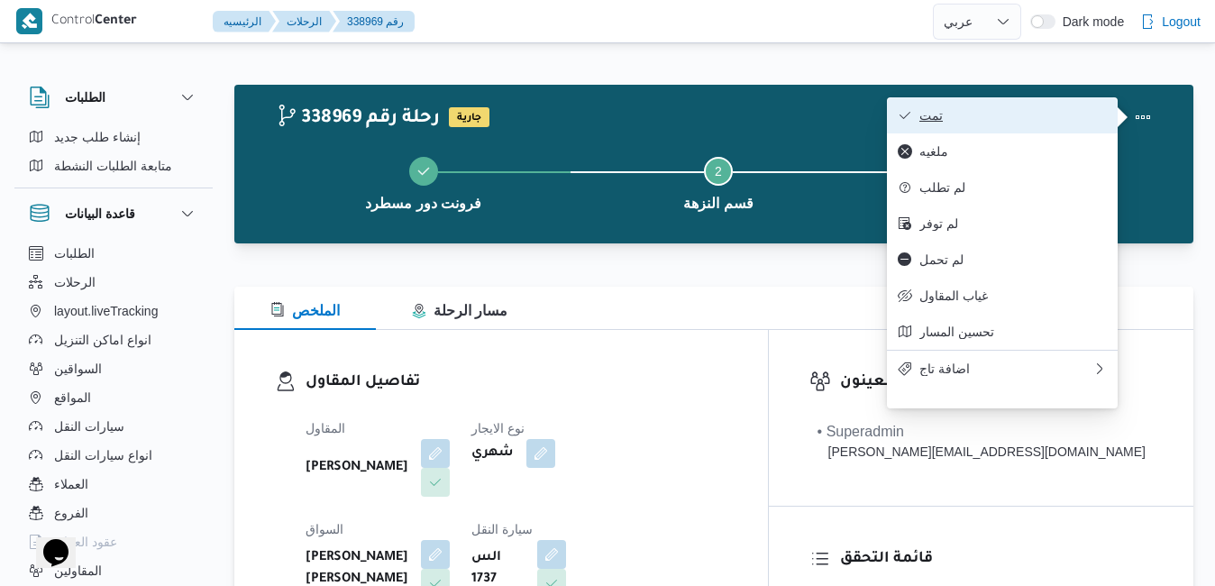
click at [1052, 117] on span "تمت" at bounding box center [1014, 115] width 188 height 14
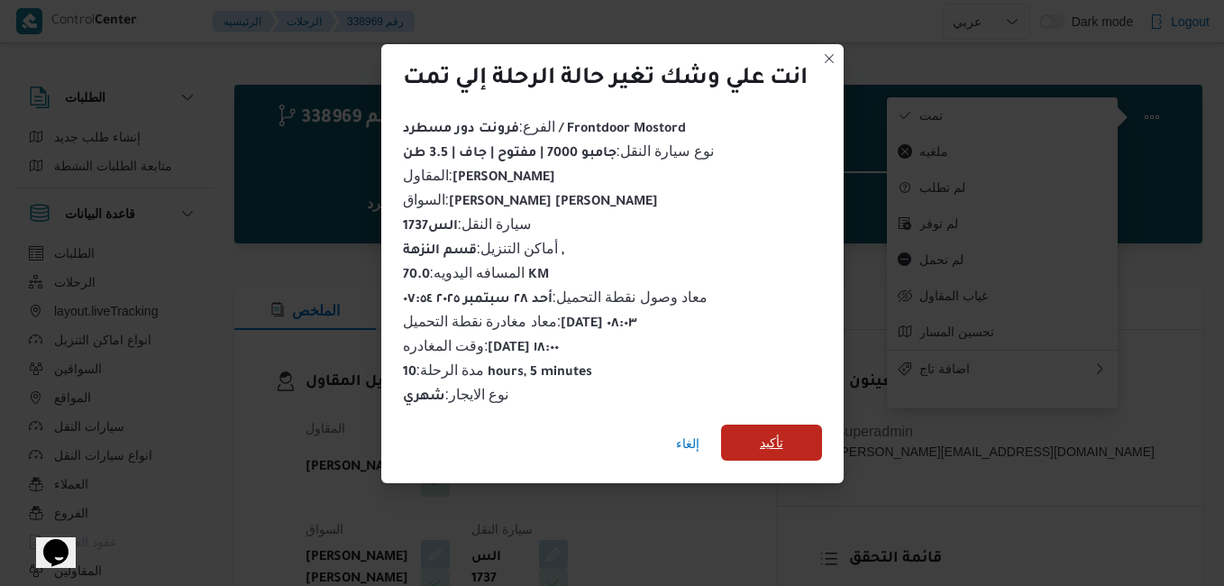
click at [804, 438] on span "تأكيد" at bounding box center [771, 443] width 101 height 36
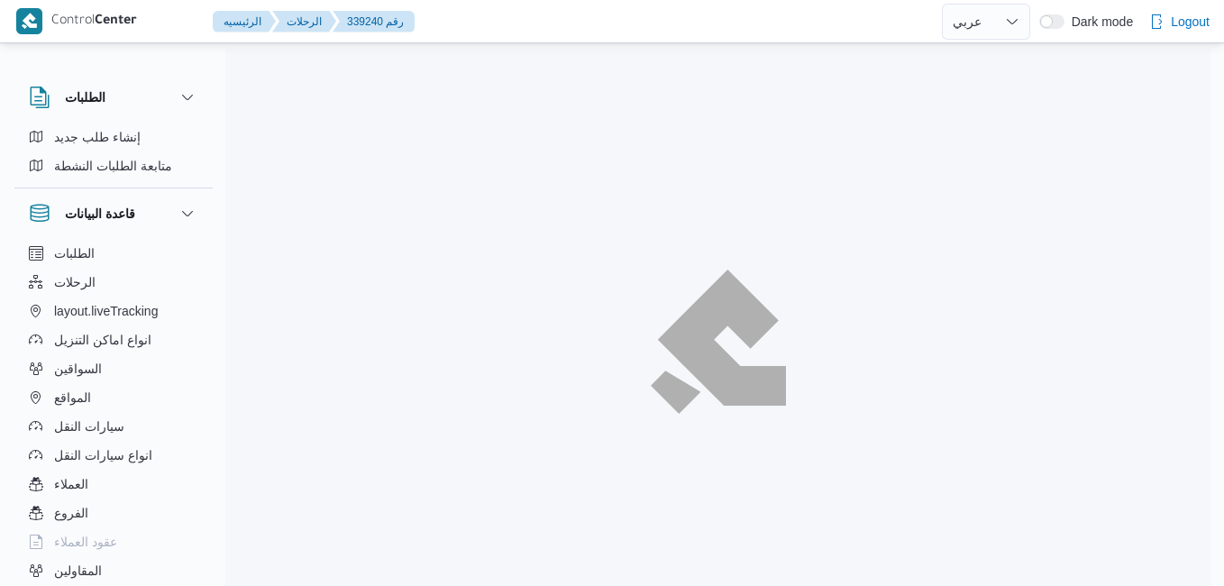
select select "ar"
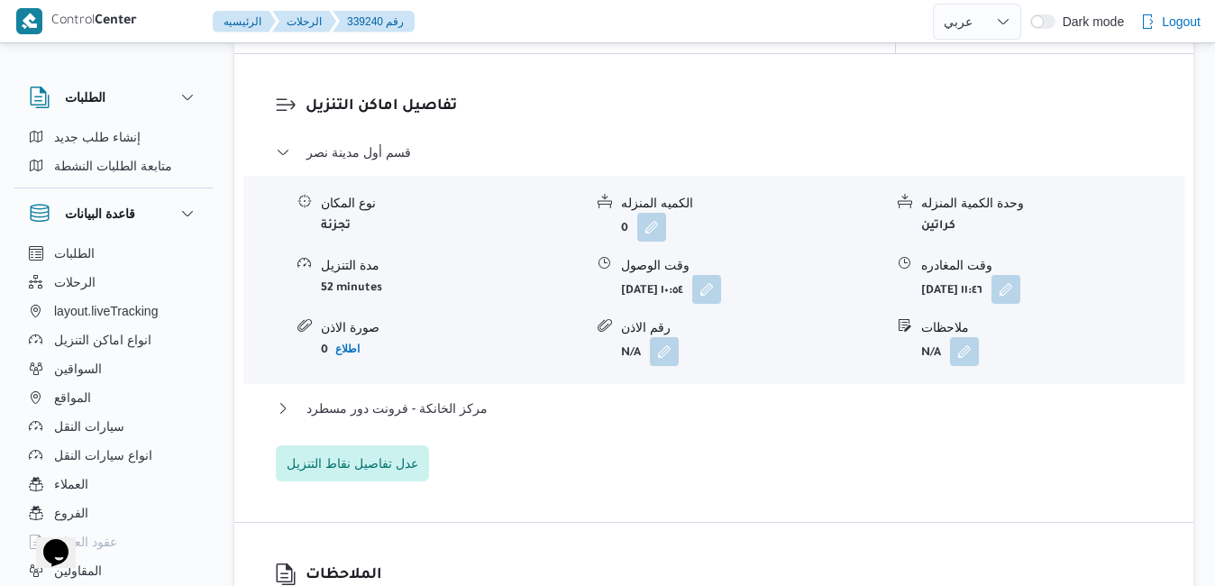
scroll to position [1515, 0]
click at [578, 418] on button "مركز الخانكة - فرونت دور مسطرد" at bounding box center [714, 408] width 877 height 22
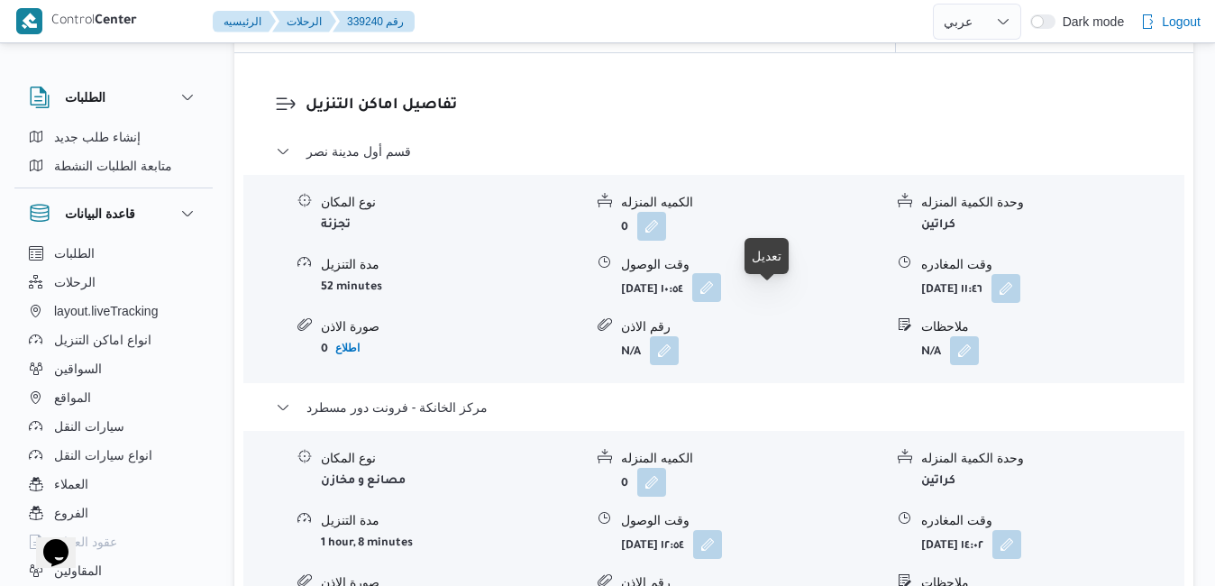
click at [721, 302] on button "button" at bounding box center [706, 287] width 29 height 29
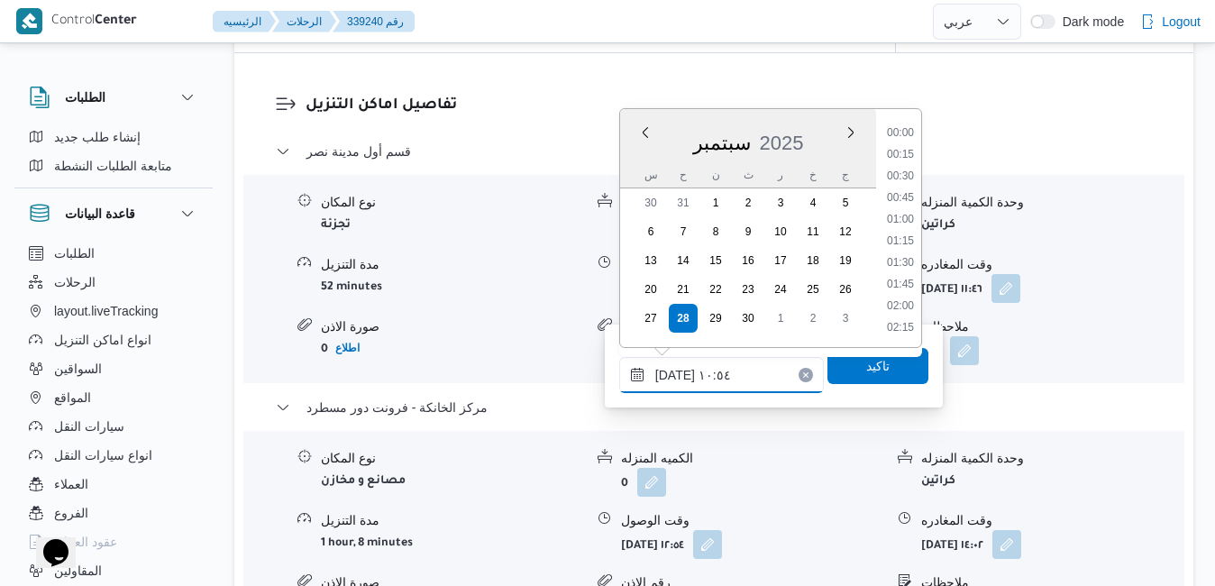
click at [692, 380] on input "[DATE] ١٠:٥٤" at bounding box center [721, 375] width 205 height 36
click at [902, 271] on li "09:00" at bounding box center [900, 274] width 41 height 18
type input "[DATE] ٠٩:٠٠"
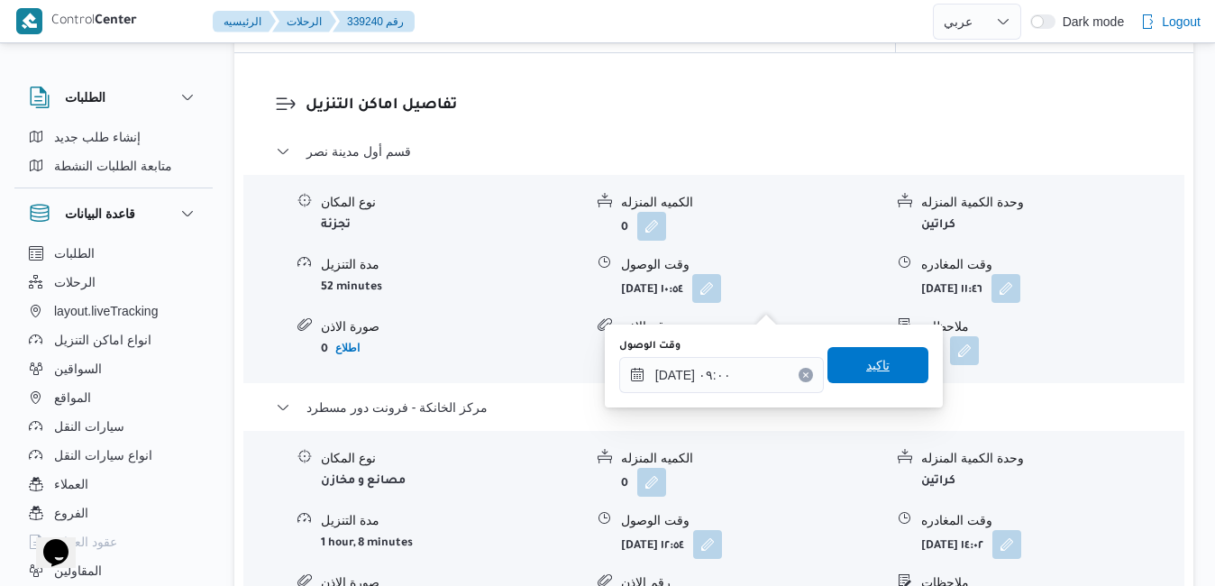
click at [866, 373] on span "تاكيد" at bounding box center [877, 365] width 23 height 22
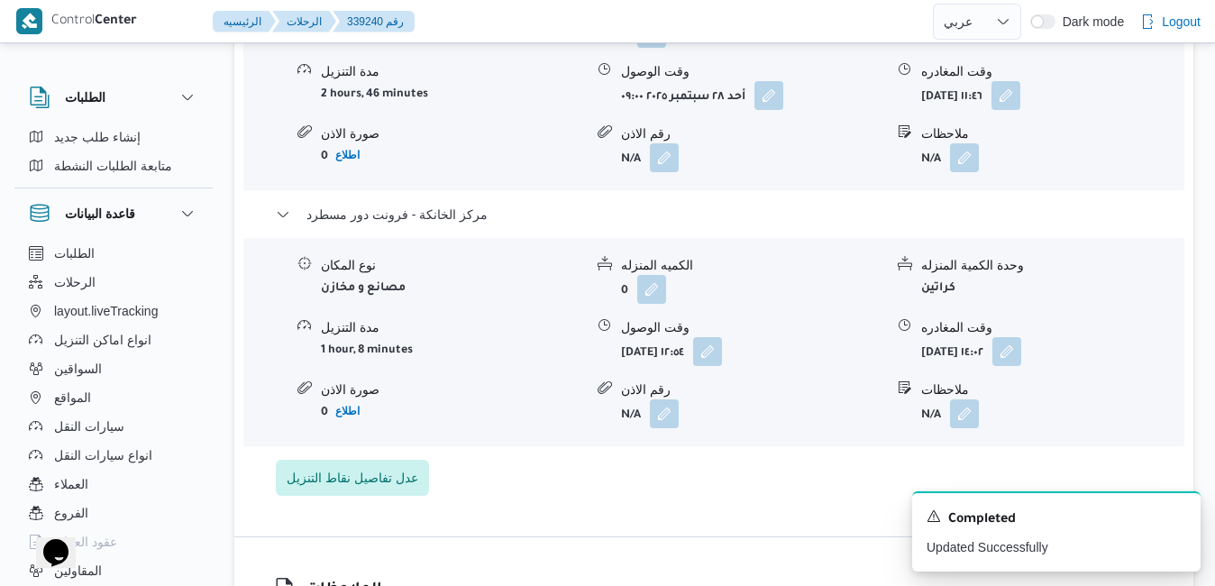
scroll to position [1875, 0]
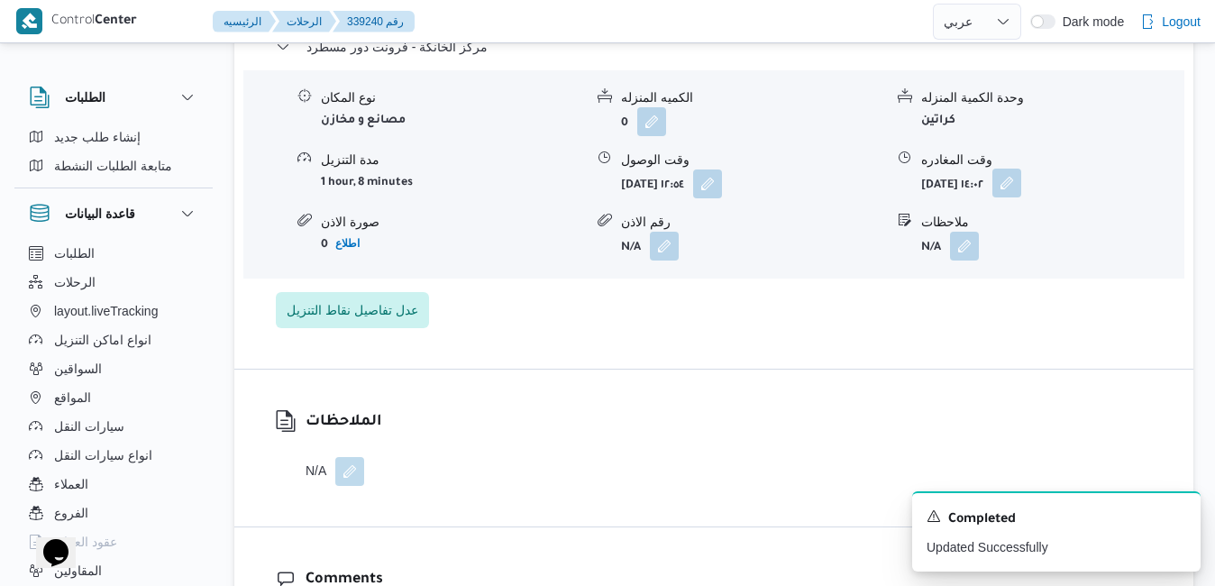
click at [1022, 195] on button "button" at bounding box center [1007, 183] width 29 height 29
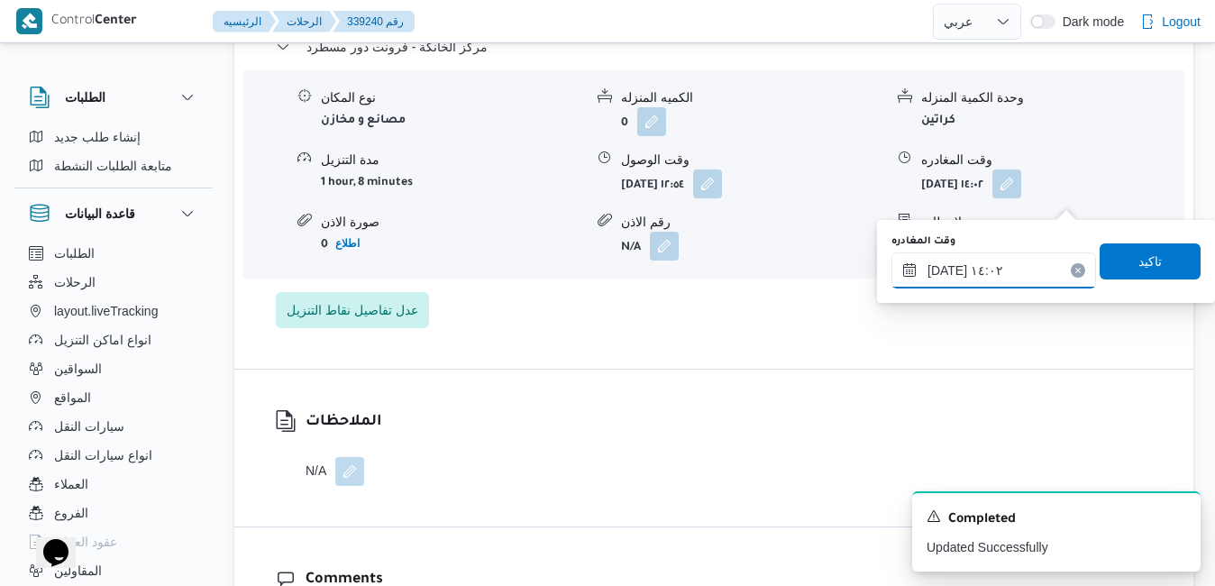
click at [988, 278] on input "[DATE] ١٤:٠٢" at bounding box center [994, 270] width 205 height 36
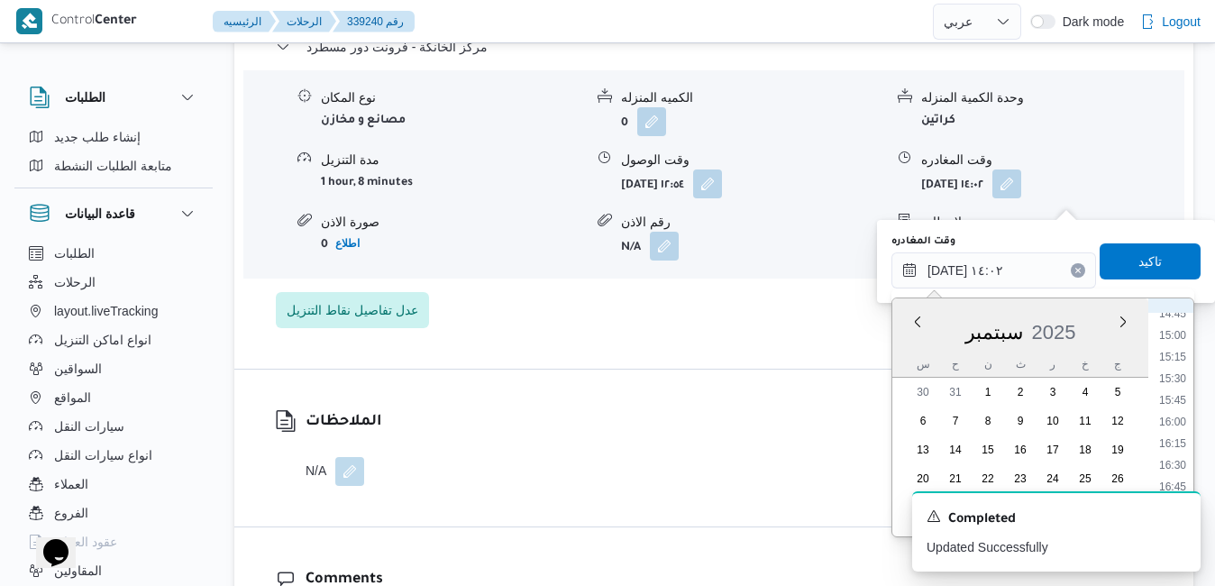
scroll to position [1468, 0]
click at [1178, 389] on li "17:45" at bounding box center [1172, 390] width 41 height 18
type input "[DATE] ١٧:٤٥"
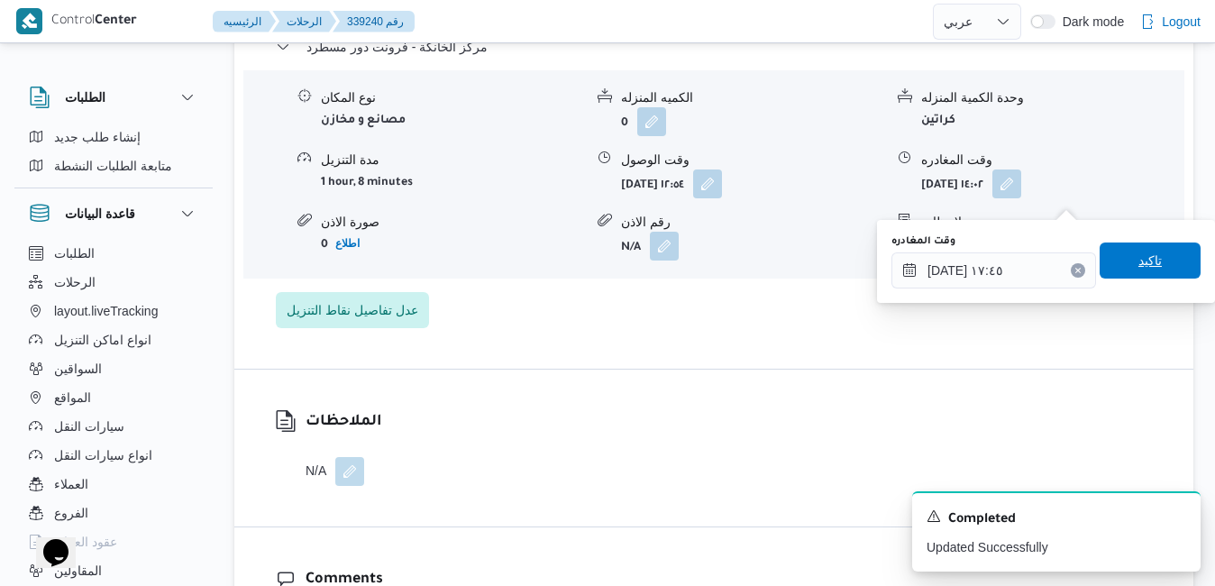
click at [1141, 249] on span "تاكيد" at bounding box center [1150, 261] width 101 height 36
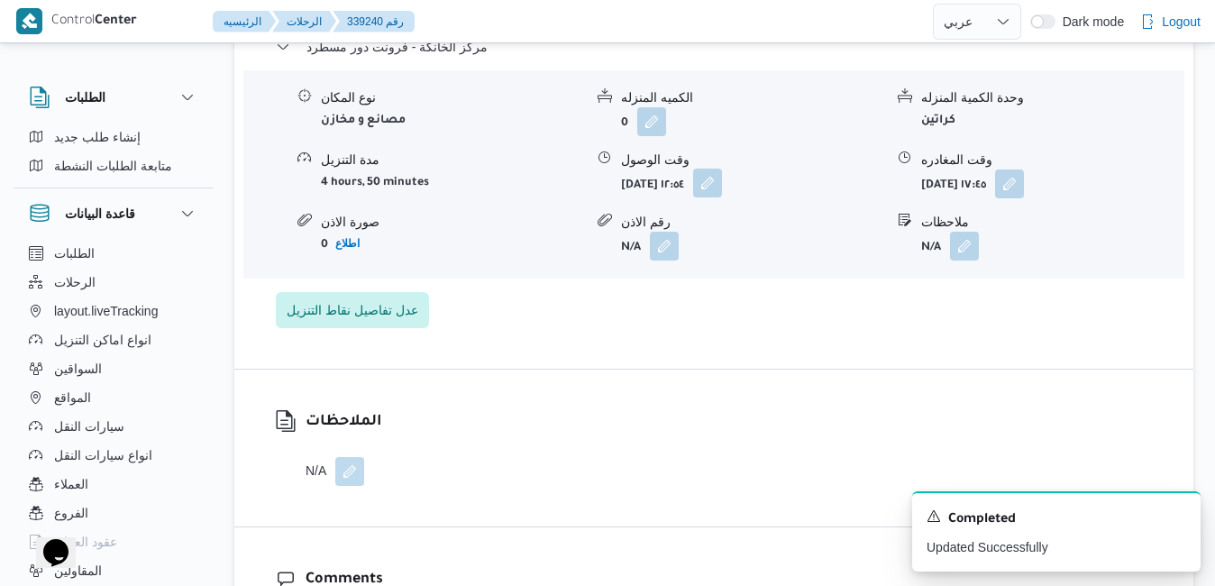
click at [722, 197] on button "button" at bounding box center [707, 183] width 29 height 29
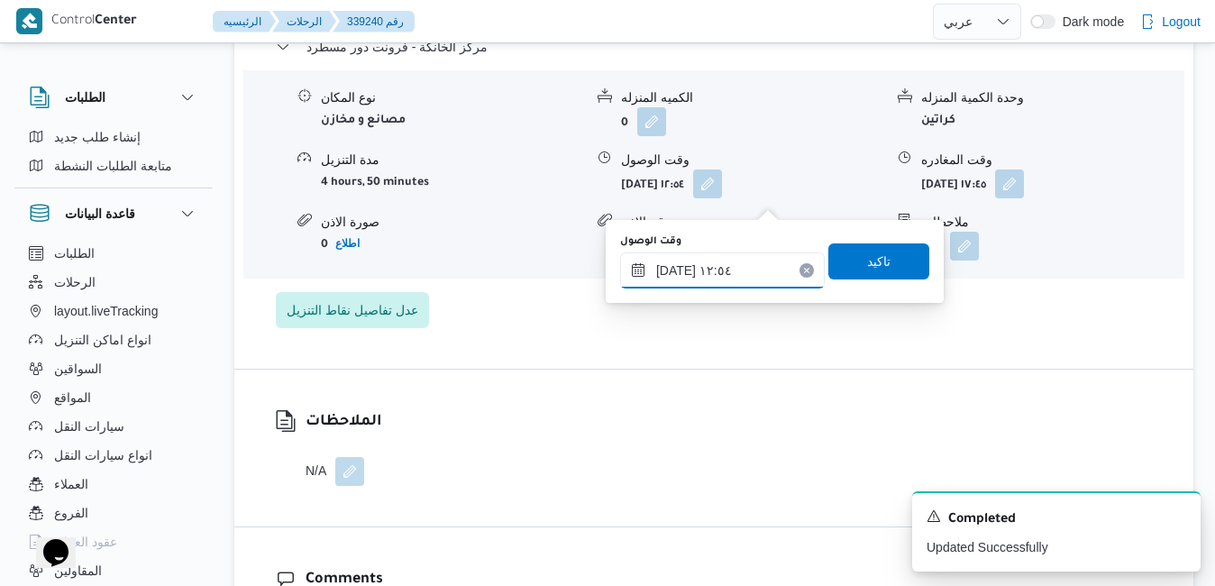
click at [743, 261] on input "[DATE] ١٢:٥٤" at bounding box center [722, 270] width 205 height 36
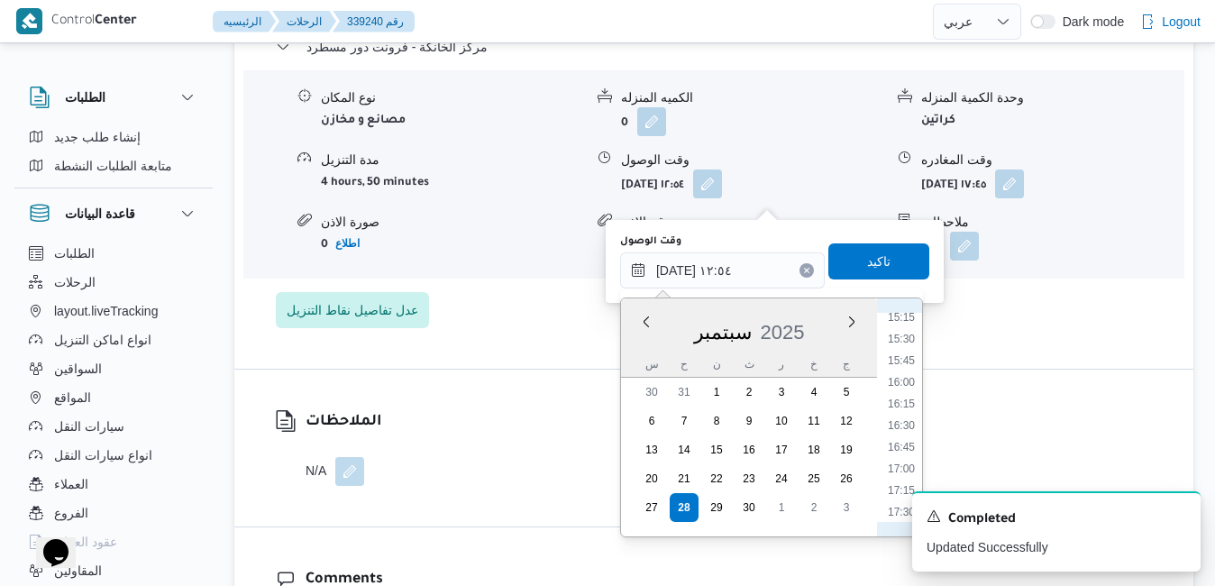
scroll to position [1360, 0]
click at [896, 480] on div "A new notification appears Completed Updated Successfully" at bounding box center [1035, 531] width 361 height 109
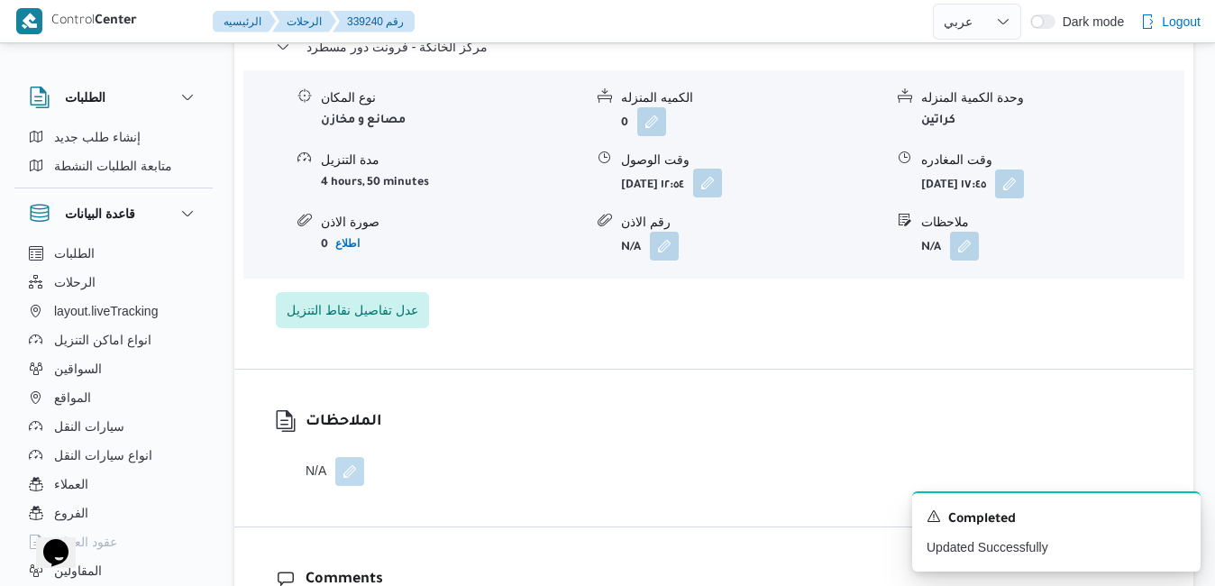
click at [722, 192] on button "button" at bounding box center [707, 183] width 29 height 29
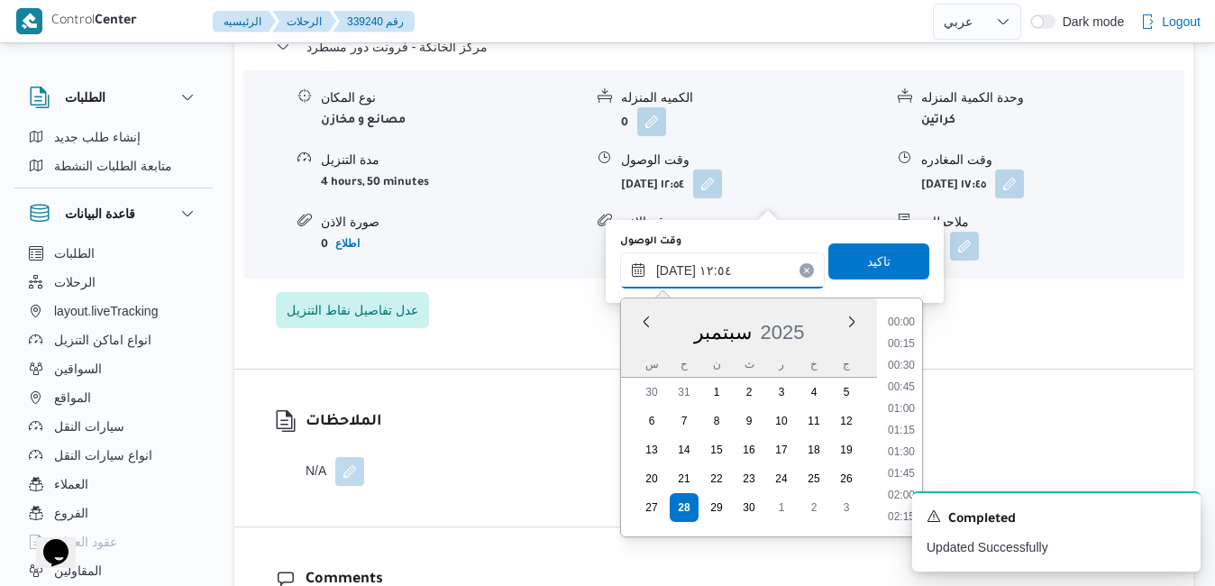
click at [745, 272] on input "[DATE] ١٢:٥٤" at bounding box center [722, 270] width 205 height 36
click at [907, 474] on li "17:30" at bounding box center [901, 477] width 41 height 18
type input "[DATE] ١٧:٣٠"
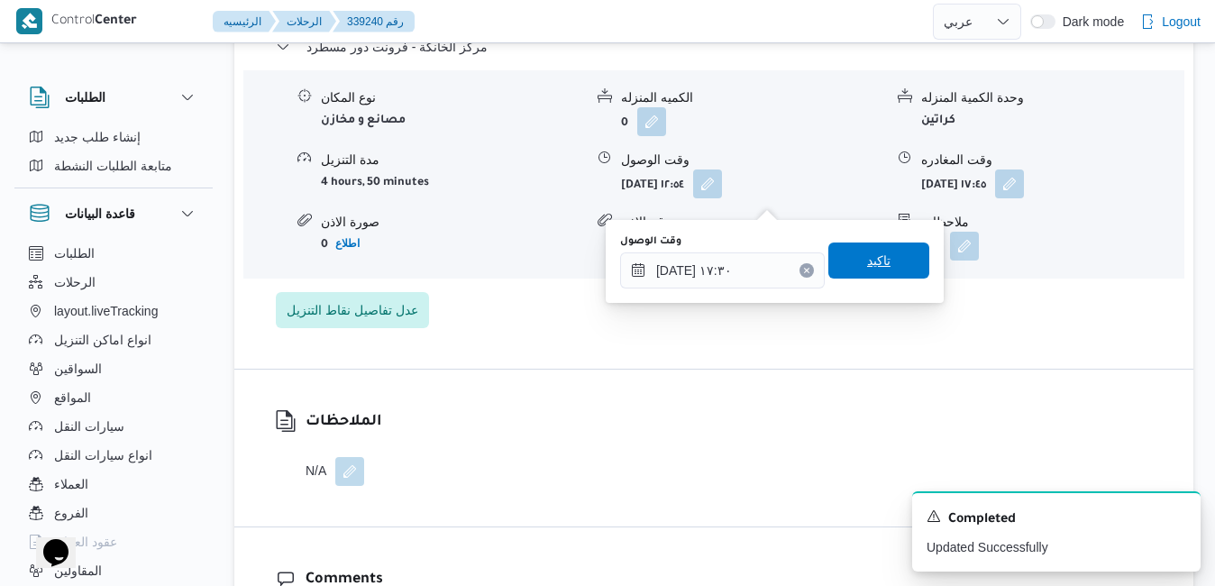
click at [903, 263] on span "تاكيد" at bounding box center [879, 261] width 101 height 36
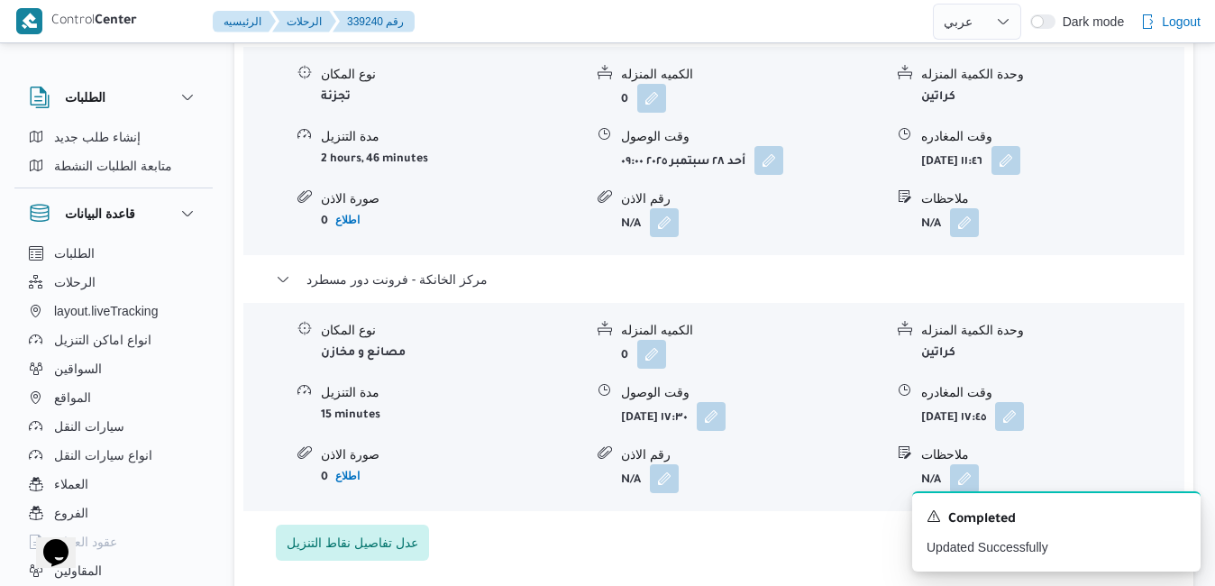
scroll to position [1551, 0]
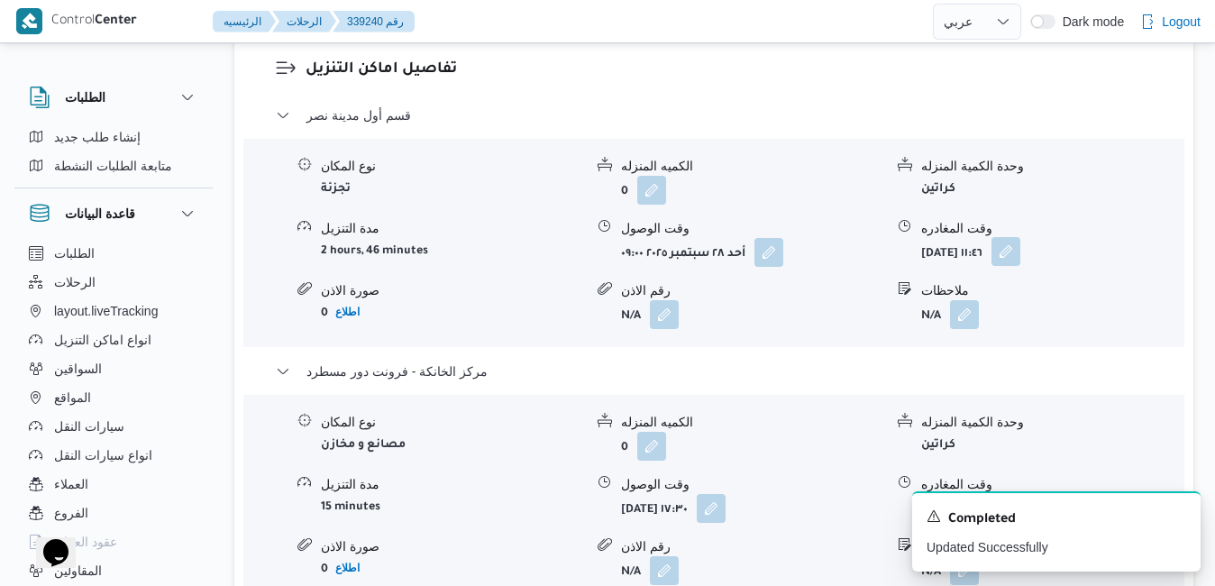
click at [1021, 266] on button "button" at bounding box center [1006, 251] width 29 height 29
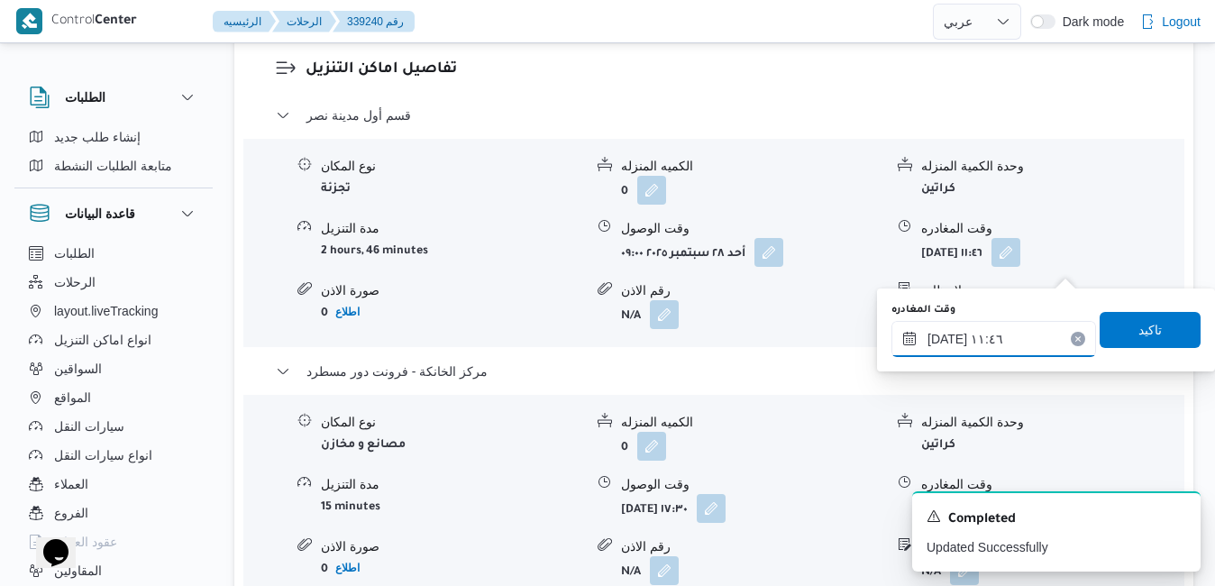
click at [968, 340] on input "[DATE] ١١:٤٦" at bounding box center [994, 339] width 205 height 36
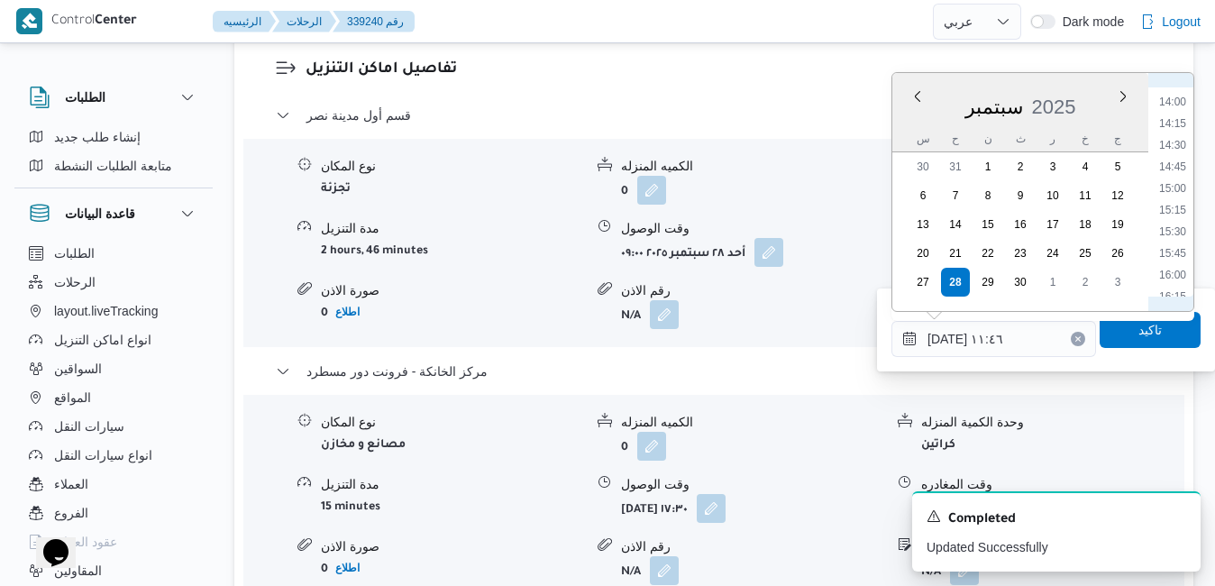
scroll to position [1273, 0]
click at [1177, 236] on li "16:15" at bounding box center [1172, 230] width 41 height 18
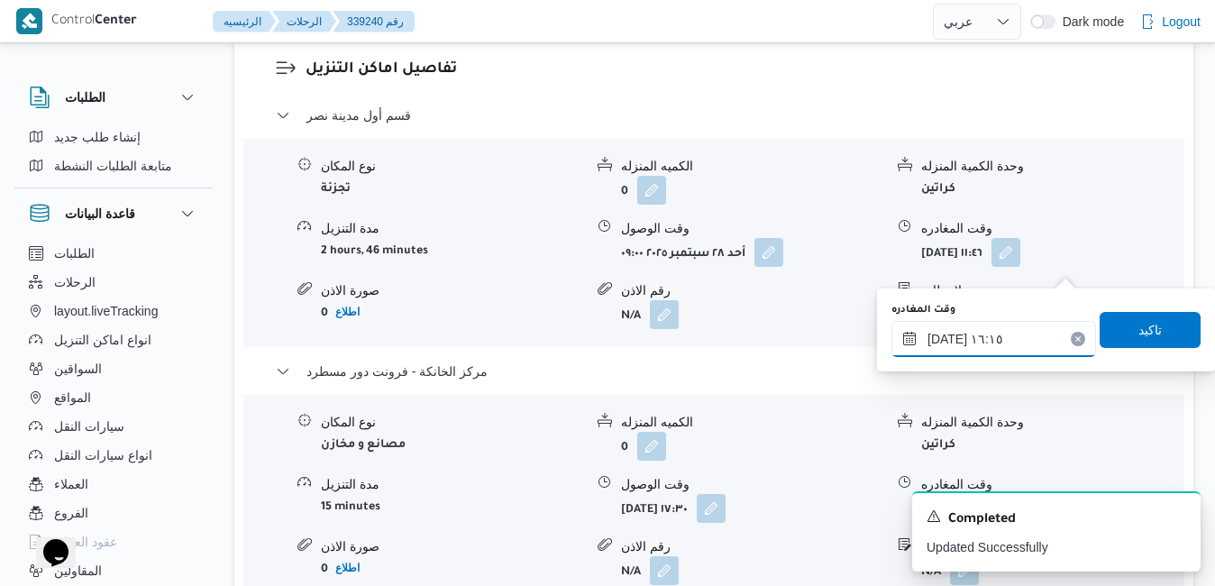
click at [949, 342] on input "[DATE] ١٦:١٥" at bounding box center [994, 339] width 205 height 36
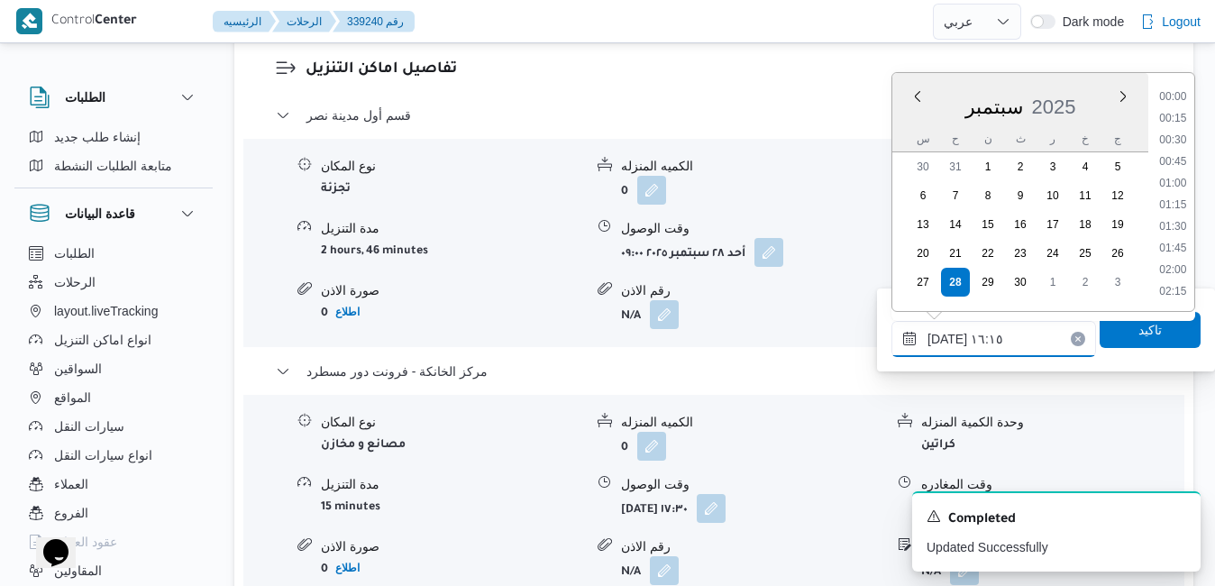
click at [949, 342] on input "[DATE] ١٦:١٥" at bounding box center [994, 339] width 205 height 36
type input "[DATE] ١٦:٥٠"
click at [1116, 340] on span "تاكيد" at bounding box center [1150, 329] width 101 height 36
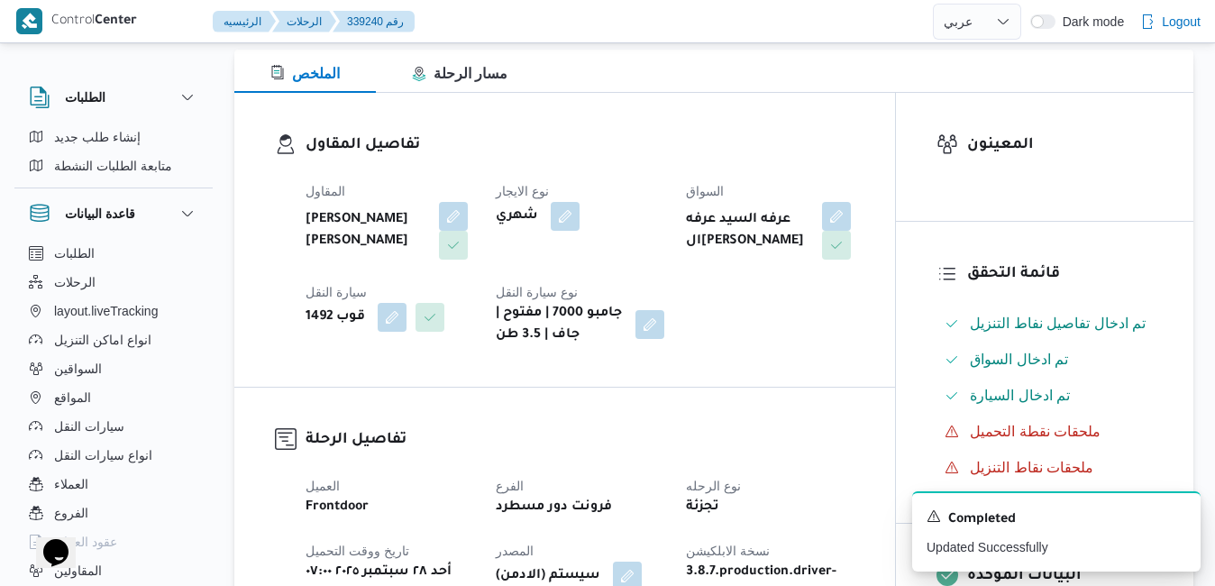
scroll to position [0, 0]
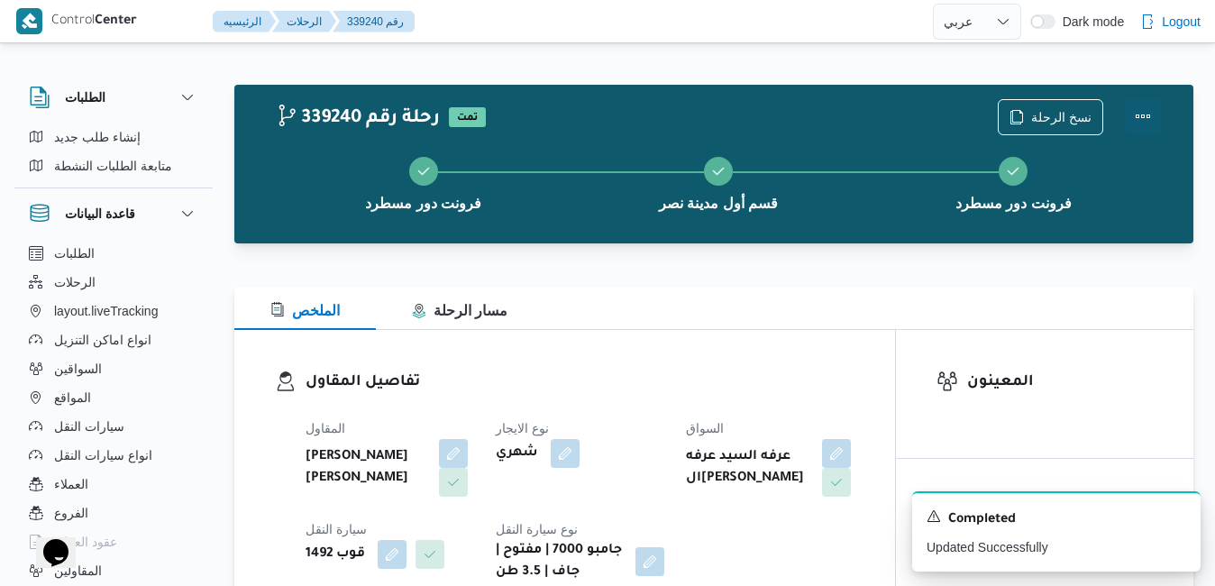
click at [1142, 124] on button "Actions" at bounding box center [1143, 116] width 36 height 36
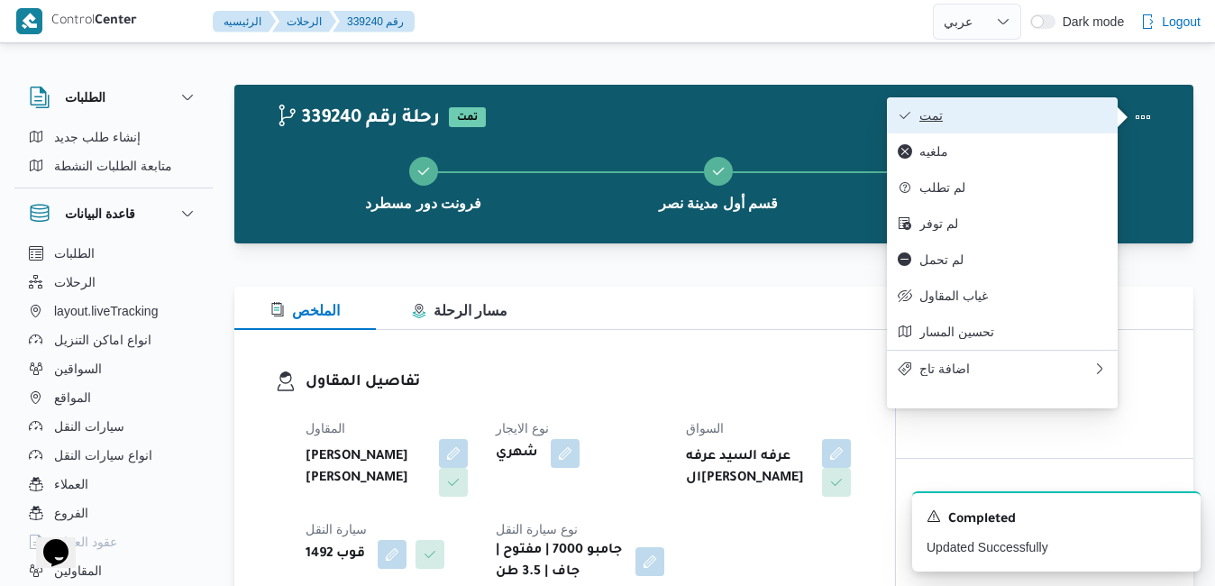
click at [1024, 113] on span "تمت" at bounding box center [1014, 115] width 188 height 14
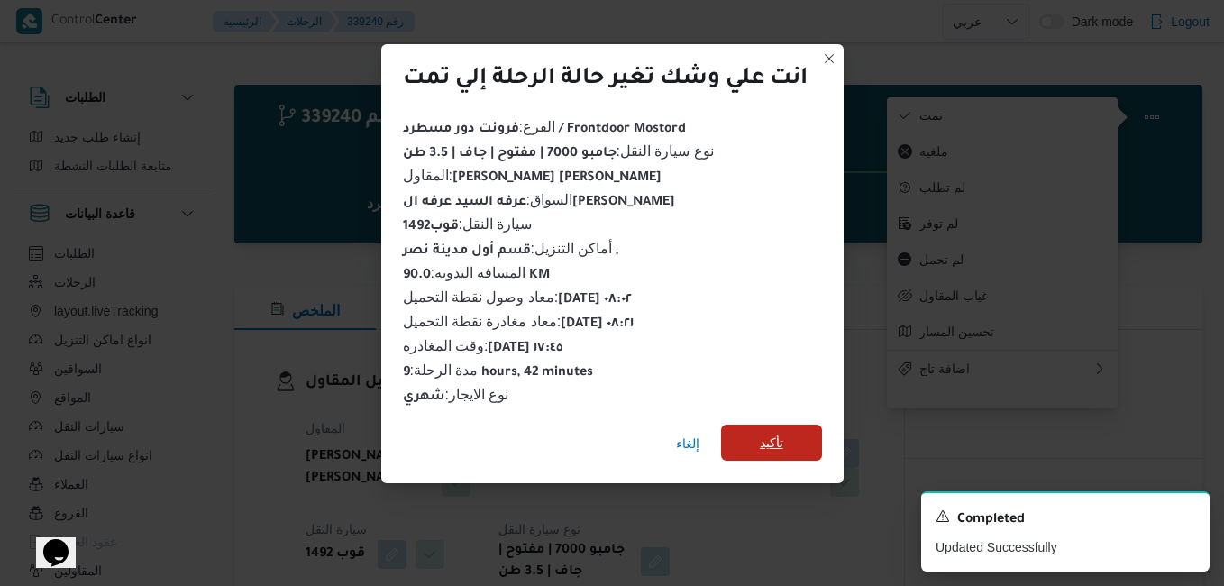
click at [788, 435] on span "تأكيد" at bounding box center [771, 443] width 101 height 36
